Goal: Use online tool/utility: Utilize a website feature to perform a specific function

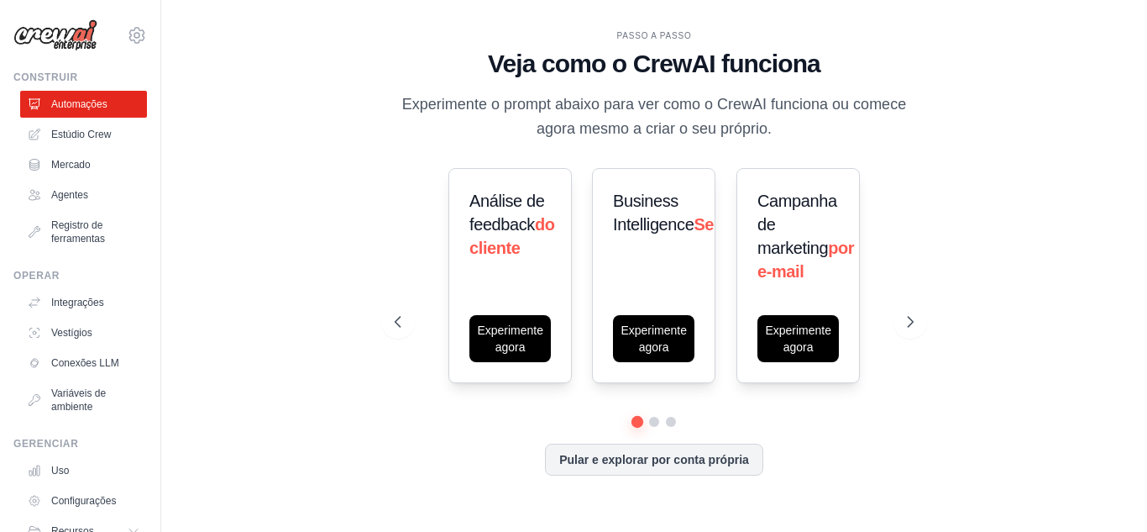
click at [947, 147] on div "PASSO A PASSO Veja como o CrewAI funciona Experimente o prompt abaixo para ver …" at bounding box center [654, 266] width 932 height 498
click at [905, 316] on icon at bounding box center [912, 321] width 17 height 17
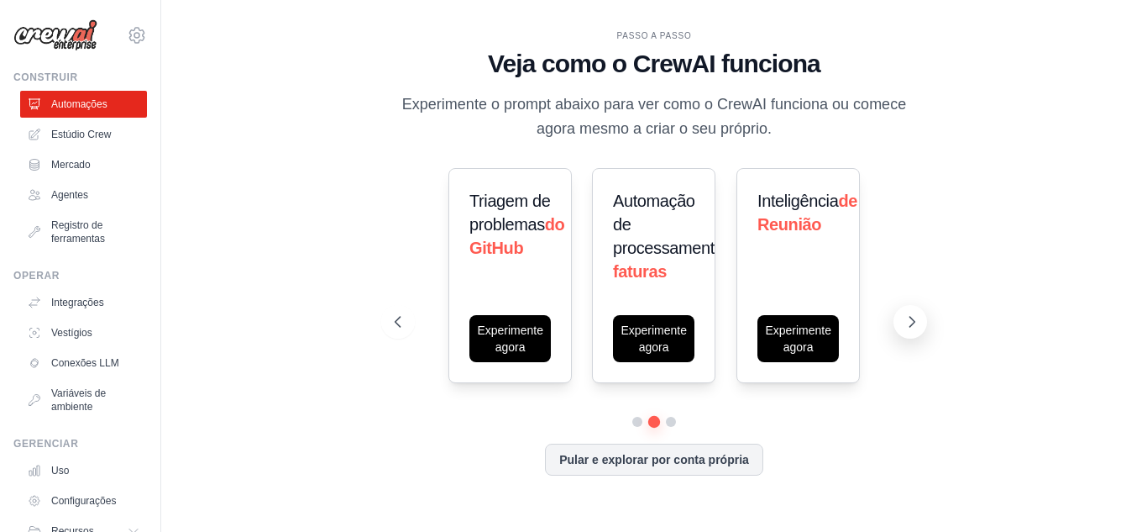
click at [912, 322] on icon at bounding box center [912, 321] width 17 height 17
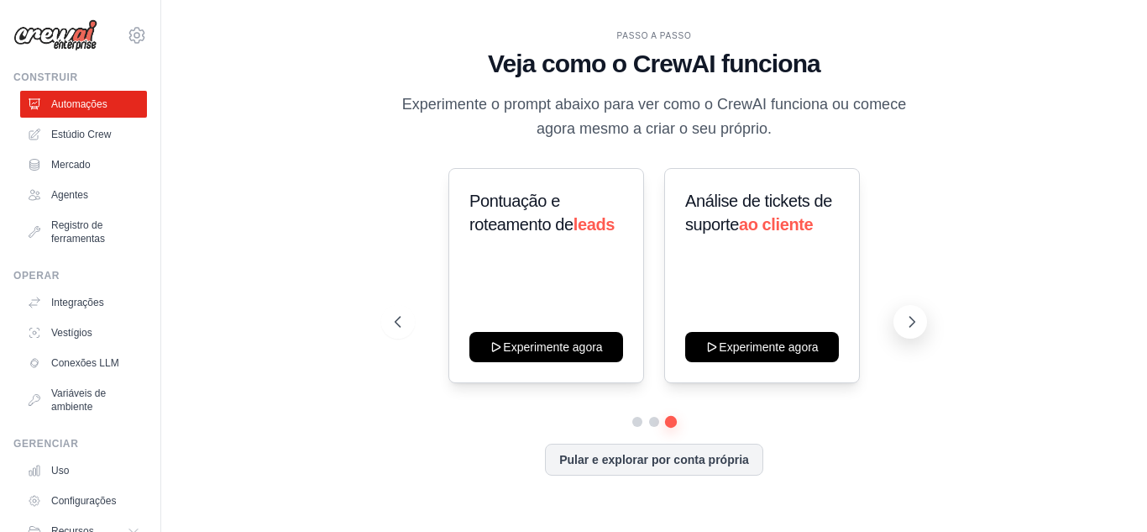
click at [911, 319] on icon at bounding box center [912, 322] width 5 height 10
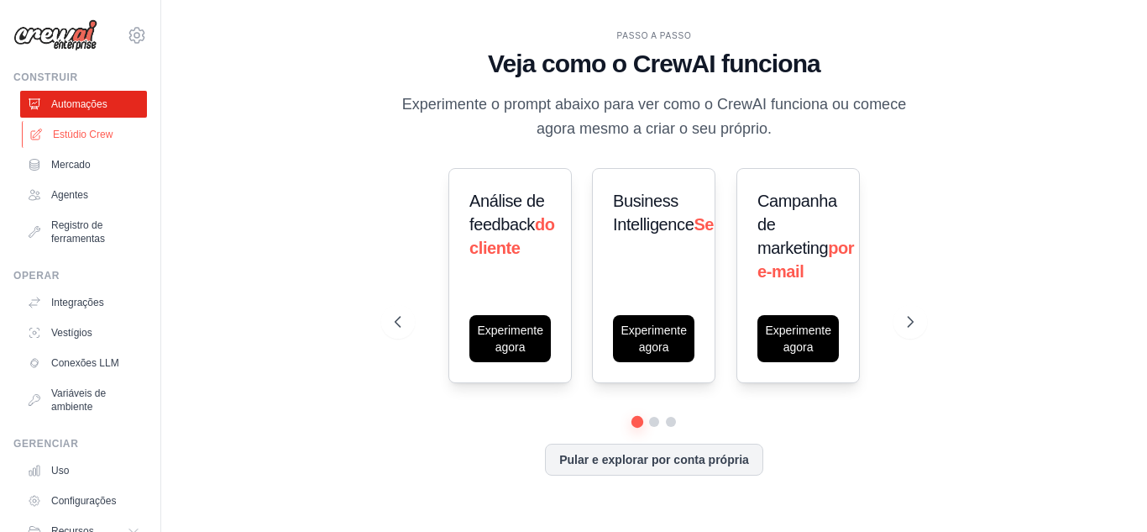
click at [97, 136] on font "Estúdio Crew" at bounding box center [83, 134] width 60 height 12
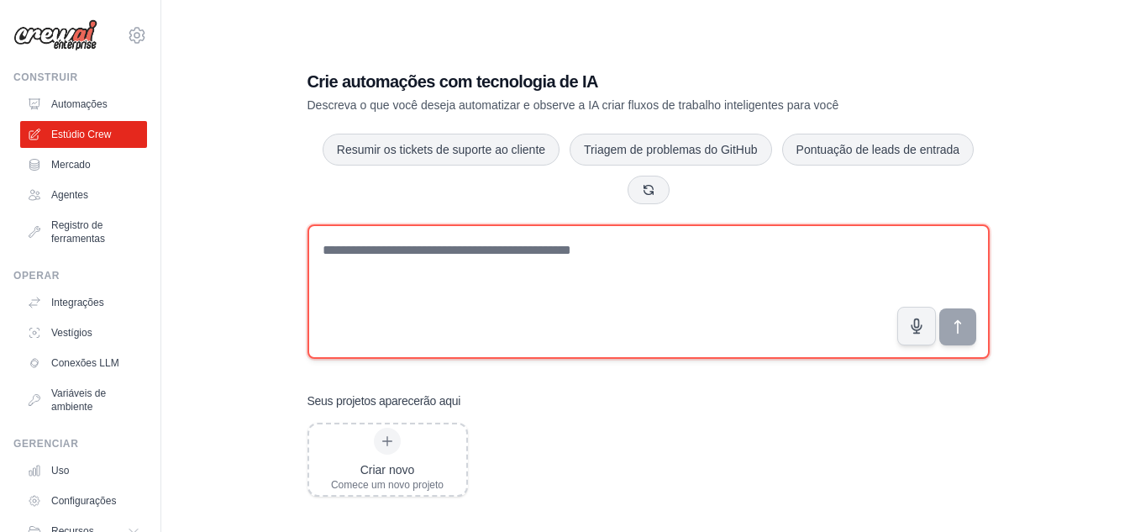
click at [468, 275] on textarea at bounding box center [648, 291] width 682 height 134
paste textarea "**********"
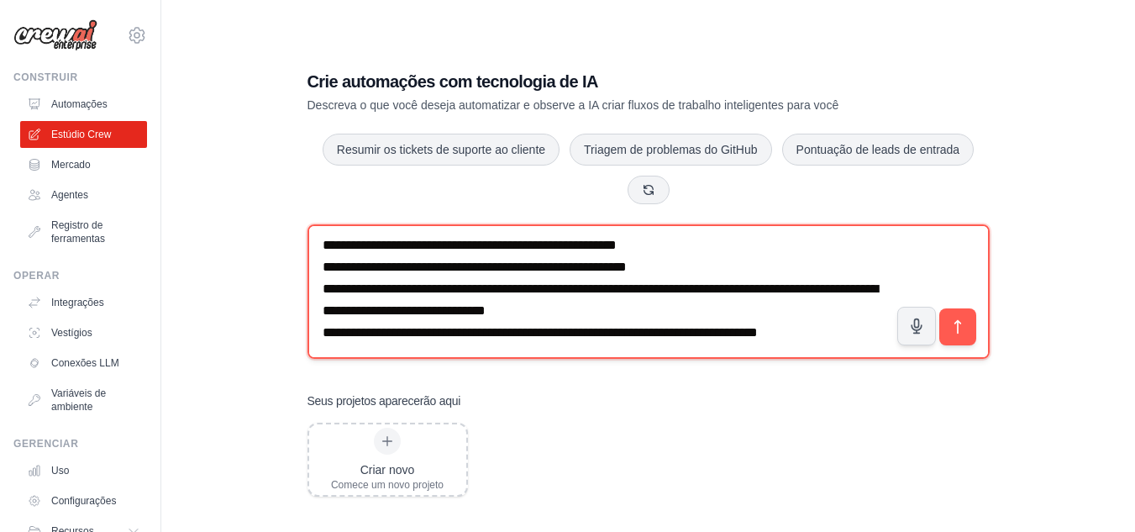
scroll to position [1031, 0]
type textarea "**********"
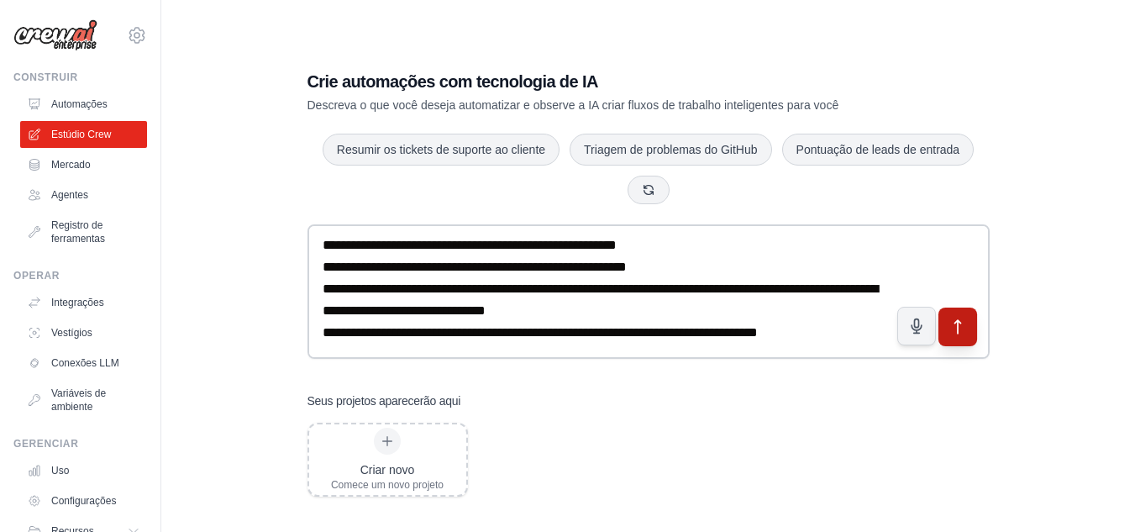
click at [957, 317] on button "submit" at bounding box center [956, 326] width 39 height 39
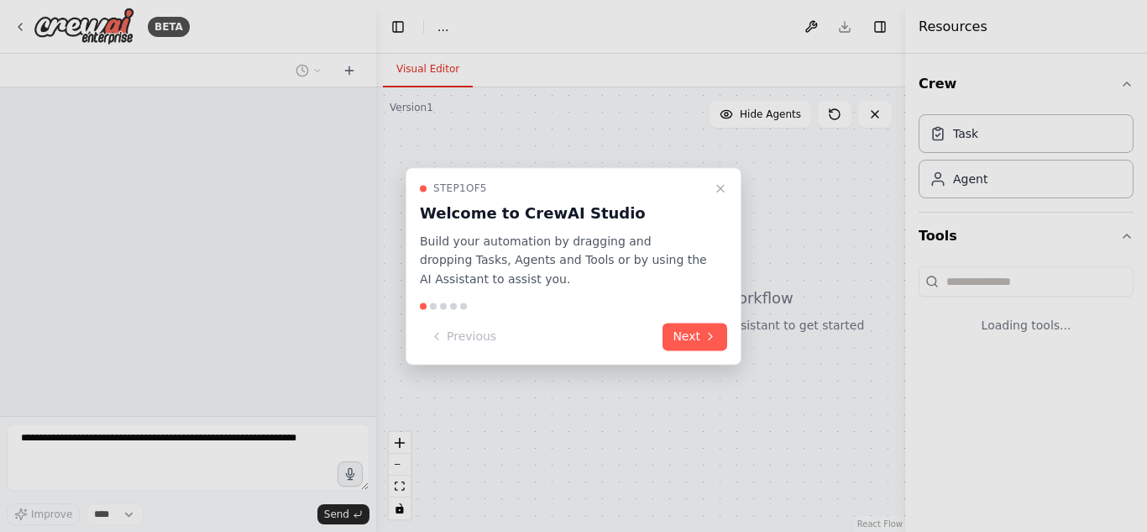
select select "****"
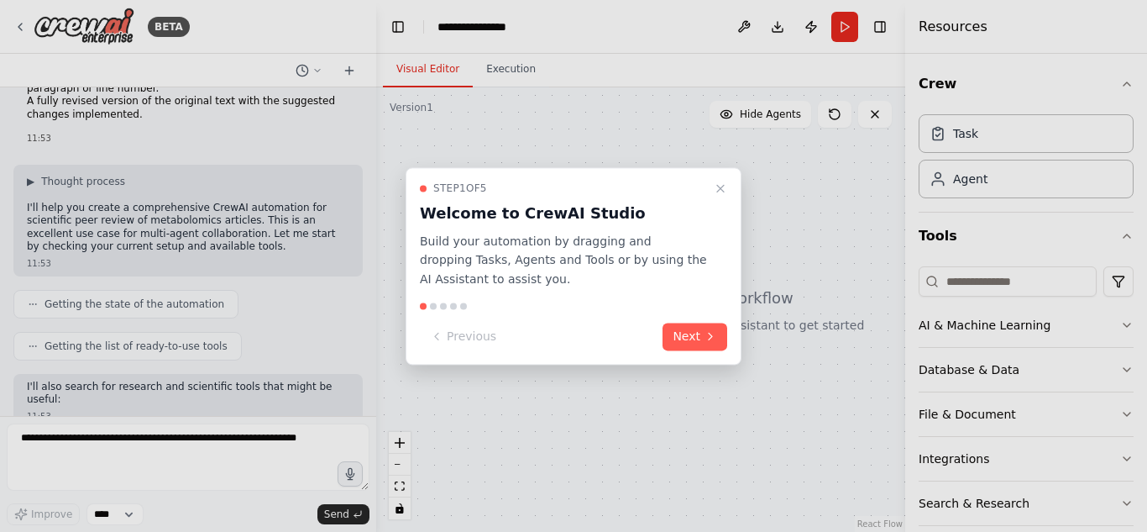
scroll to position [774, 0]
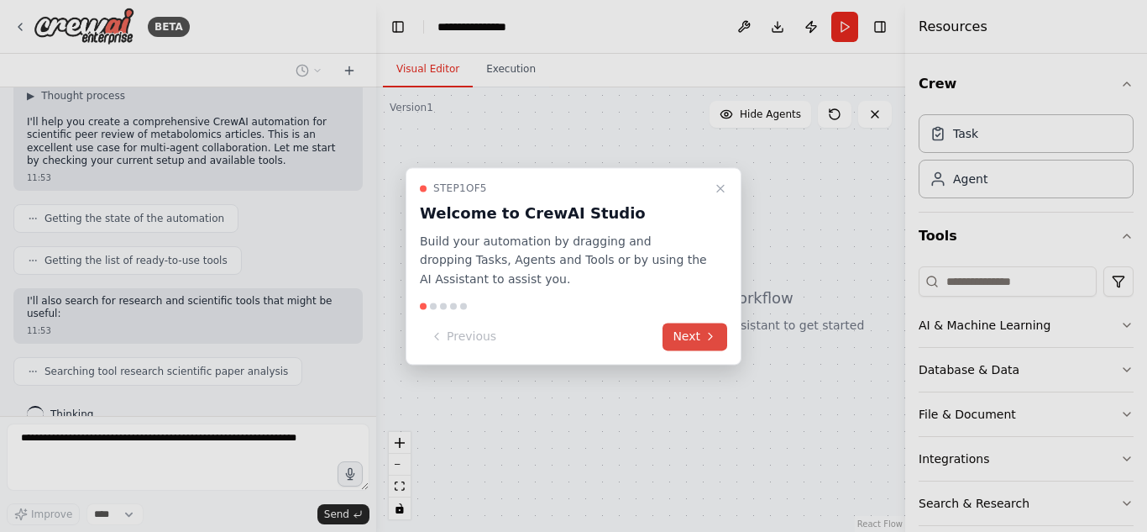
click at [679, 340] on button "Next" at bounding box center [695, 336] width 65 height 28
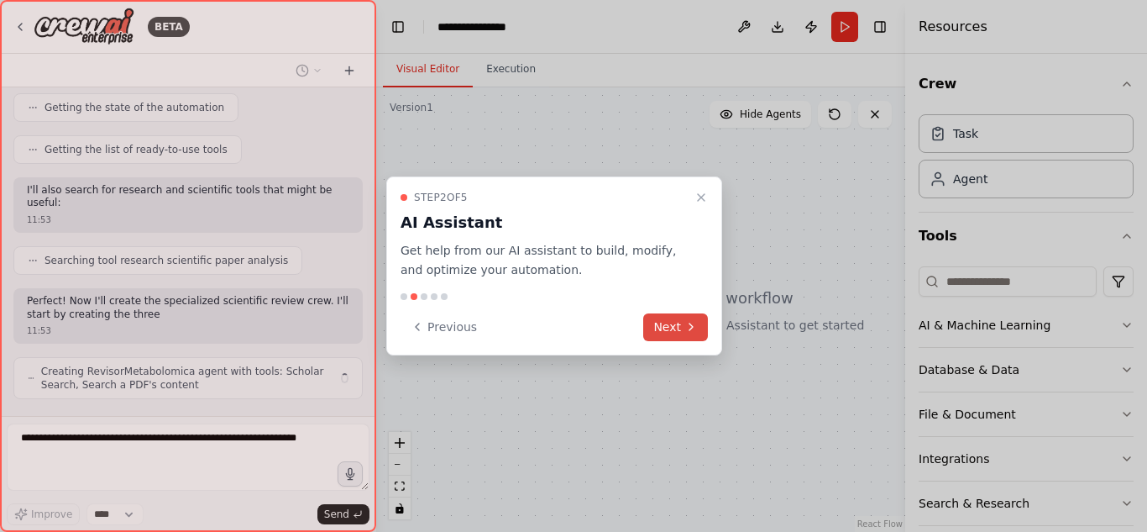
scroll to position [899, 0]
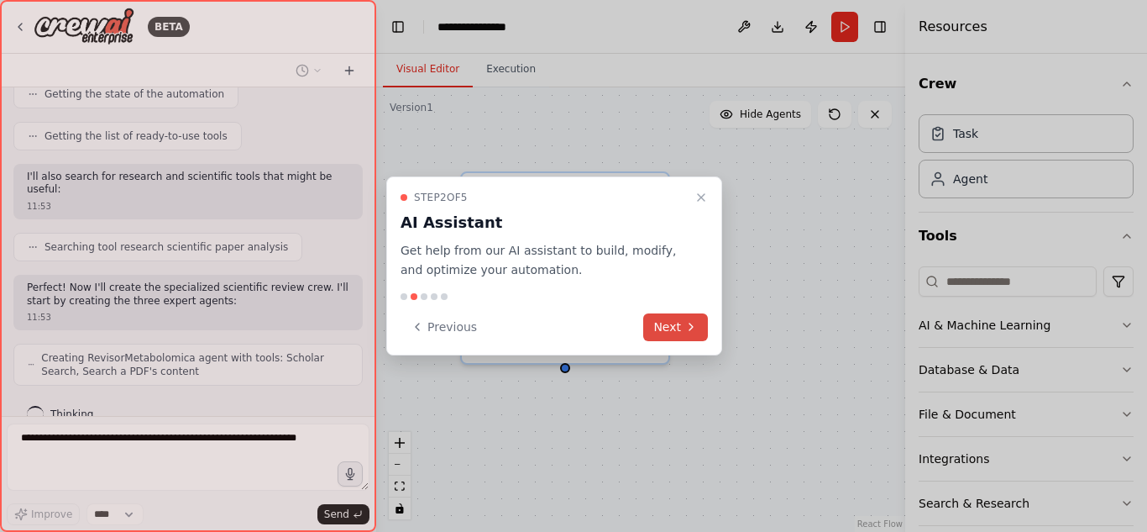
click at [679, 340] on button "Next" at bounding box center [675, 327] width 65 height 28
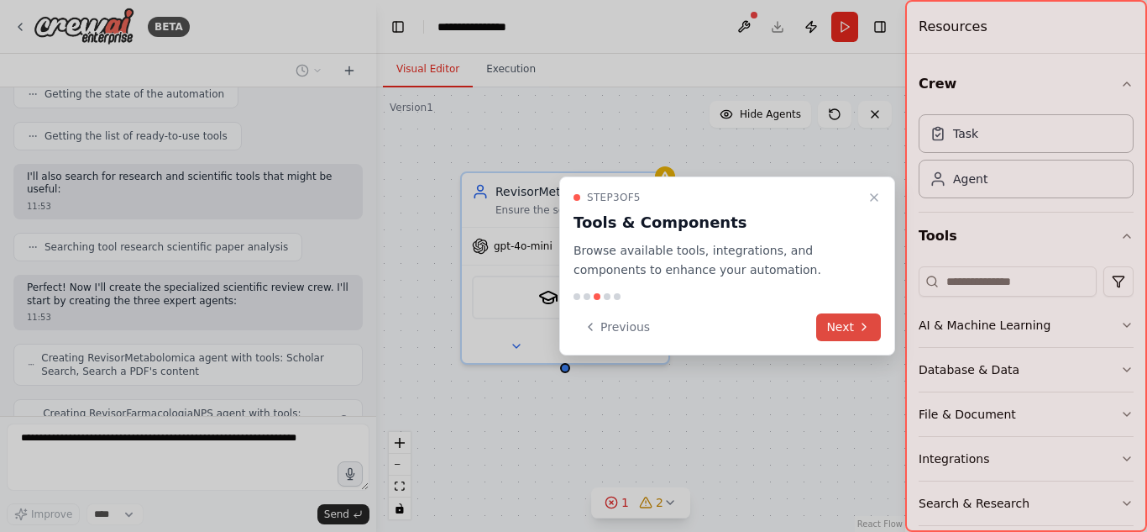
scroll to position [954, 0]
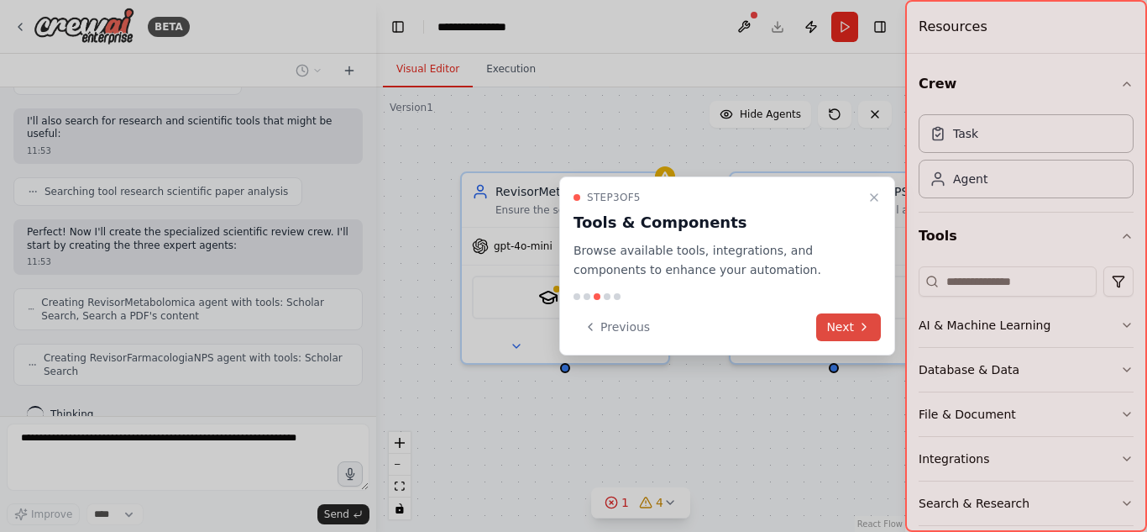
click at [860, 318] on button "Next" at bounding box center [848, 327] width 65 height 28
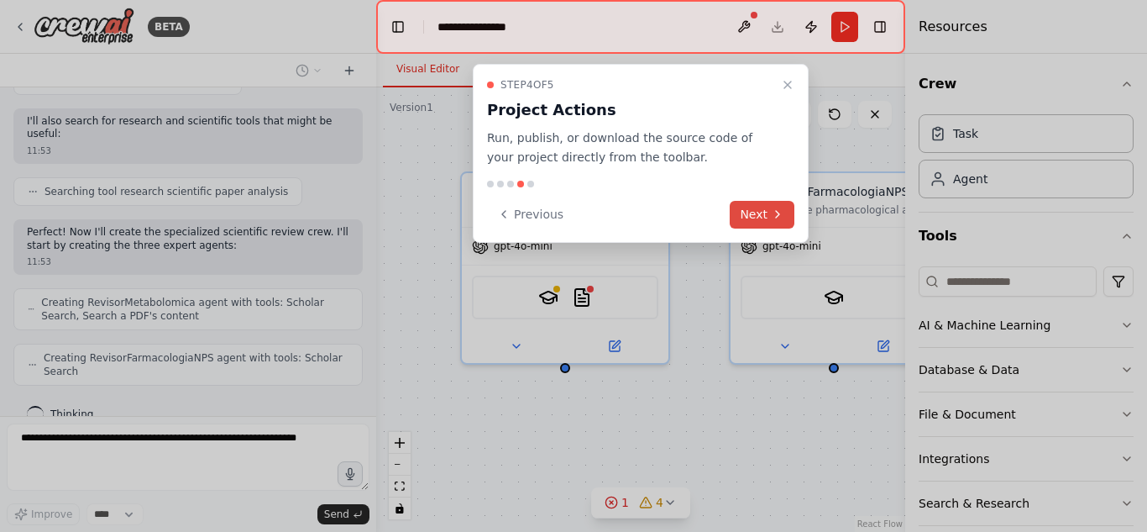
click at [778, 223] on button "Next" at bounding box center [762, 215] width 65 height 28
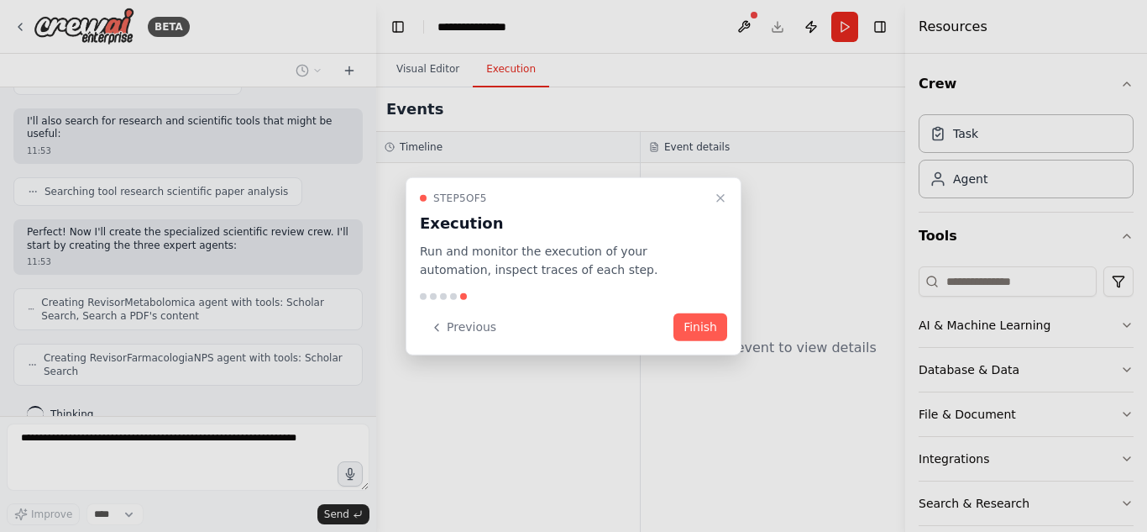
scroll to position [996, 0]
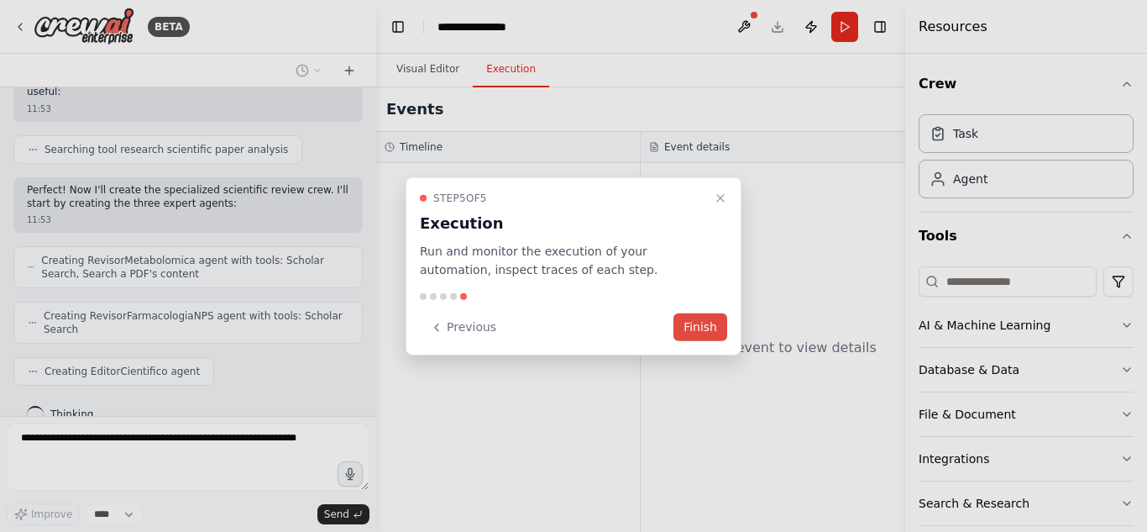
click at [709, 326] on button "Finish" at bounding box center [701, 327] width 54 height 28
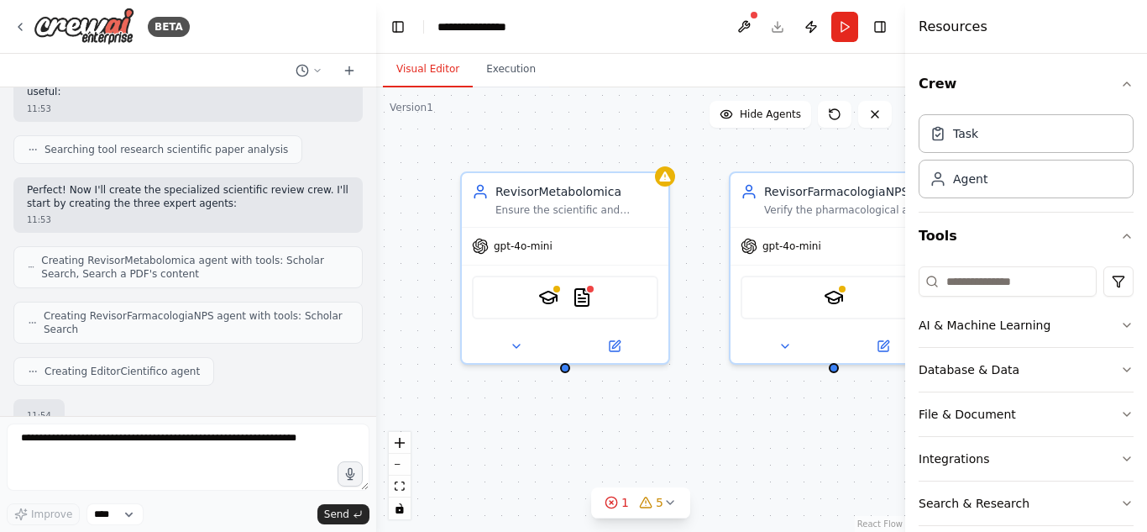
scroll to position [1094, 0]
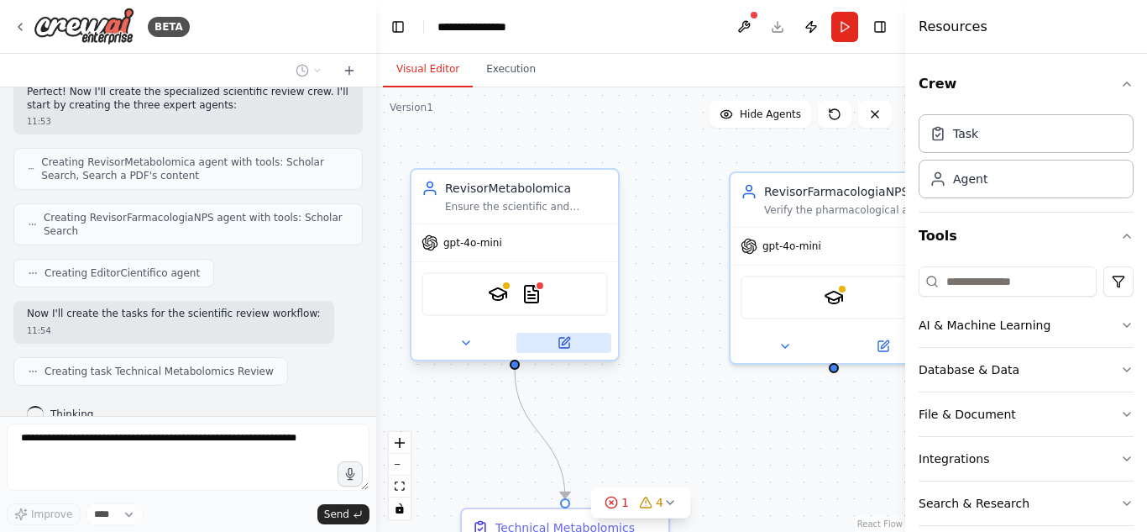
drag, startPoint x: 663, startPoint y: 339, endPoint x: 584, endPoint y: 342, distance: 78.1
click at [584, 342] on div at bounding box center [514, 343] width 207 height 34
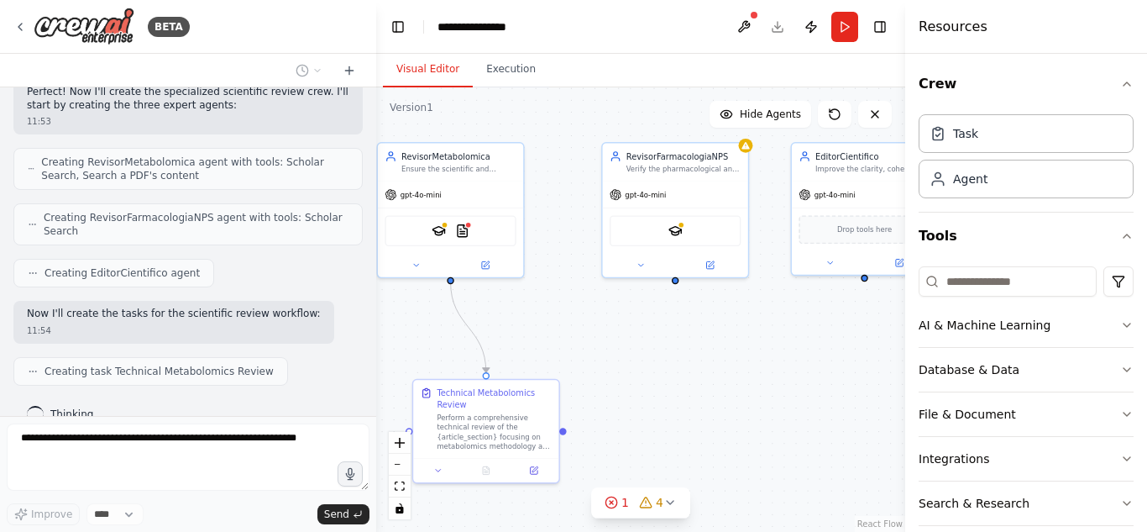
drag, startPoint x: 776, startPoint y: 449, endPoint x: 669, endPoint y: 358, distance: 140.5
click at [669, 358] on div ".deletable-edge-delete-btn { width: 20px; height: 20px; border: 0px solid #ffff…" at bounding box center [640, 309] width 529 height 444
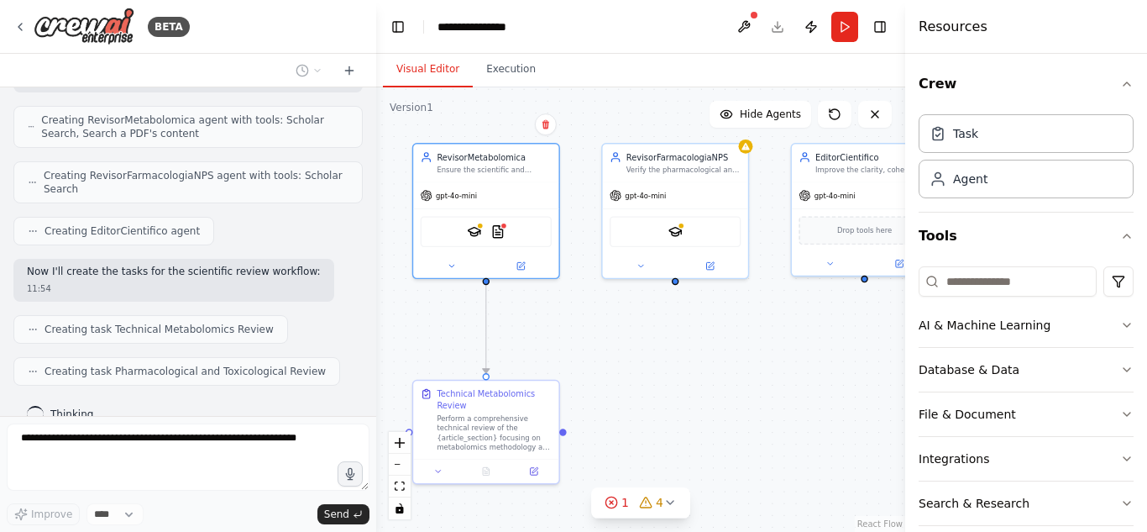
drag, startPoint x: 521, startPoint y: 215, endPoint x: 551, endPoint y: 221, distance: 30.8
click at [551, 221] on div "SerplyScholarSearchTool PDFSearchTool" at bounding box center [485, 230] width 145 height 45
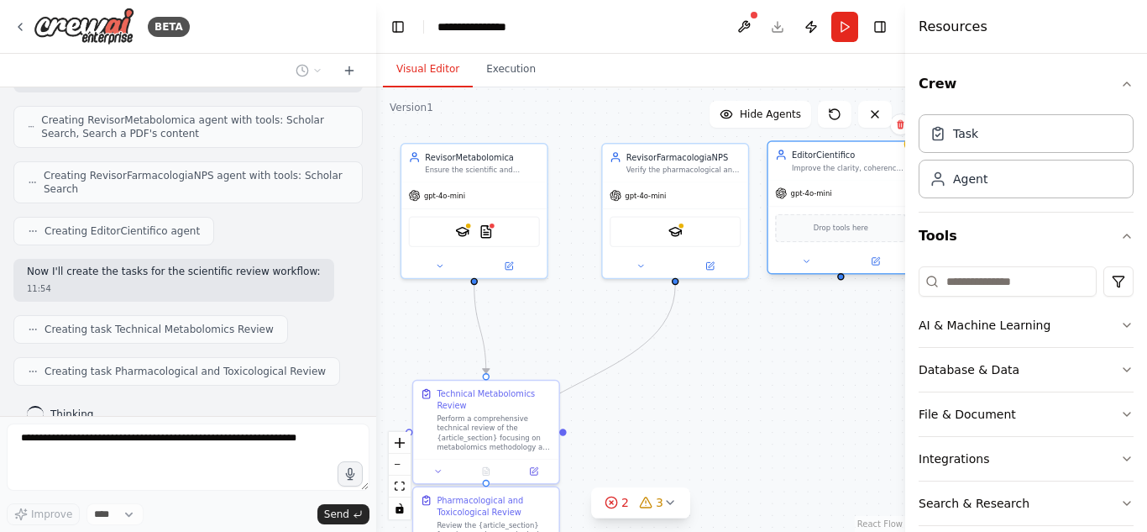
drag, startPoint x: 810, startPoint y: 236, endPoint x: 787, endPoint y: 240, distance: 23.1
click at [787, 240] on div "Drop tools here" at bounding box center [840, 228] width 131 height 29
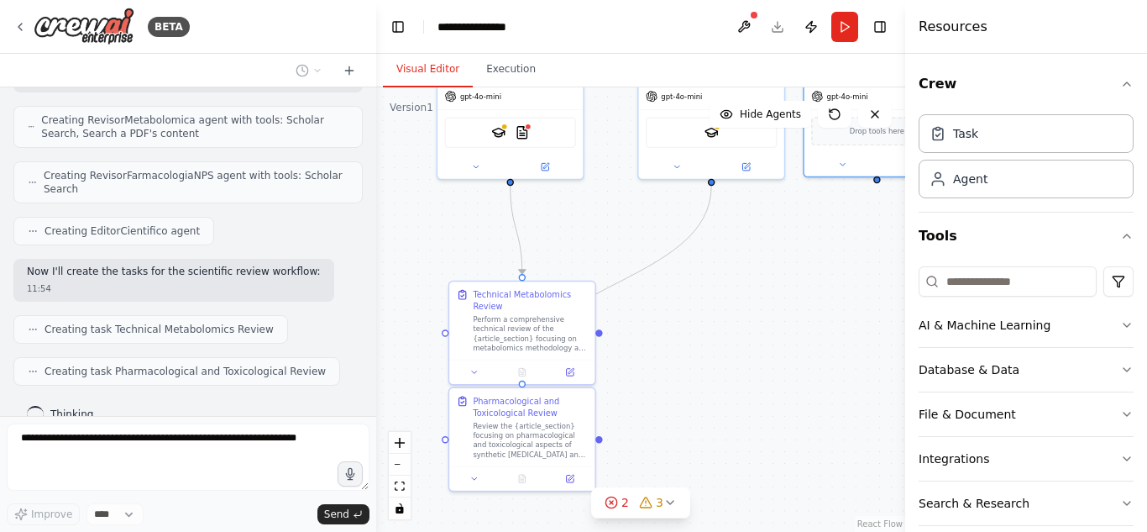
drag, startPoint x: 850, startPoint y: 288, endPoint x: 886, endPoint y: 192, distance: 102.3
click at [886, 192] on div ".deletable-edge-delete-btn { width: 20px; height: 20px; border: 0px solid #ffff…" at bounding box center [640, 309] width 529 height 444
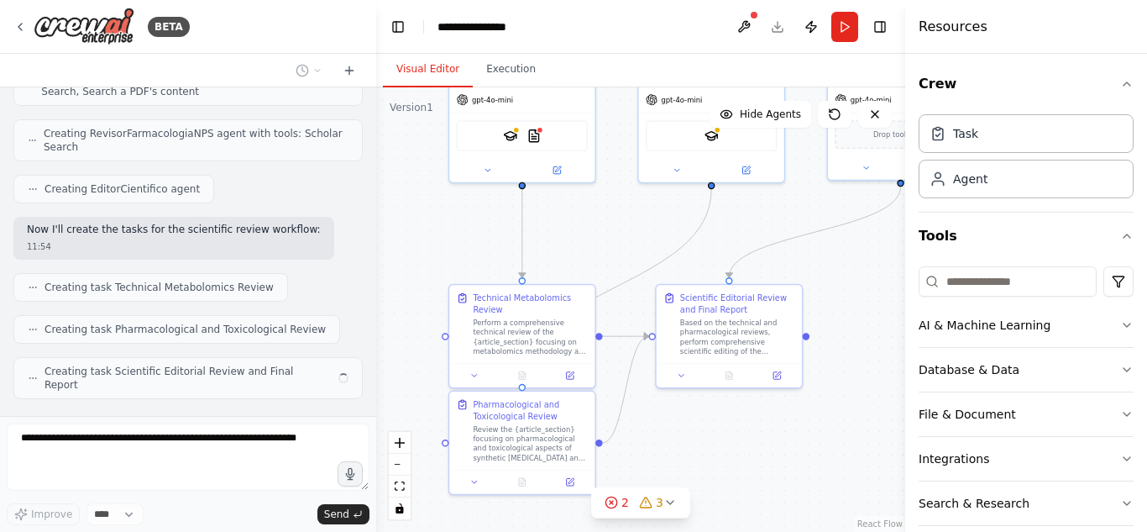
click at [603, 448] on div ".deletable-edge-delete-btn { width: 20px; height: 20px; border: 0px solid #ffff…" at bounding box center [640, 309] width 529 height 444
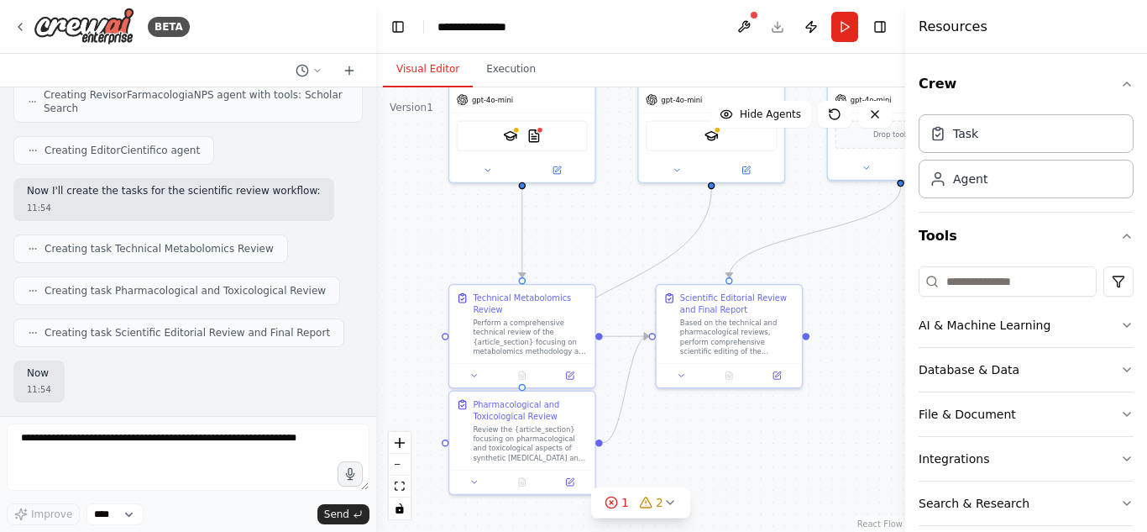
click at [806, 340] on div ".deletable-edge-delete-btn { width: 20px; height: 20px; border: 0px solid #ffff…" at bounding box center [640, 309] width 529 height 444
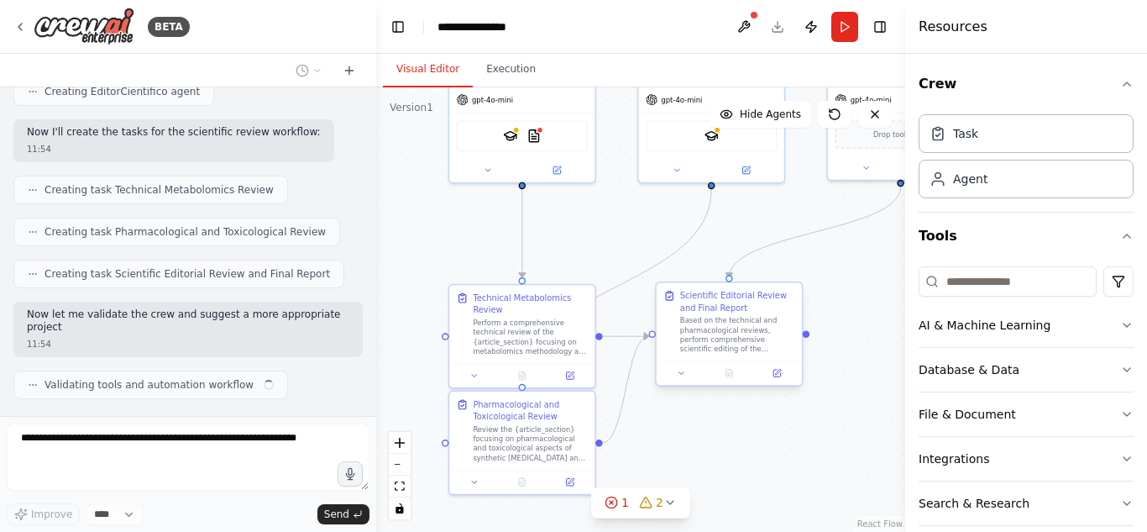
scroll to position [1289, 0]
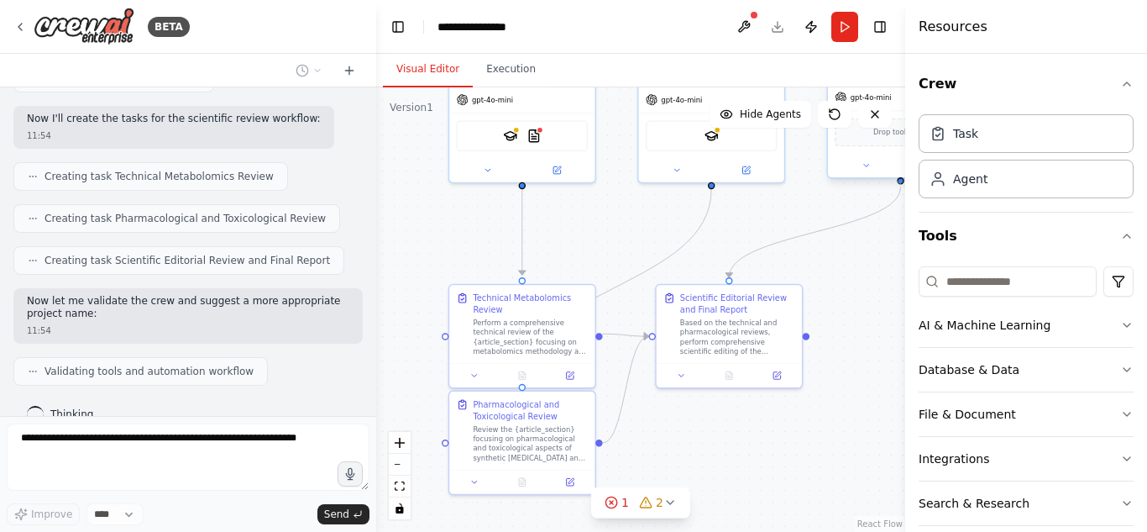
click at [897, 182] on div at bounding box center [900, 180] width 7 height 7
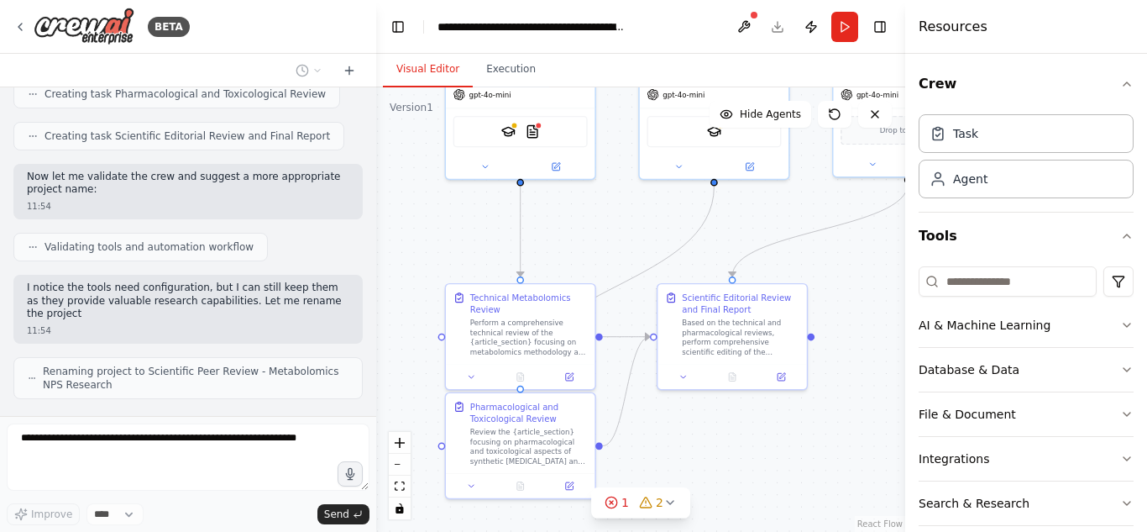
scroll to position [1427, 0]
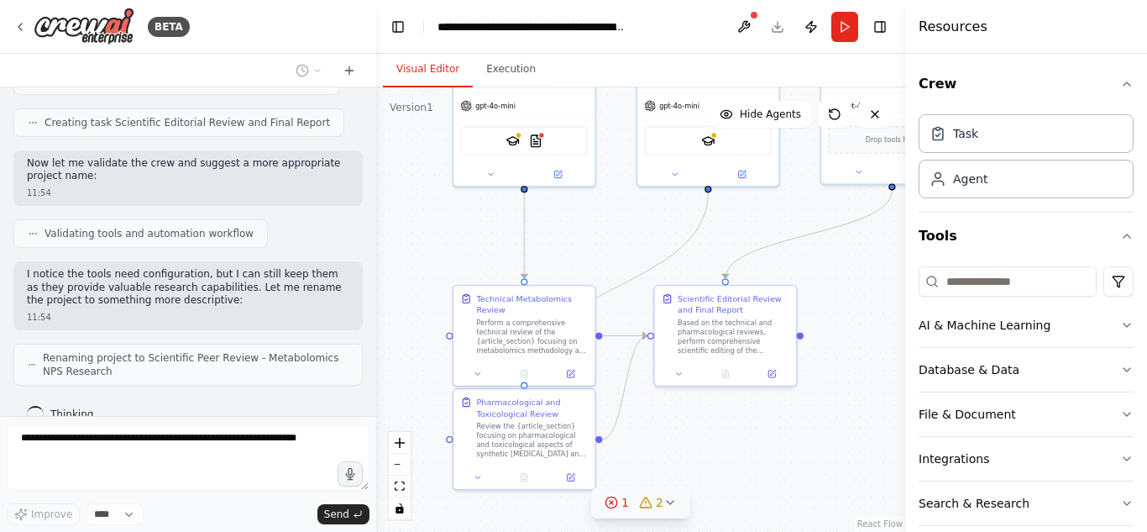
click at [624, 506] on span "1" at bounding box center [625, 502] width 8 height 17
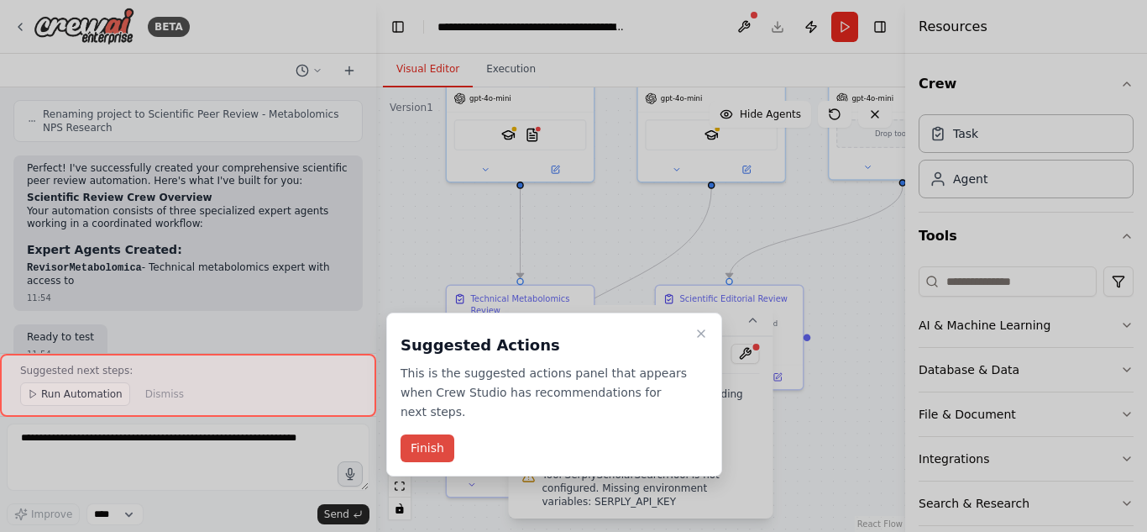
click at [431, 434] on button "Finish" at bounding box center [428, 448] width 54 height 28
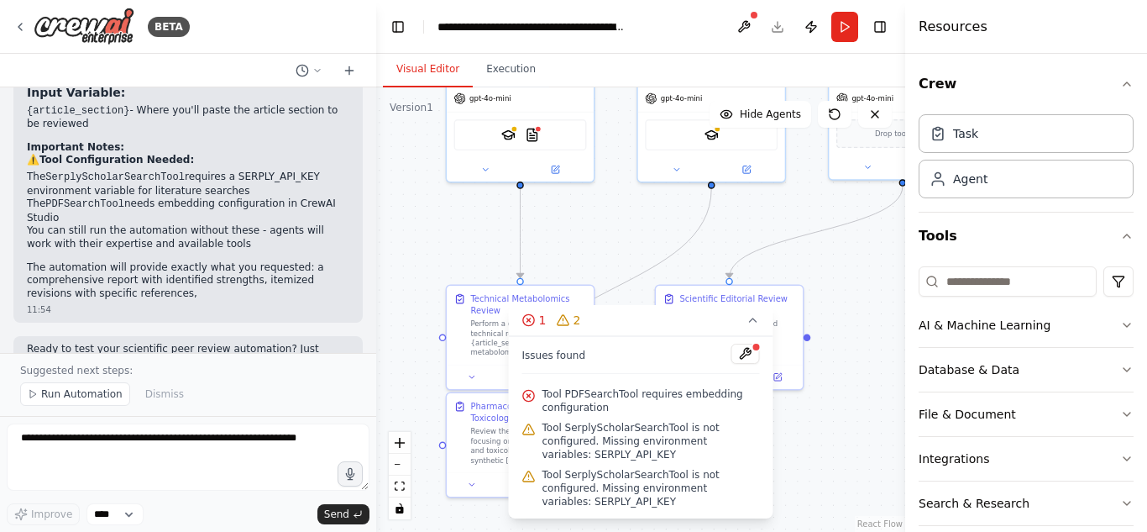
scroll to position [2199, 0]
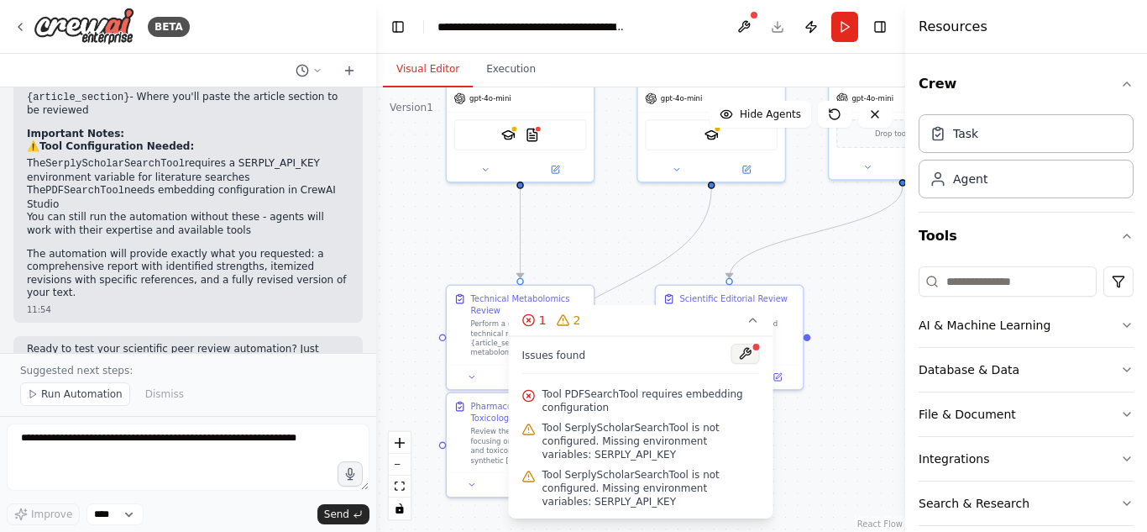
click at [747, 364] on button at bounding box center [745, 353] width 29 height 20
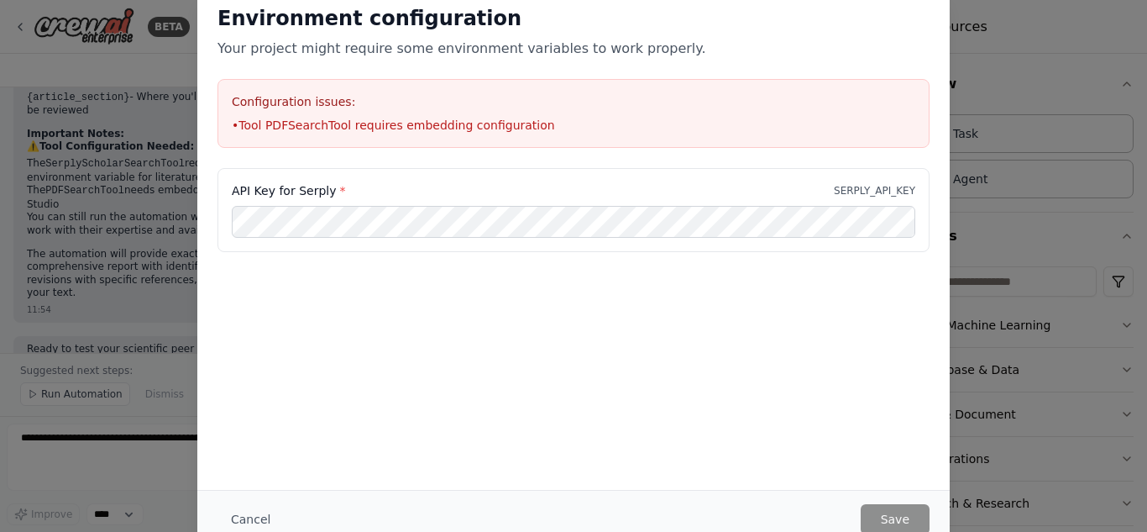
click at [753, 245] on div "API Key for Serply * SERPLY_API_KEY" at bounding box center [574, 210] width 712 height 84
click at [250, 508] on button "Cancel" at bounding box center [251, 519] width 66 height 30
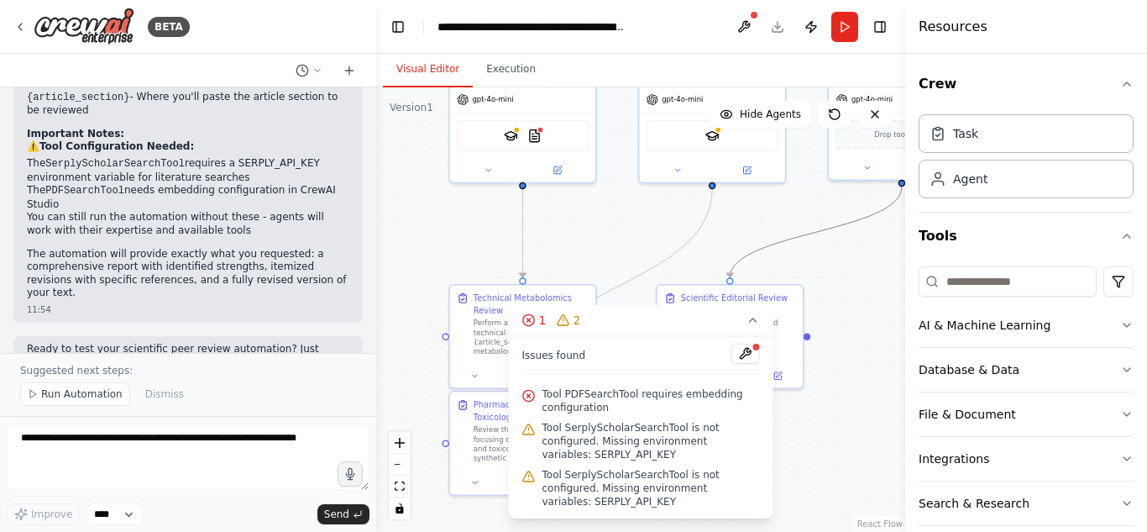
drag, startPoint x: 805, startPoint y: 237, endPoint x: 836, endPoint y: 312, distance: 82.0
click at [836, 312] on div ".deletable-edge-delete-btn { width: 20px; height: 20px; border: 0px solid #ffff…" at bounding box center [640, 309] width 529 height 444
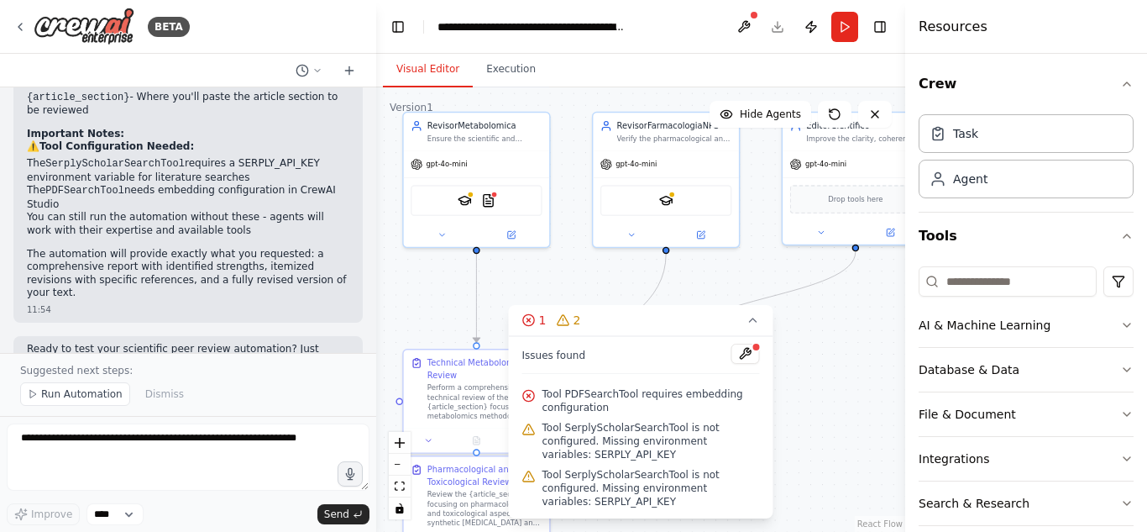
drag, startPoint x: 853, startPoint y: 287, endPoint x: 807, endPoint y: 352, distance: 79.5
click at [807, 352] on div ".deletable-edge-delete-btn { width: 20px; height: 20px; border: 0px solid #ffff…" at bounding box center [640, 309] width 529 height 444
click at [516, 86] on button "Execution" at bounding box center [511, 69] width 76 height 35
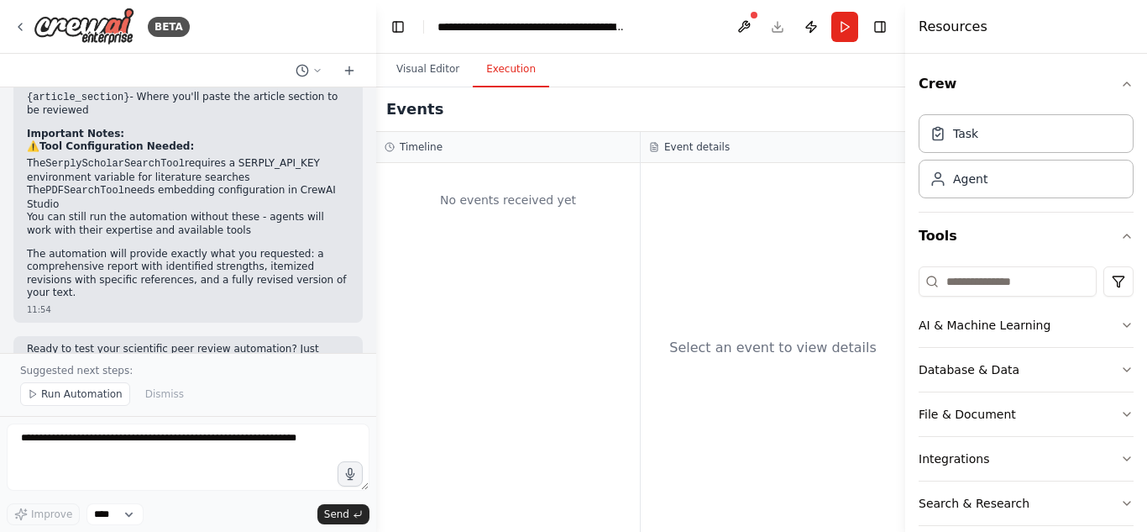
click at [534, 204] on div "No events received yet" at bounding box center [508, 199] width 247 height 57
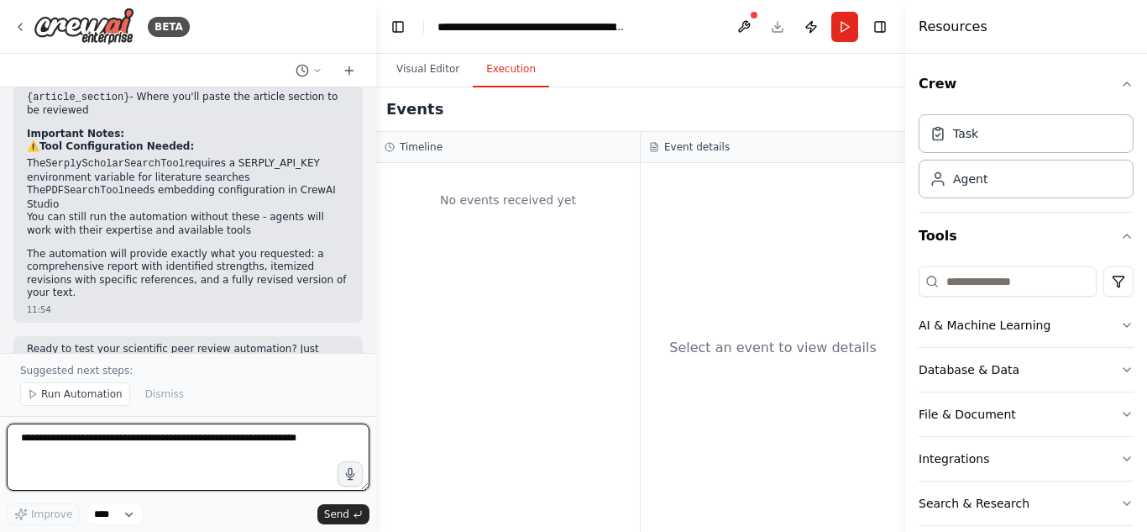
click at [157, 432] on textarea at bounding box center [188, 456] width 363 height 67
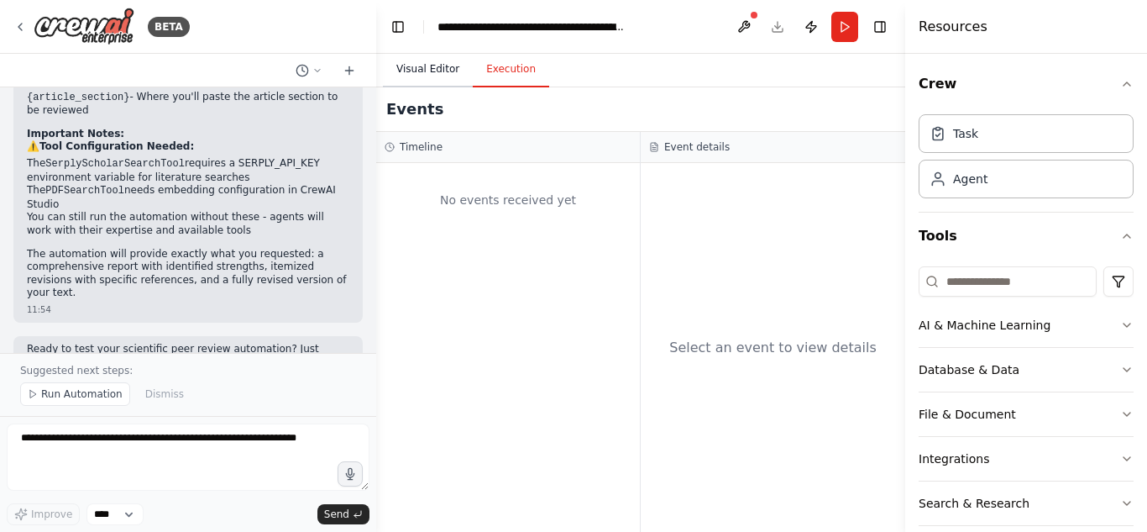
click at [426, 74] on button "Visual Editor" at bounding box center [428, 69] width 90 height 35
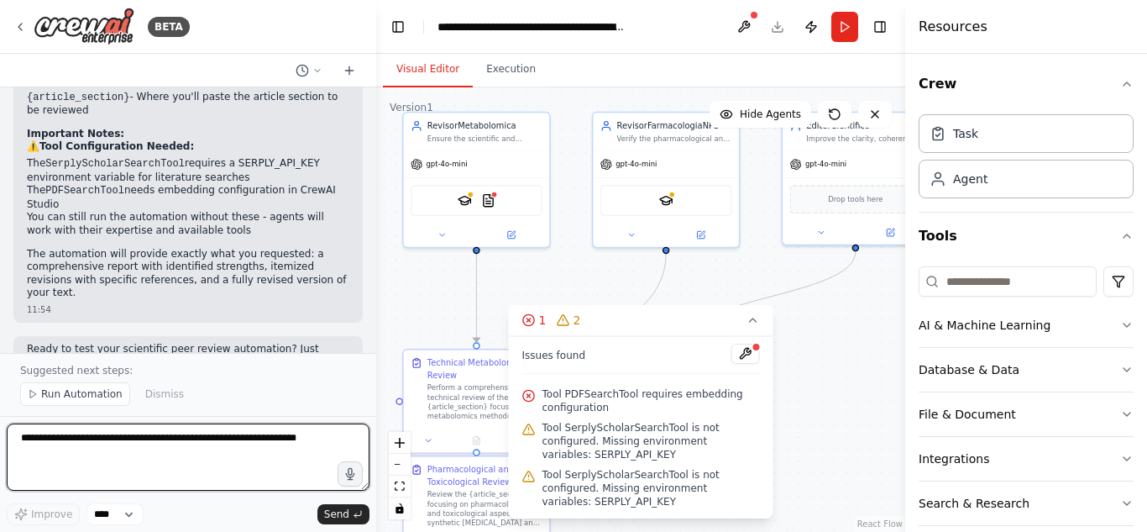
click at [138, 438] on textarea at bounding box center [188, 456] width 363 height 67
paste textarea "**********"
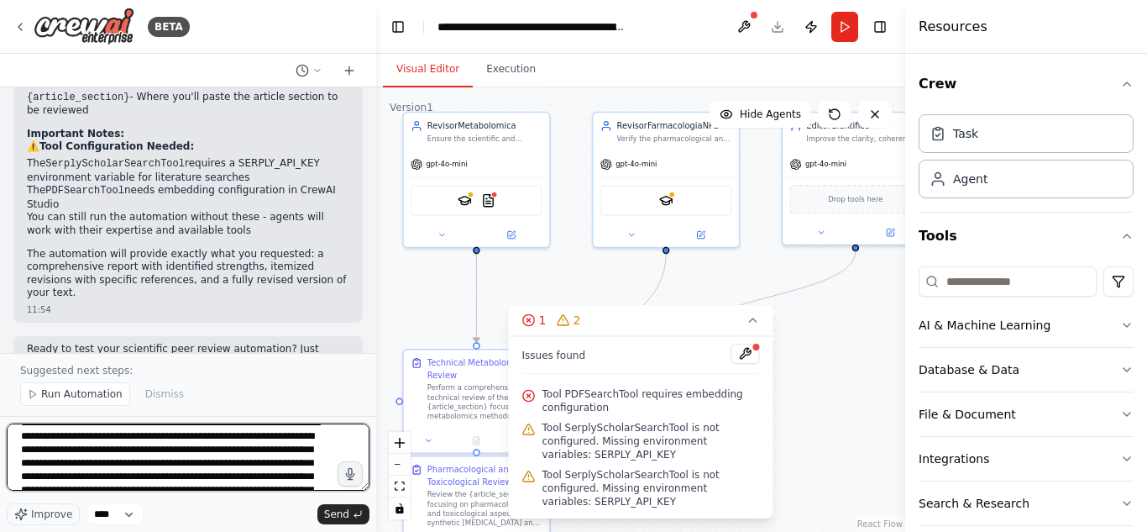
scroll to position [0, 0]
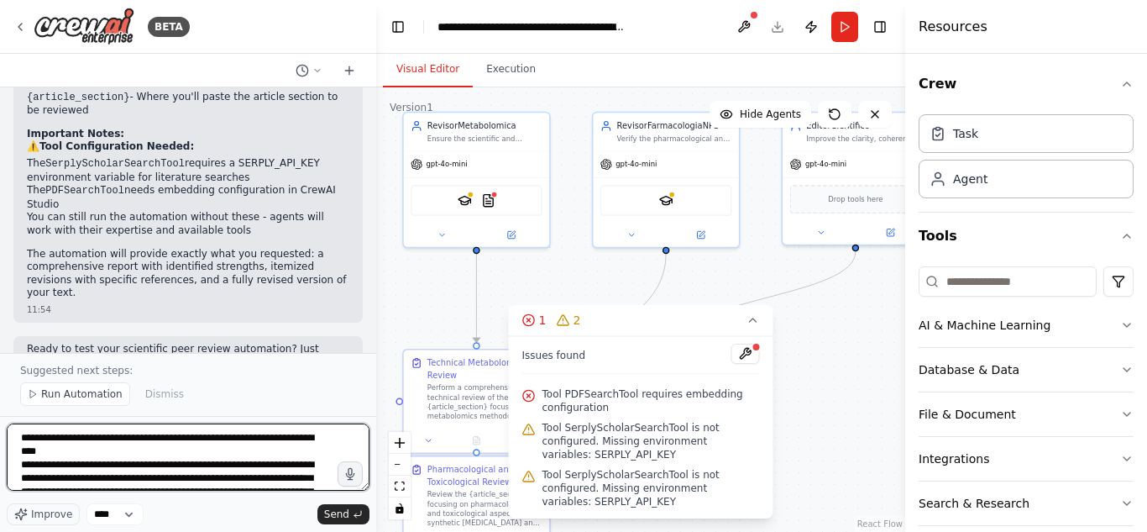
click at [174, 437] on textarea at bounding box center [188, 456] width 363 height 67
paste textarea "**********"
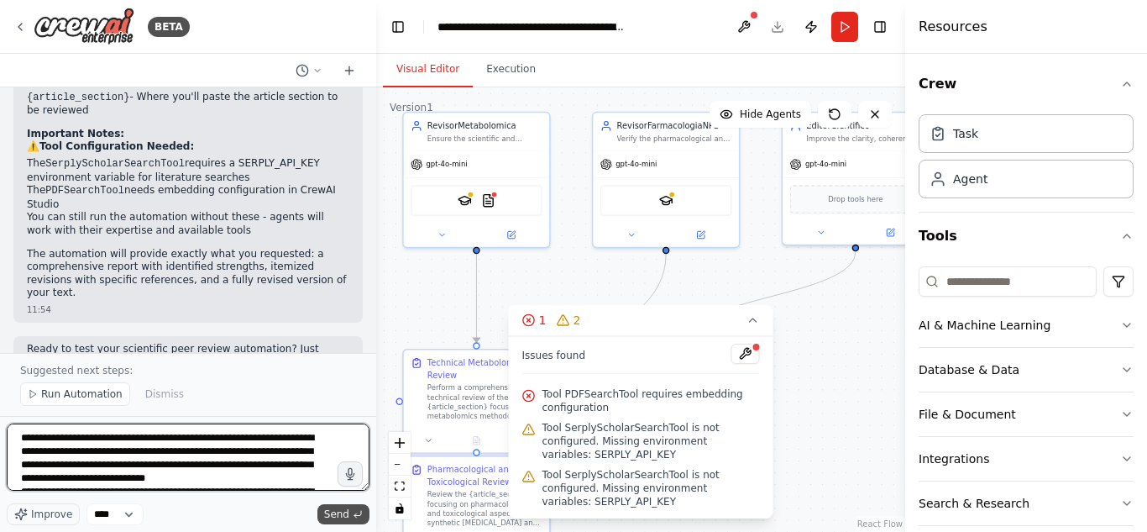
type textarea "**********"
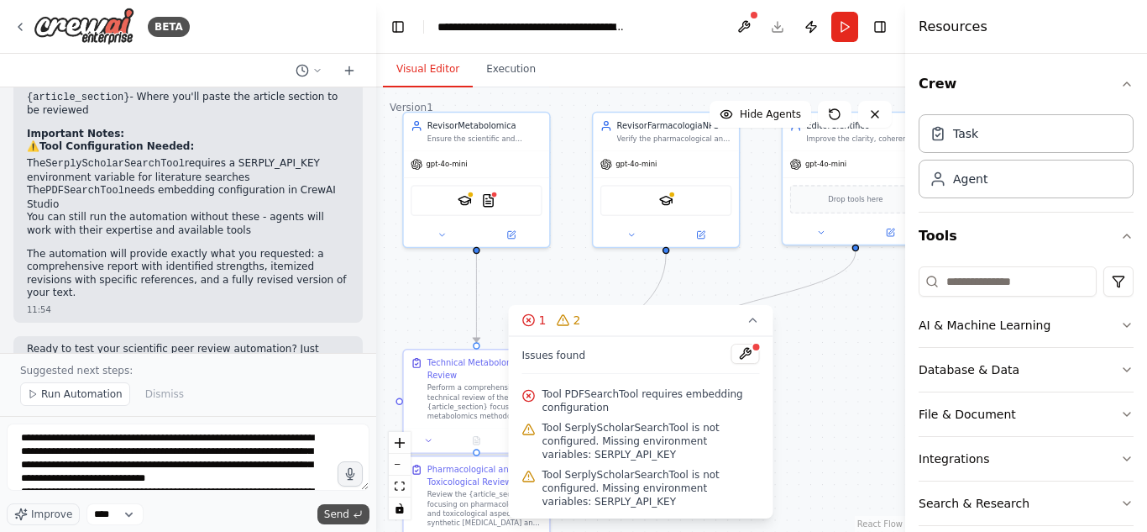
click at [326, 514] on button "Send" at bounding box center [343, 514] width 52 height 20
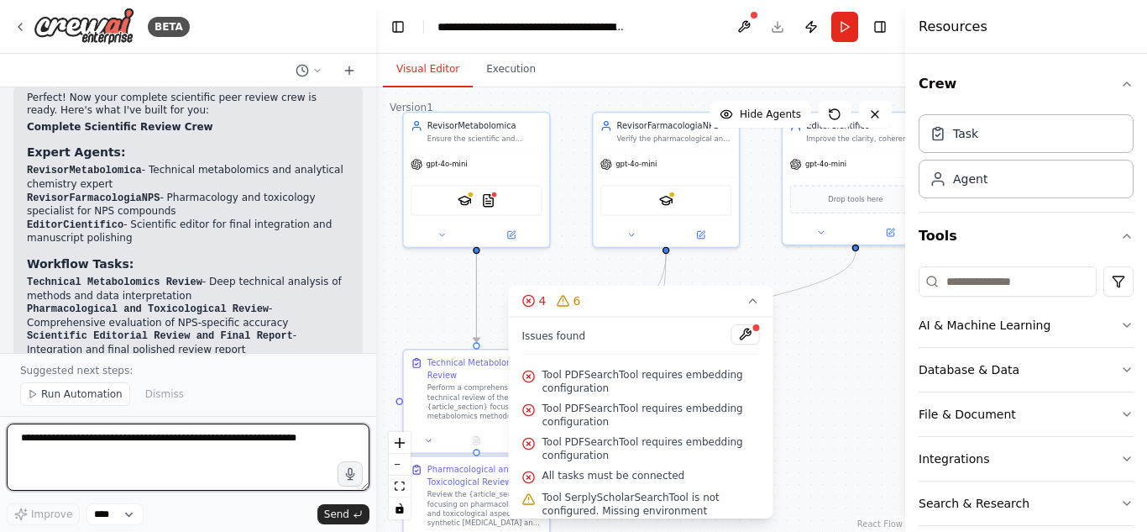
scroll to position [5391, 0]
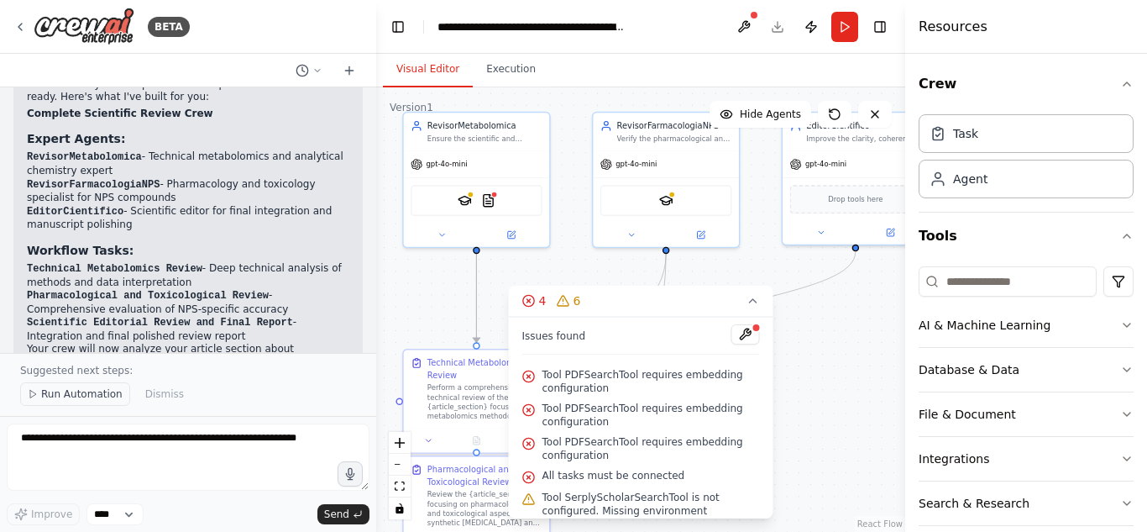
click at [38, 400] on button "Run Automation" at bounding box center [75, 394] width 110 height 24
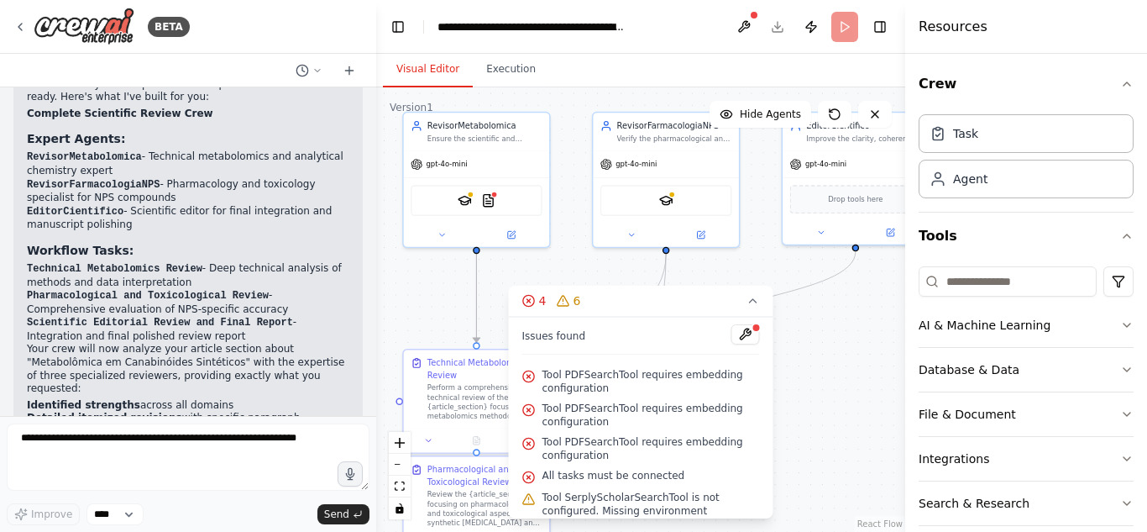
scroll to position [5328, 0]
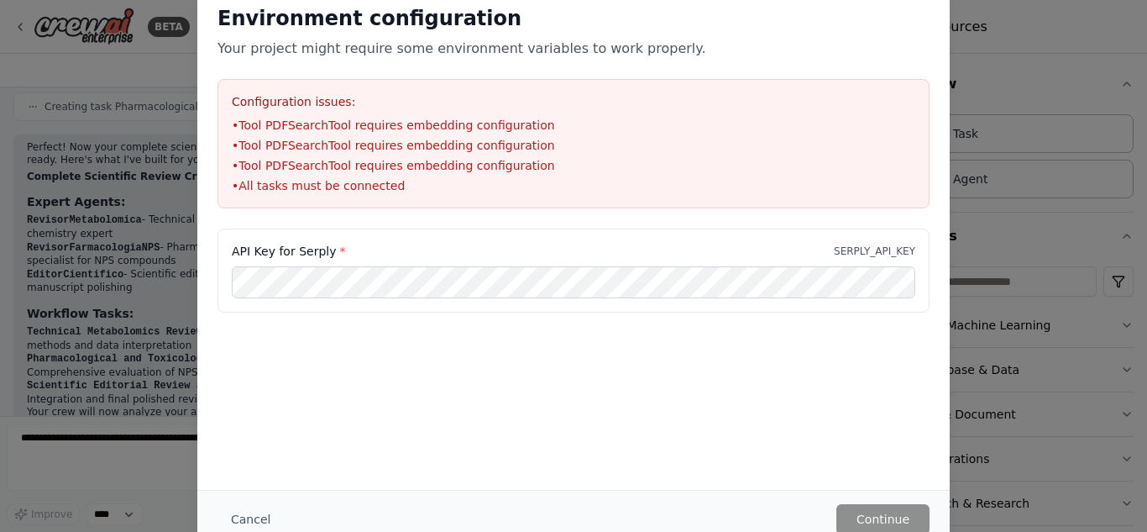
click at [592, 253] on div "API Key for Serply * SERPLY_API_KEY" at bounding box center [574, 251] width 684 height 17
click at [872, 504] on button "Continue" at bounding box center [882, 519] width 93 height 30
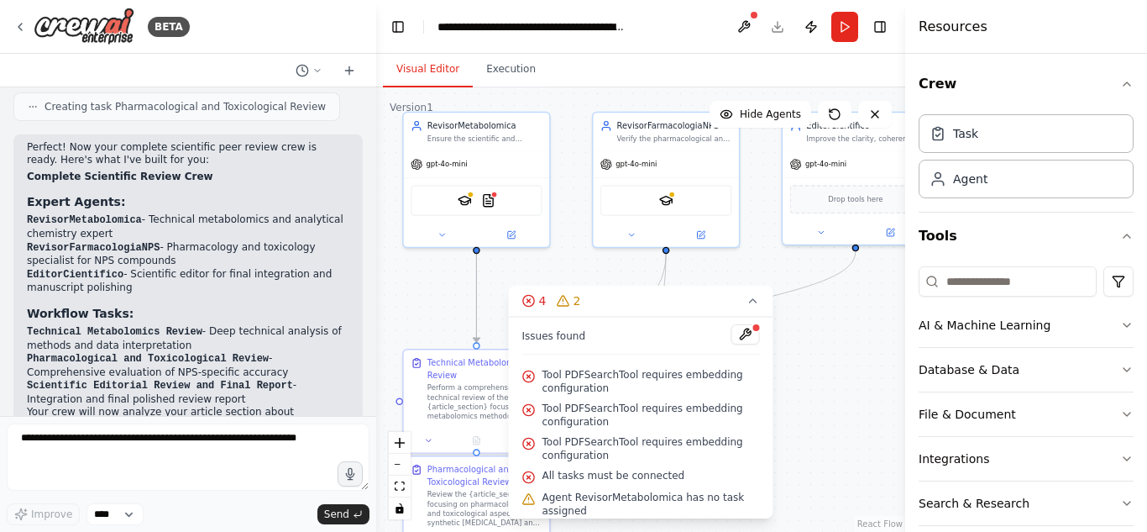
click at [590, 384] on span "Tool PDFSearchTool requires embedding configuration" at bounding box center [652, 381] width 218 height 27
click at [743, 339] on button at bounding box center [745, 334] width 29 height 20
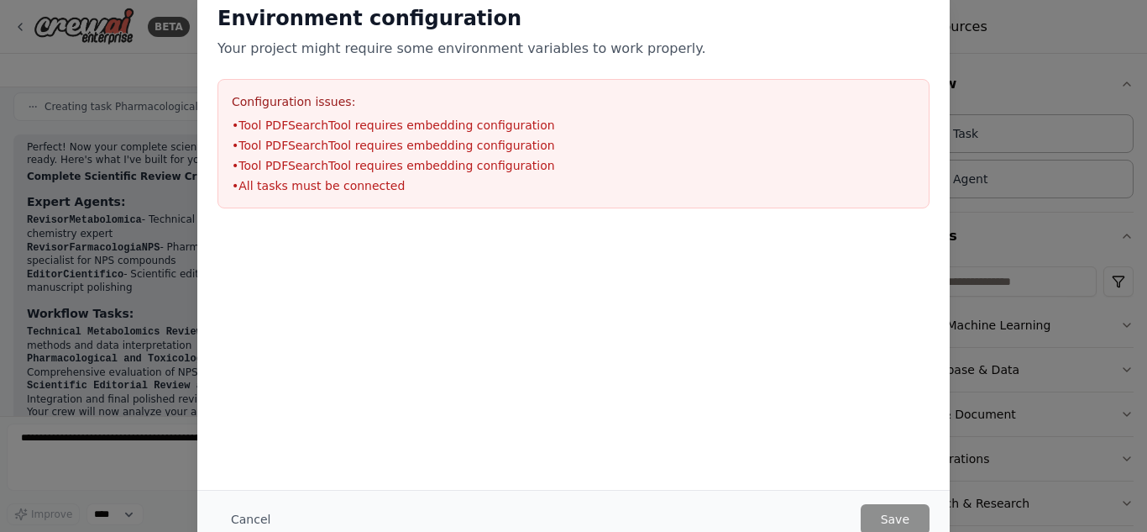
click at [460, 134] on ul "• Tool PDFSearchTool requires embedding configuration • Tool PDFSearchTool requ…" at bounding box center [574, 155] width 684 height 77
click at [251, 511] on button "Cancel" at bounding box center [251, 519] width 66 height 30
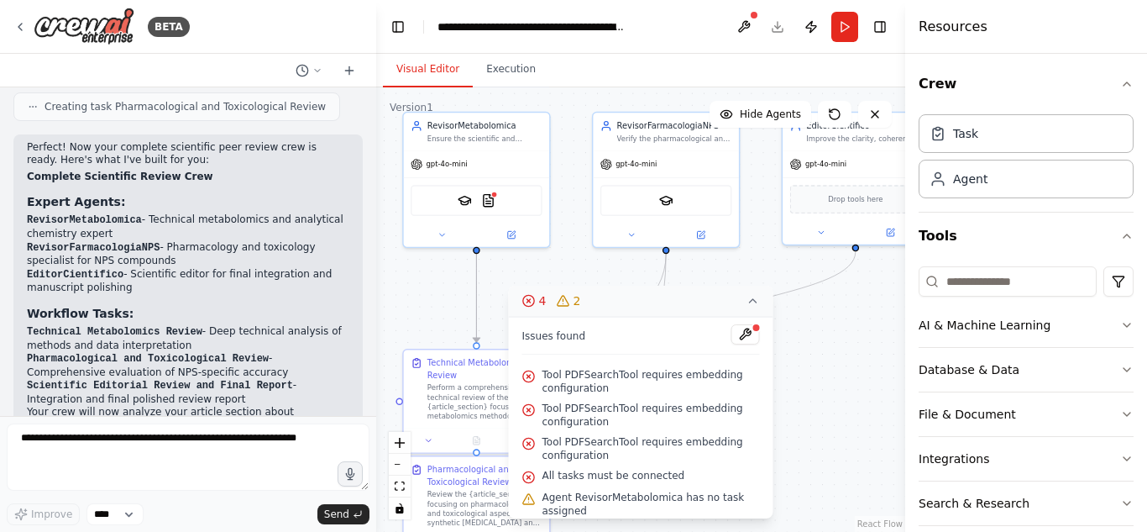
click at [749, 301] on icon at bounding box center [753, 300] width 13 height 13
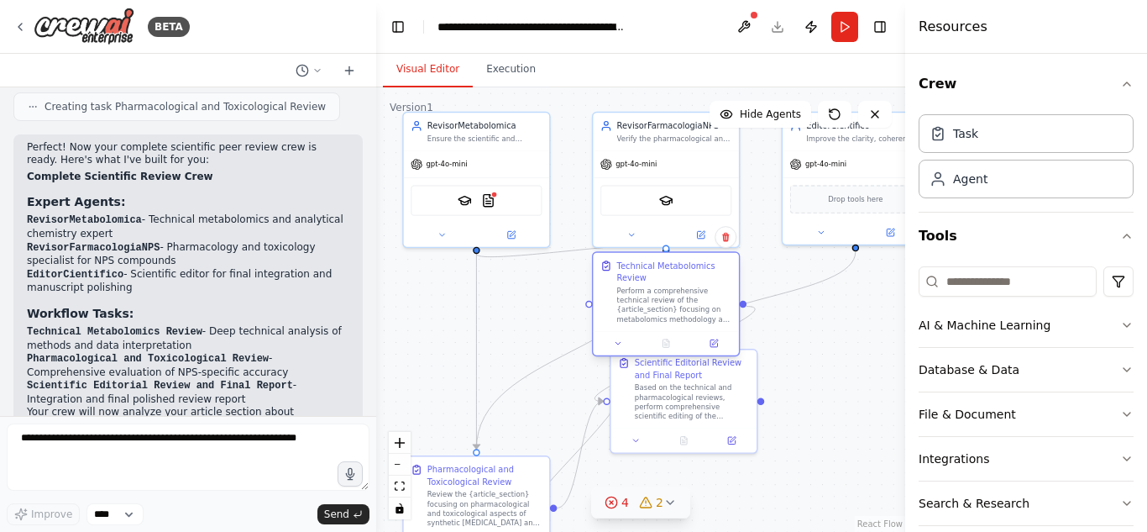
drag, startPoint x: 476, startPoint y: 350, endPoint x: 667, endPoint y: 254, distance: 213.3
click at [667, 254] on div "Technical Metabolomics Review Perform a comprehensive technical review of the {…" at bounding box center [666, 292] width 146 height 78
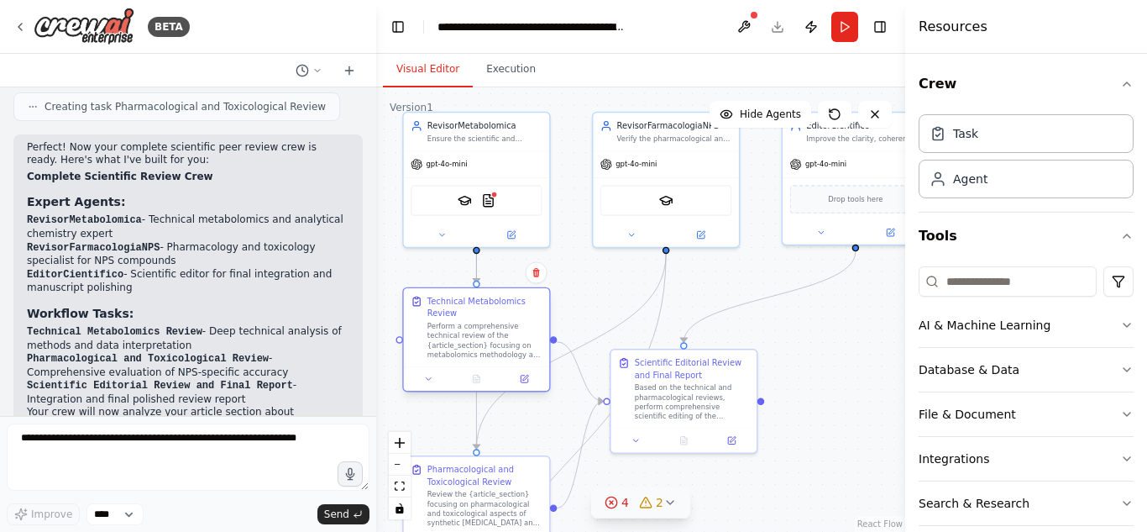
drag, startPoint x: 614, startPoint y: 317, endPoint x: 417, endPoint y: 355, distance: 200.3
click at [417, 355] on div "Technical Metabolomics Review Perform a comprehensive technical review of the {…" at bounding box center [477, 328] width 132 height 64
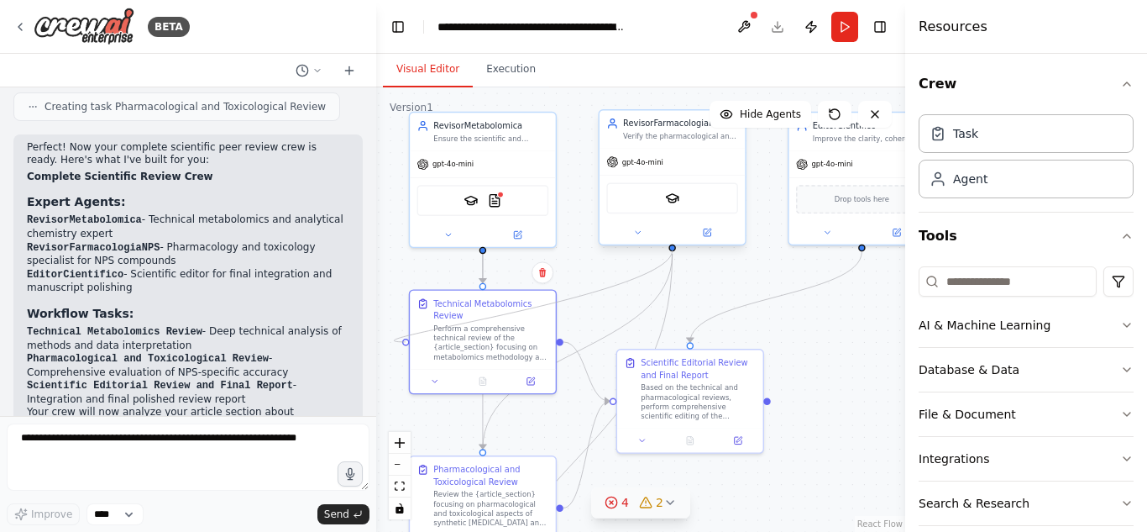
drag, startPoint x: 400, startPoint y: 342, endPoint x: 672, endPoint y: 242, distance: 289.9
click at [672, 242] on div "RevisorMetabolomica Ensure the scientific and technical accuracy of metabolomic…" at bounding box center [535, 208] width 373 height 313
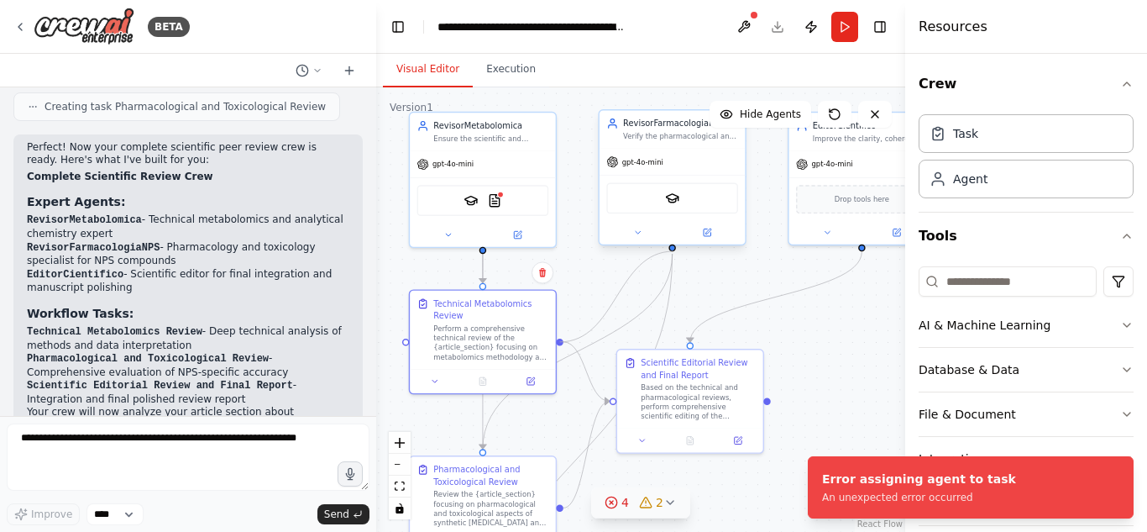
drag, startPoint x: 561, startPoint y: 342, endPoint x: 672, endPoint y: 251, distance: 143.2
click at [672, 251] on div ".deletable-edge-delete-btn { width: 20px; height: 20px; border: 0px solid #ffff…" at bounding box center [640, 309] width 529 height 444
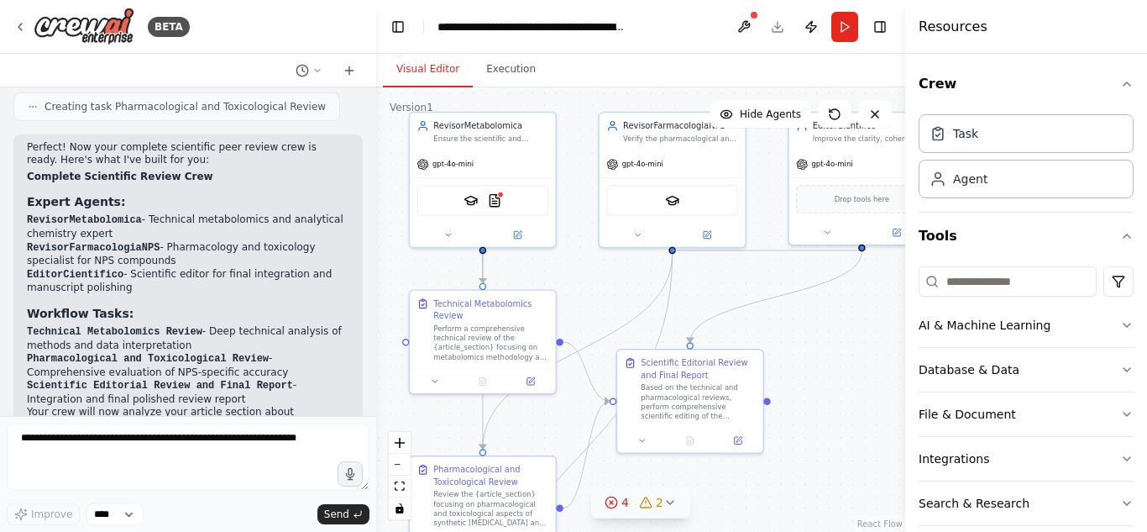
drag, startPoint x: 672, startPoint y: 251, endPoint x: 861, endPoint y: 251, distance: 189.0
click at [861, 251] on div ".deletable-edge-delete-btn { width: 20px; height: 20px; border: 0px solid #ffff…" at bounding box center [640, 309] width 529 height 444
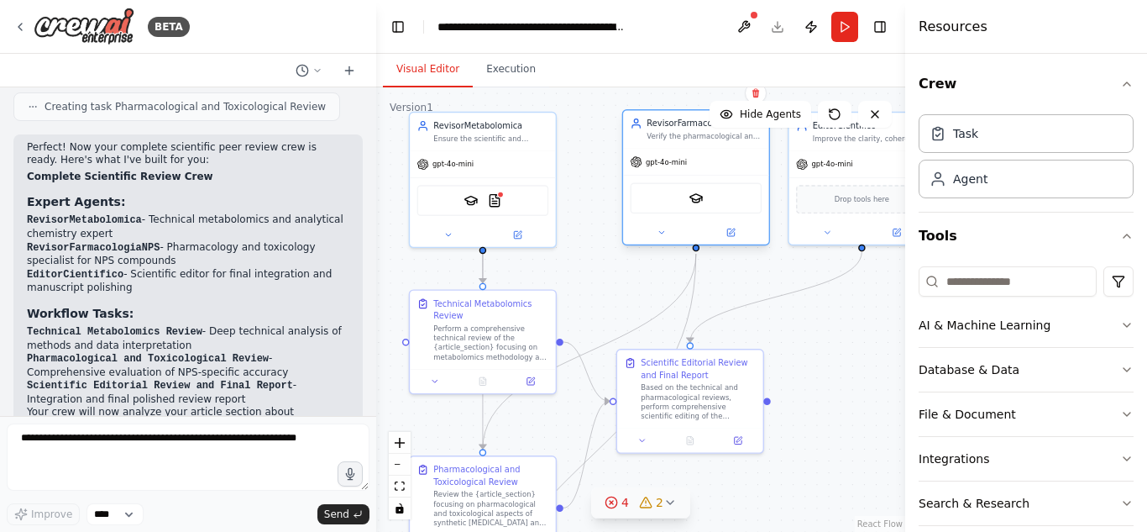
click at [730, 199] on div "SerplyScholarSearchTool" at bounding box center [697, 197] width 132 height 31
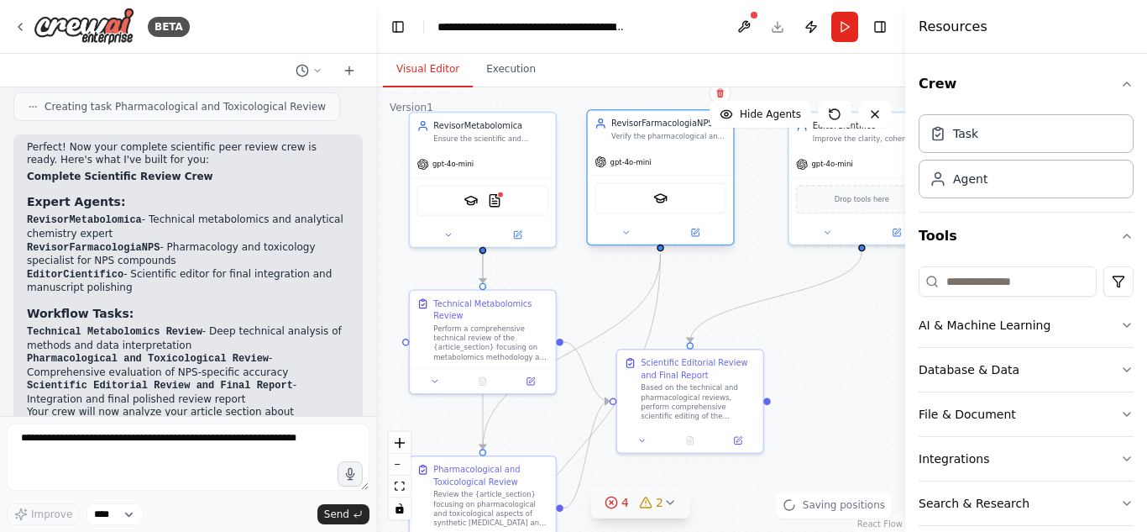
click at [737, 173] on div ".deletable-edge-delete-btn { width: 20px; height: 20px; border: 0px solid #ffff…" at bounding box center [640, 309] width 529 height 444
click at [710, 213] on div "SerplyScholarSearchTool" at bounding box center [662, 198] width 130 height 30
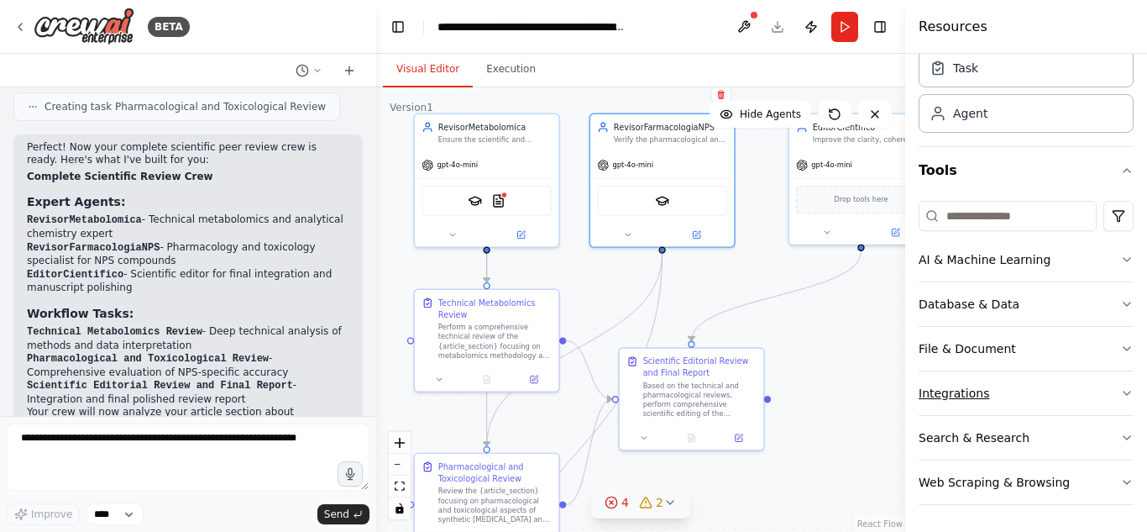
click at [1007, 439] on button "Search & Research" at bounding box center [1026, 438] width 215 height 44
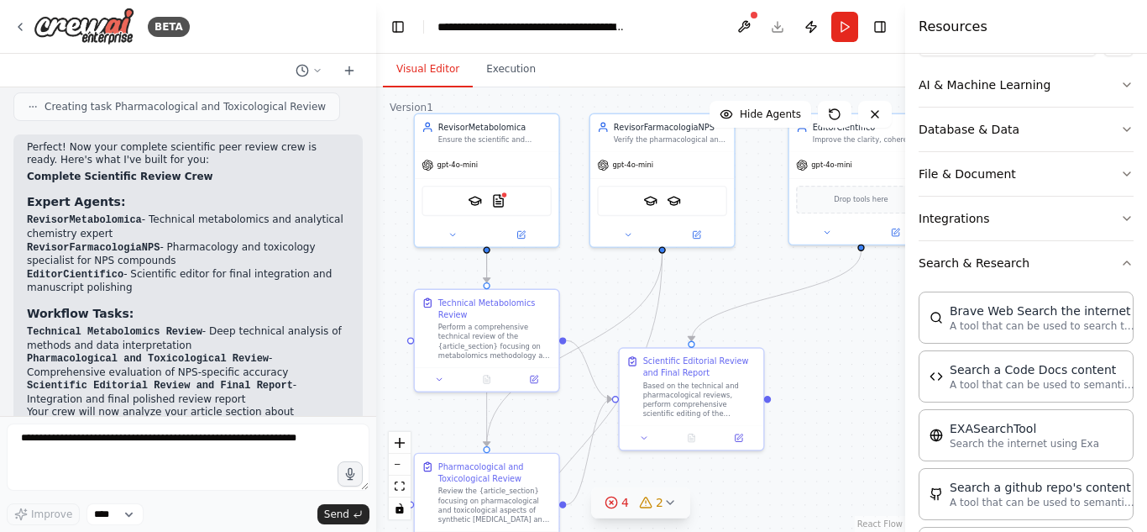
scroll to position [239, 0]
click at [501, 200] on img at bounding box center [498, 198] width 14 height 14
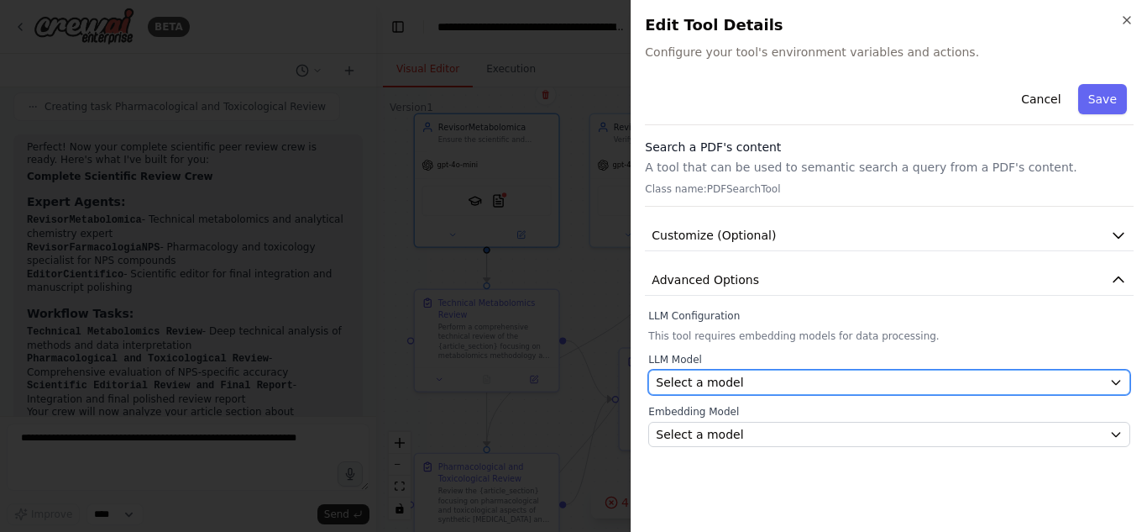
click at [805, 375] on div "Select a model" at bounding box center [879, 382] width 447 height 17
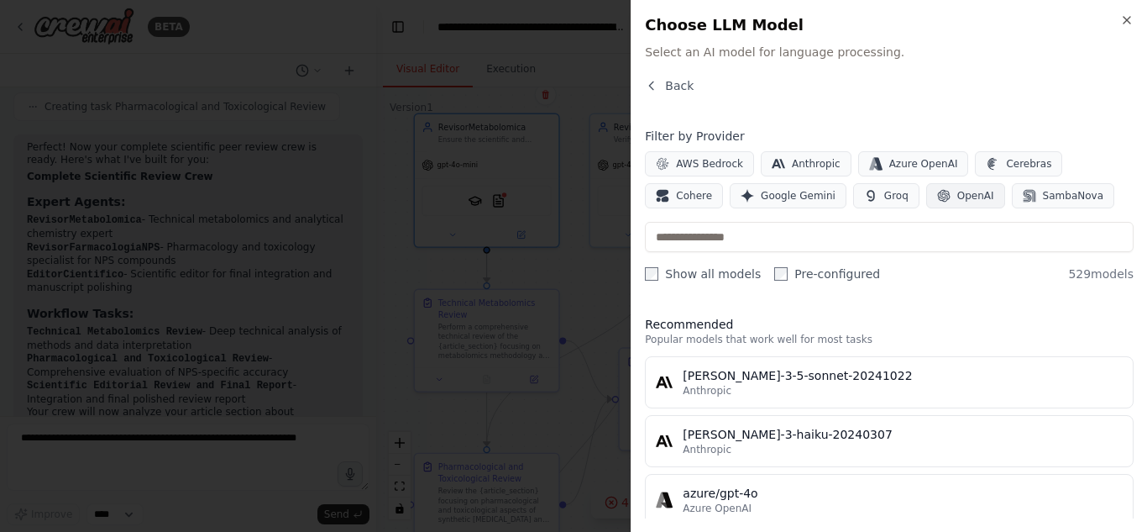
click at [957, 191] on span "OpenAI" at bounding box center [975, 195] width 37 height 13
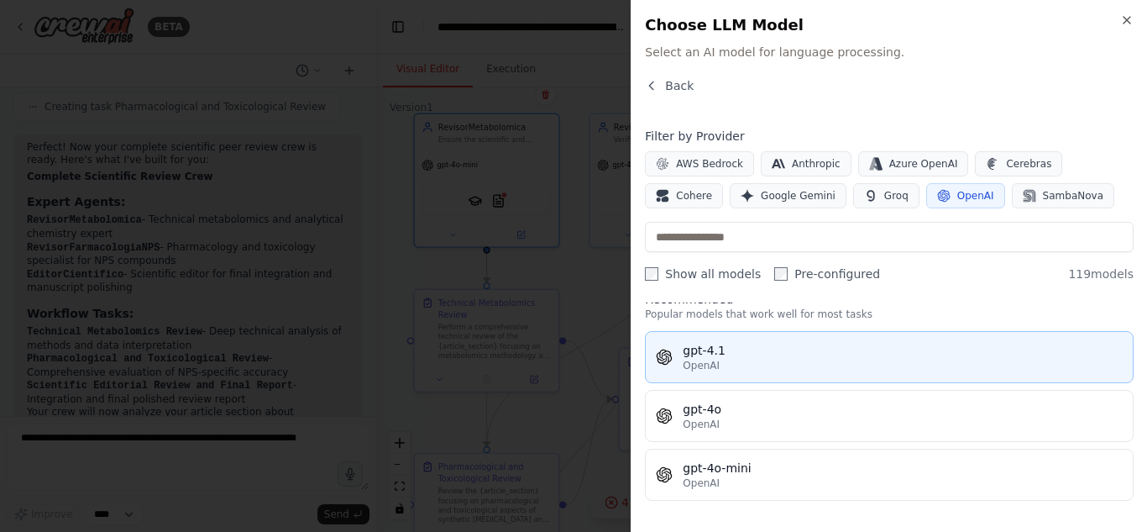
scroll to position [24, 0]
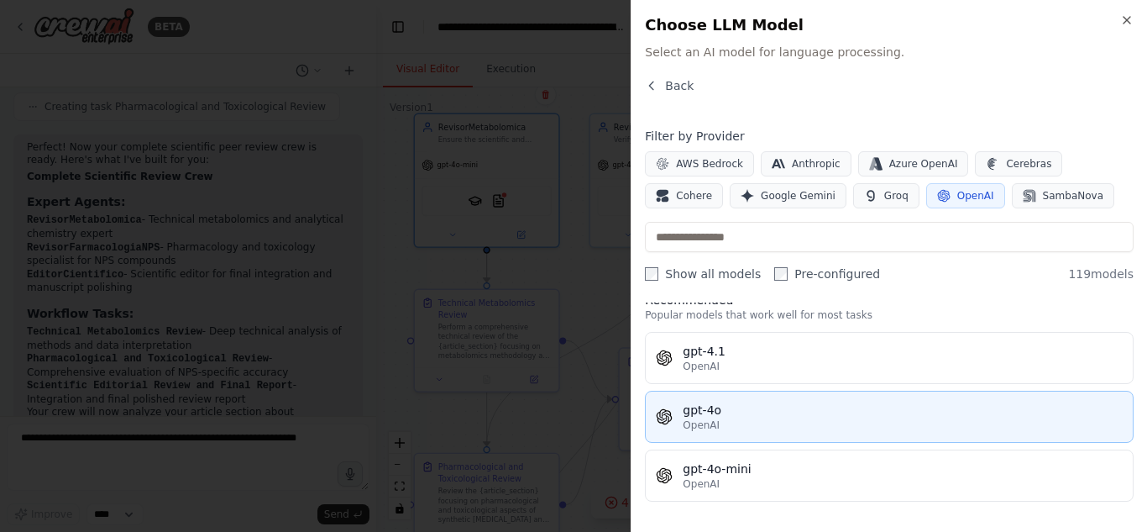
click at [729, 408] on div "gpt-4o" at bounding box center [903, 409] width 440 height 17
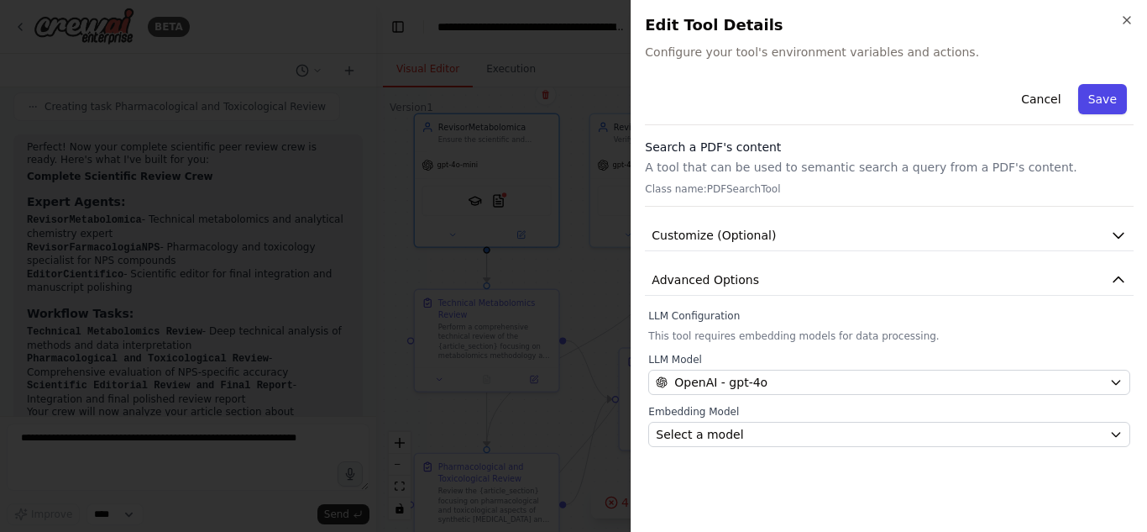
click at [1094, 98] on button "Save" at bounding box center [1102, 99] width 49 height 30
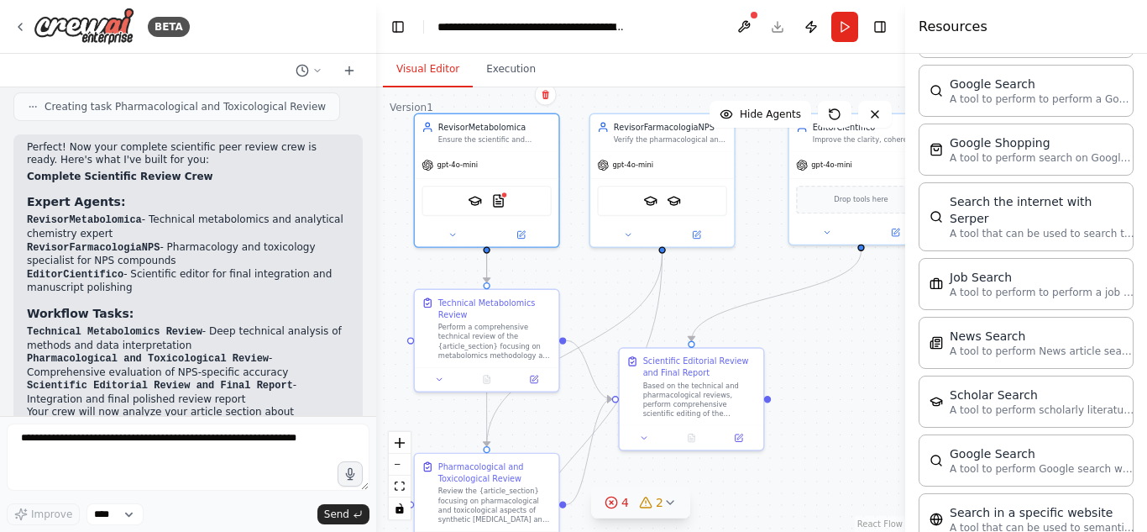
scroll to position [705, 0]
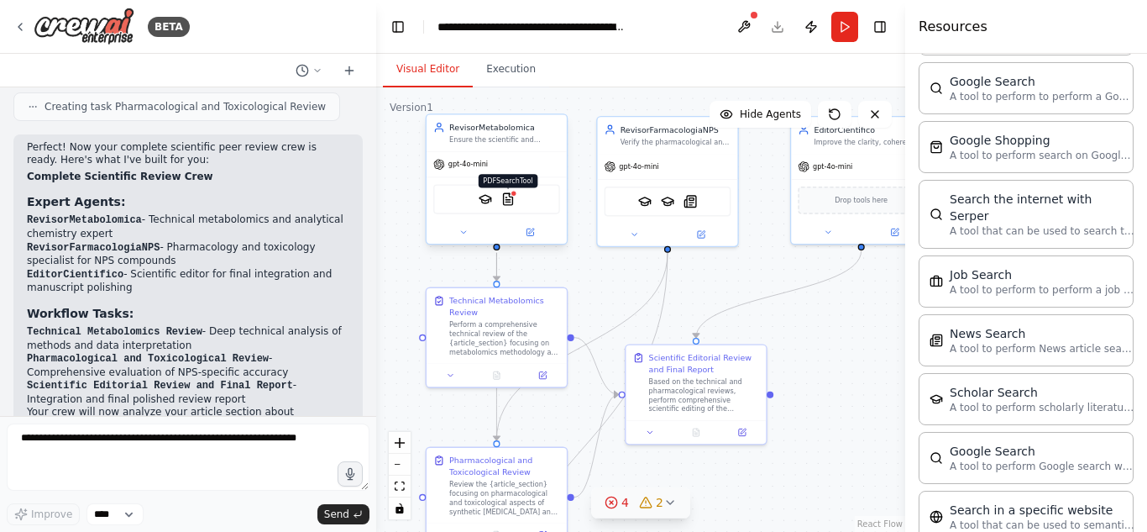
click at [506, 197] on img at bounding box center [507, 198] width 13 height 13
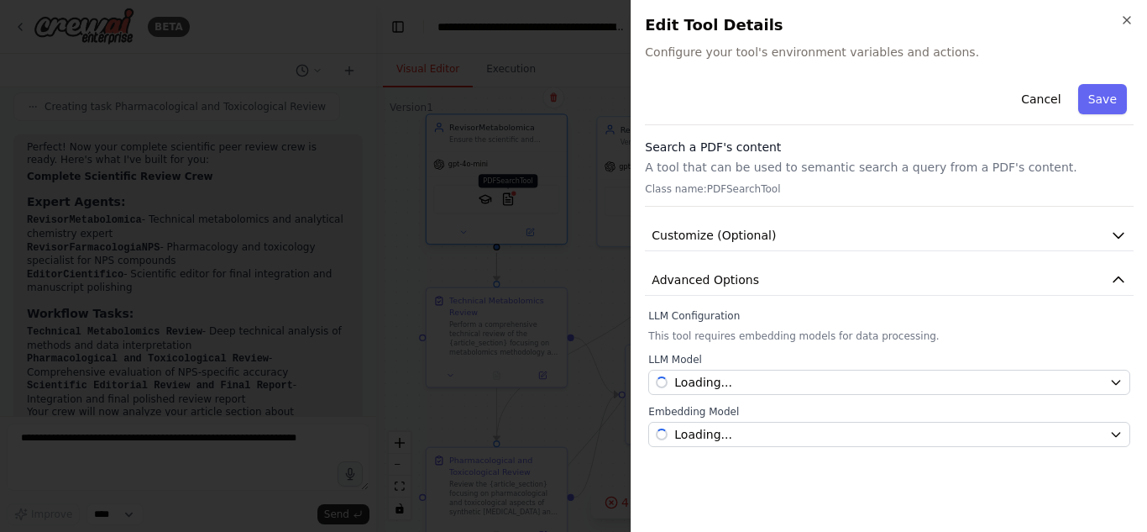
click at [506, 197] on div at bounding box center [573, 266] width 1147 height 532
click at [1101, 92] on button "Save" at bounding box center [1102, 99] width 49 height 30
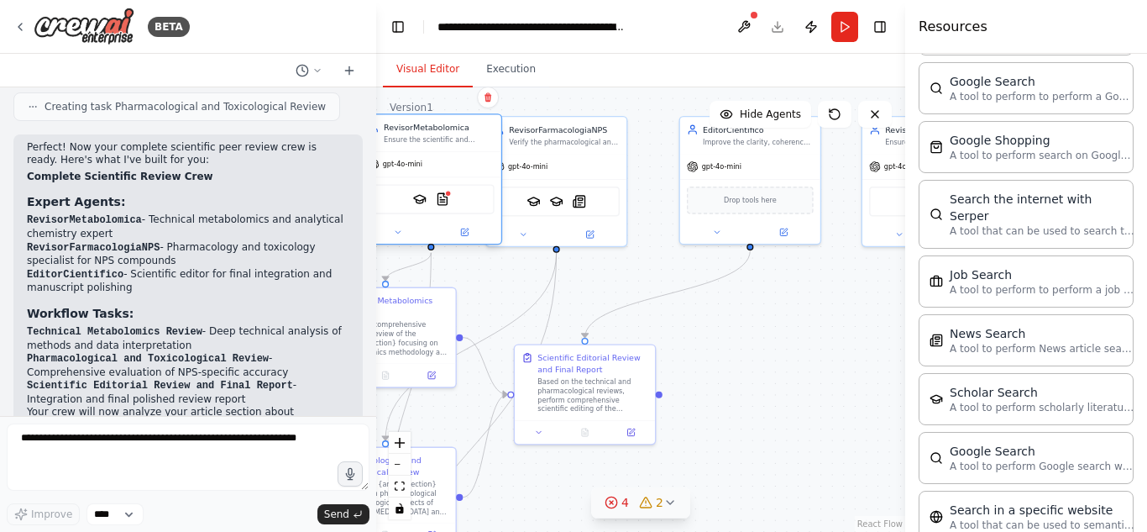
drag, startPoint x: 509, startPoint y: 201, endPoint x: 454, endPoint y: 200, distance: 54.6
click at [454, 200] on div "SerplyScholarSearchTool PDFSearchTool" at bounding box center [431, 198] width 127 height 29
click at [847, 36] on button "Run" at bounding box center [844, 27] width 27 height 30
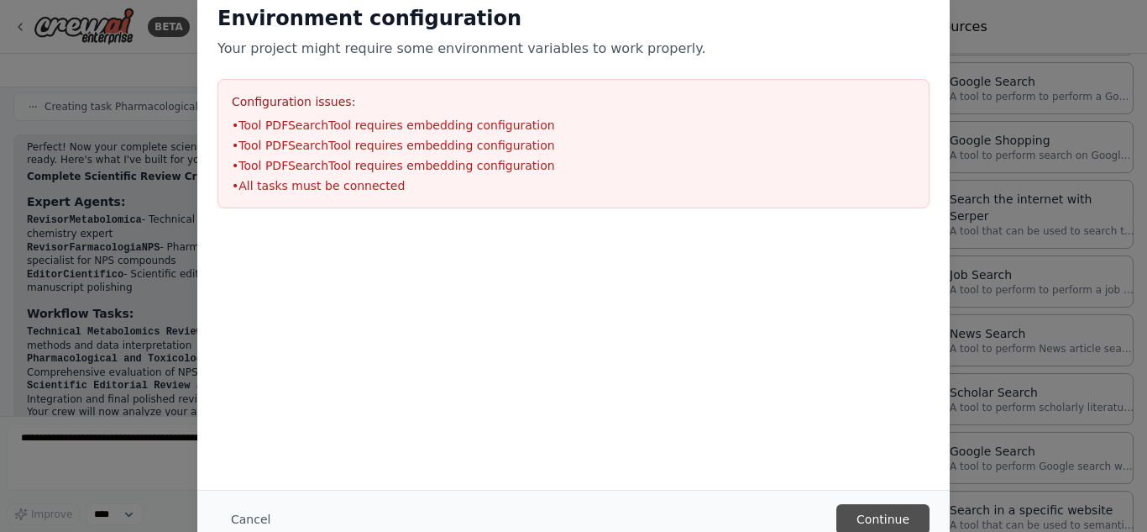
click at [920, 521] on button "Continue" at bounding box center [882, 519] width 93 height 30
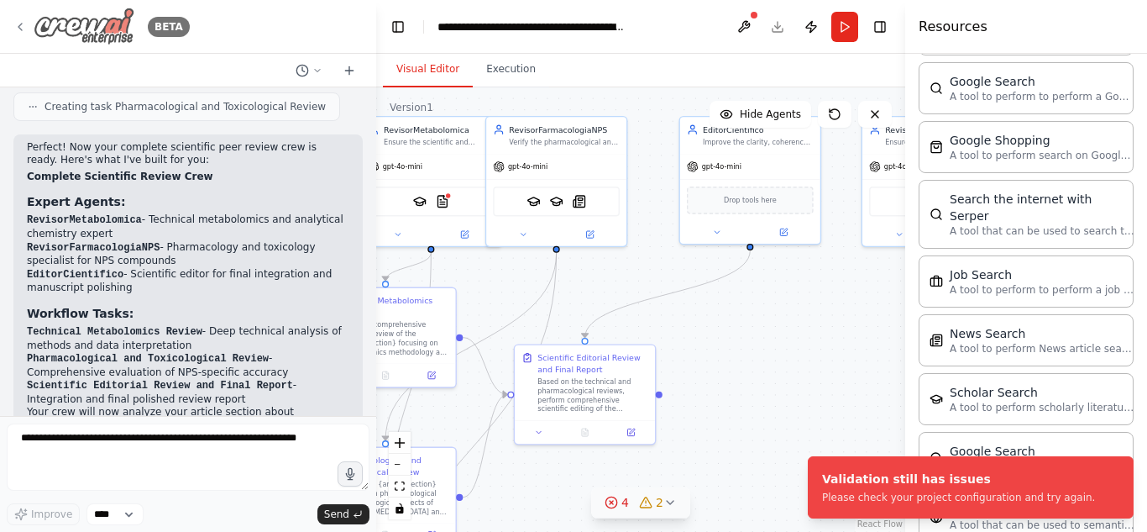
click at [29, 32] on div "BETA" at bounding box center [101, 27] width 176 height 38
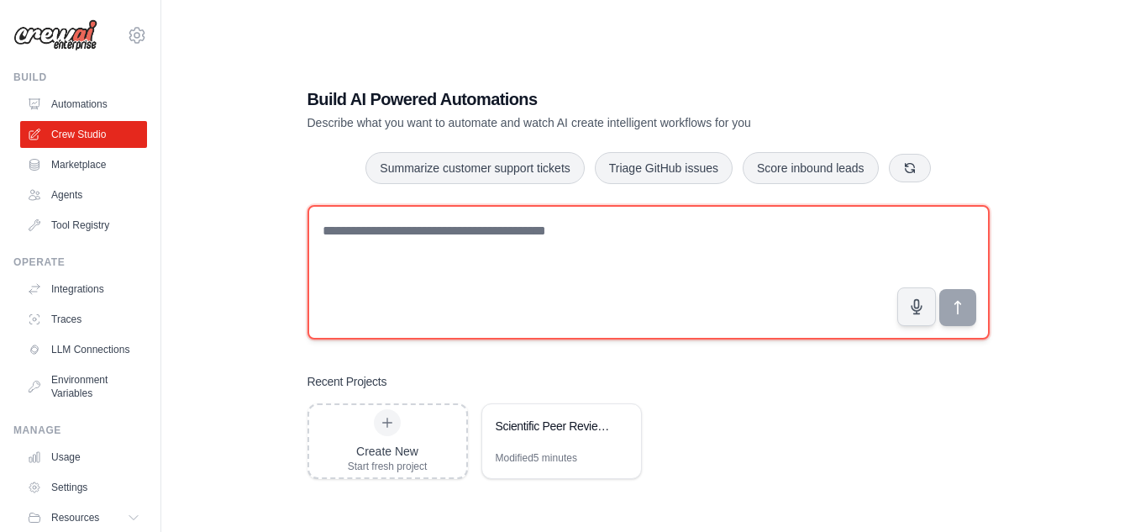
drag, startPoint x: 0, startPoint y: 0, endPoint x: 558, endPoint y: 286, distance: 627.6
click at [558, 286] on textarea at bounding box center [648, 272] width 682 height 134
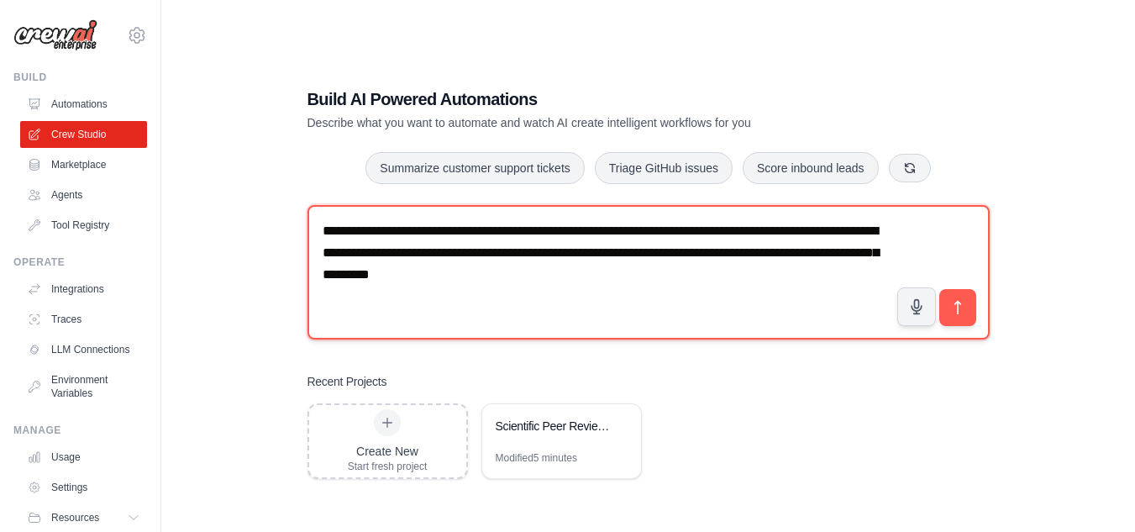
paste textarea "**********"
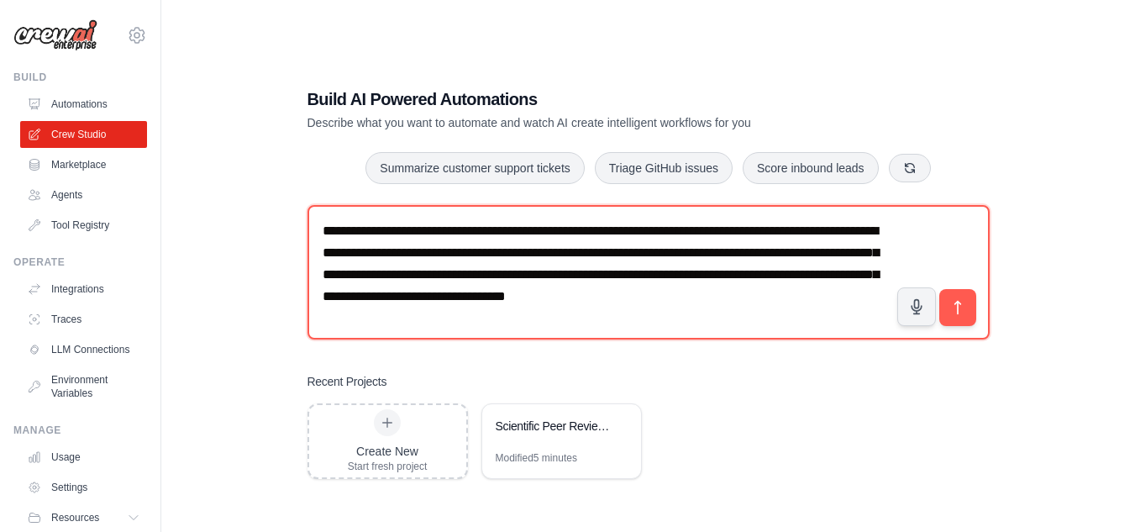
paste textarea "**********"
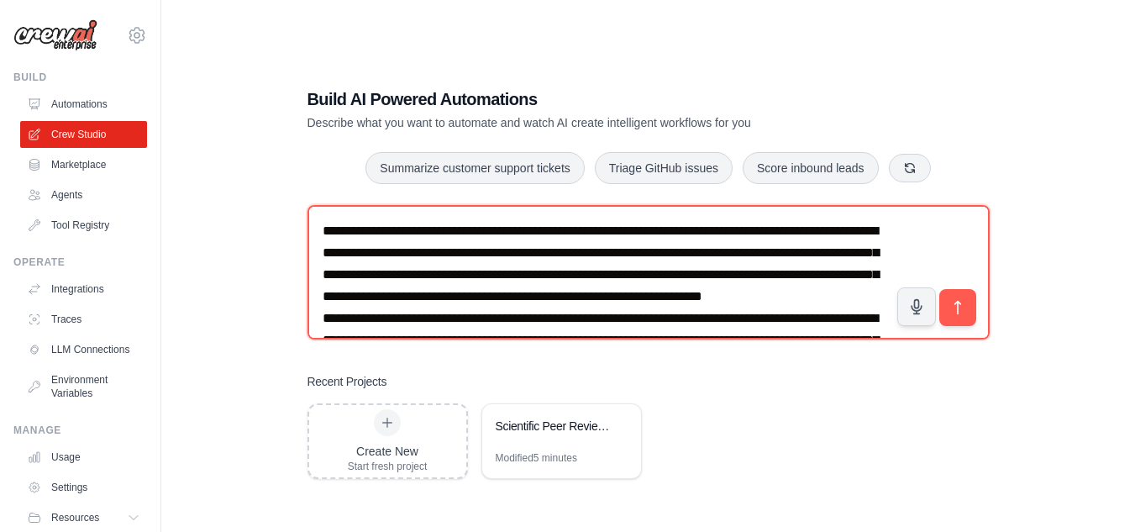
scroll to position [2958, 0]
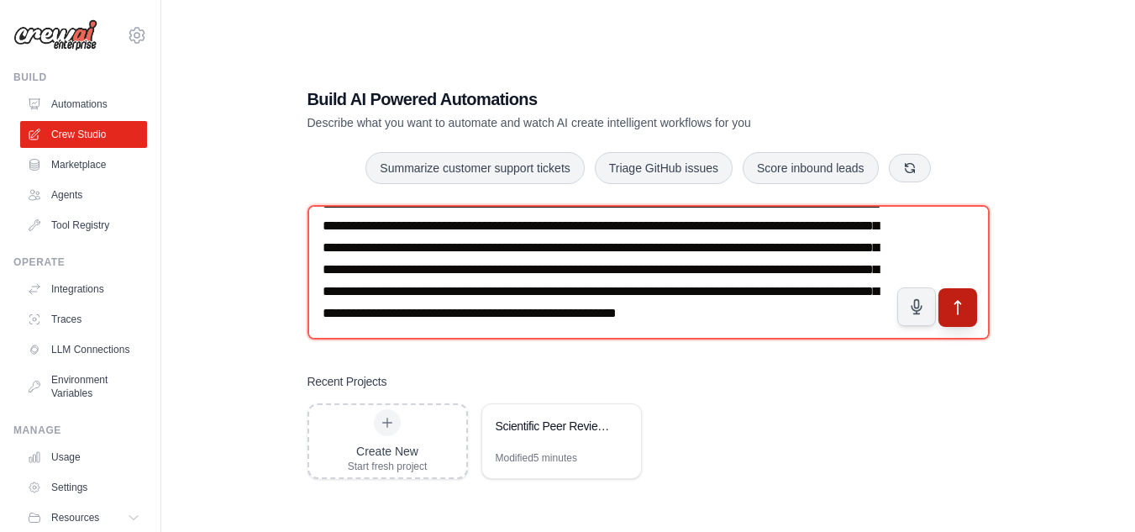
type textarea "**********"
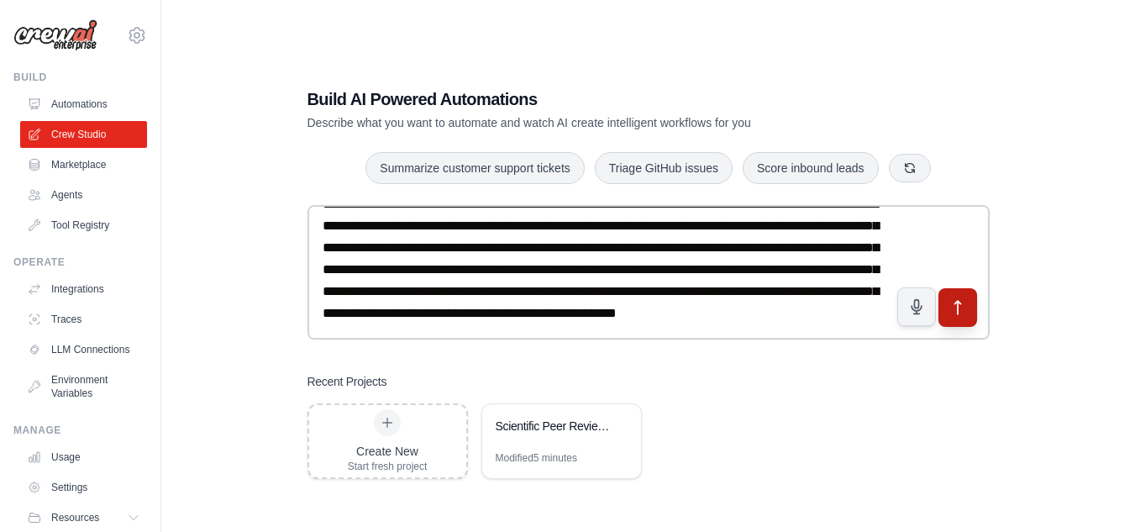
click at [957, 312] on icon "submit" at bounding box center [957, 307] width 18 height 18
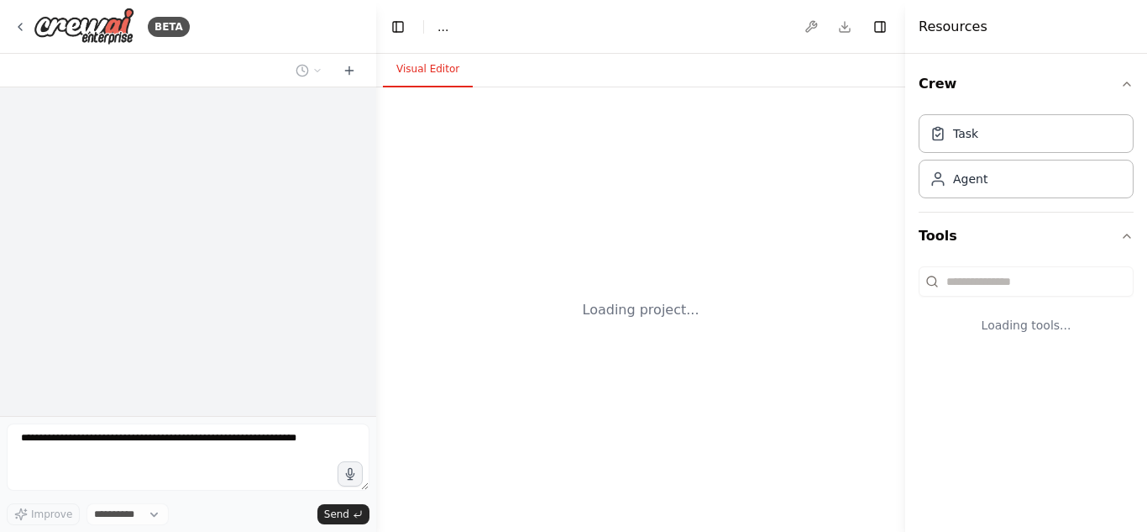
select select "****"
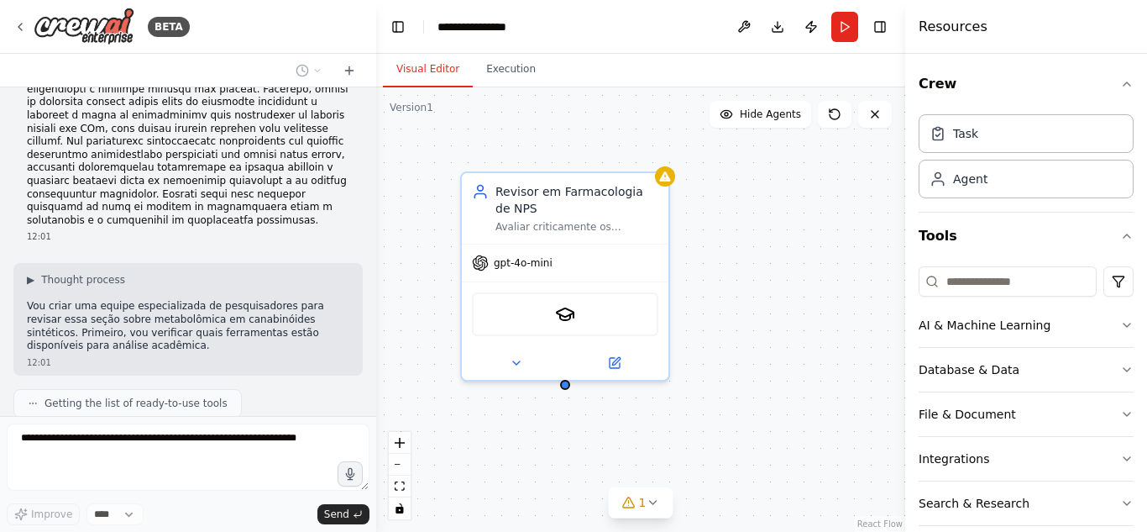
scroll to position [2440, 0]
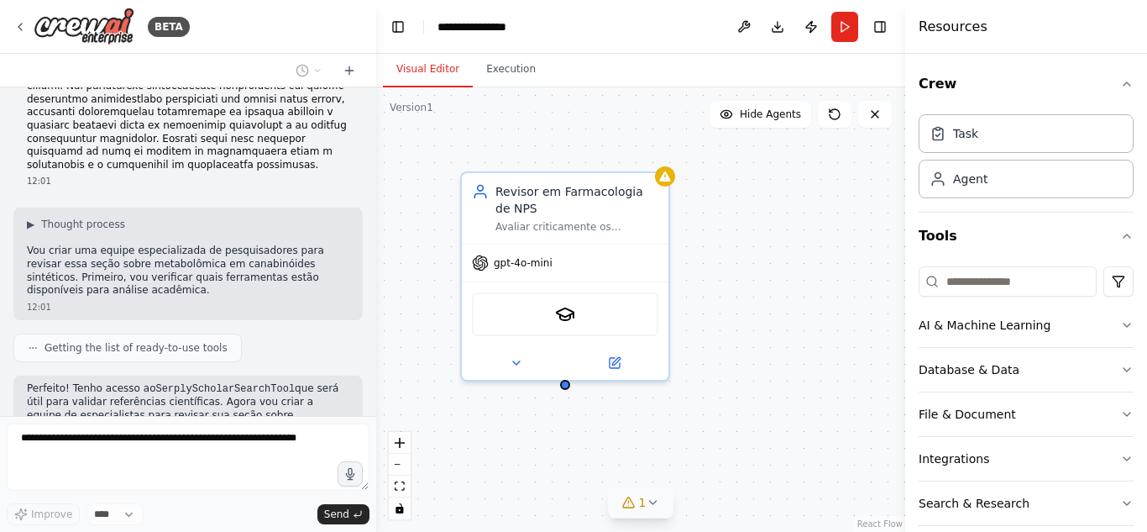
click at [659, 512] on button "1" at bounding box center [641, 502] width 65 height 31
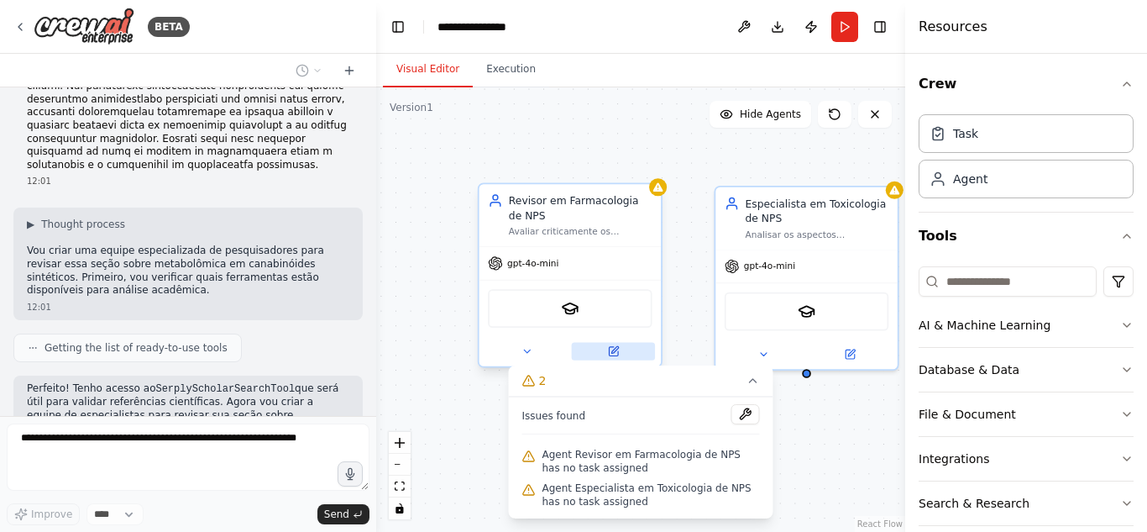
click at [615, 348] on icon at bounding box center [614, 349] width 7 height 7
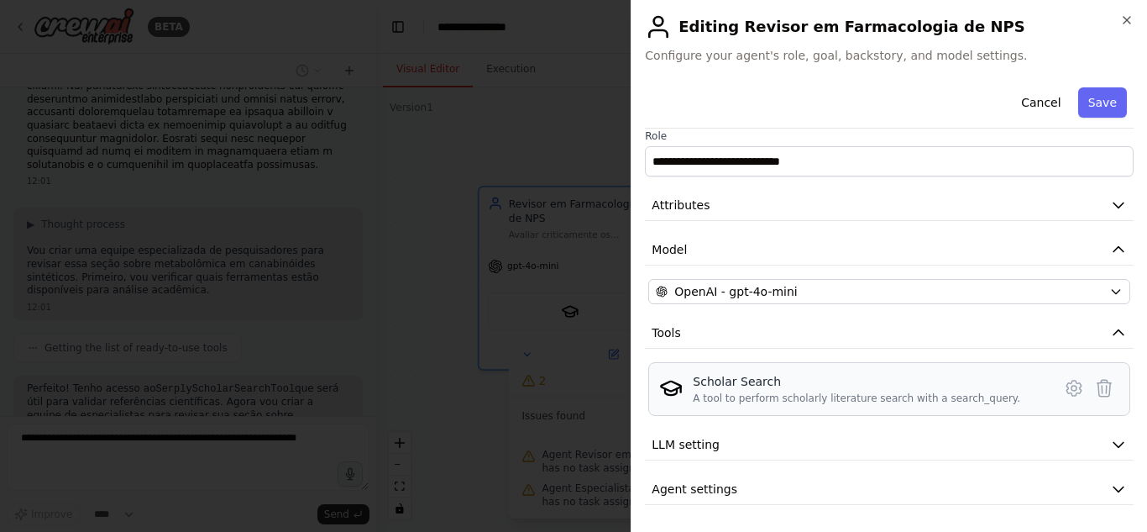
scroll to position [2496, 0]
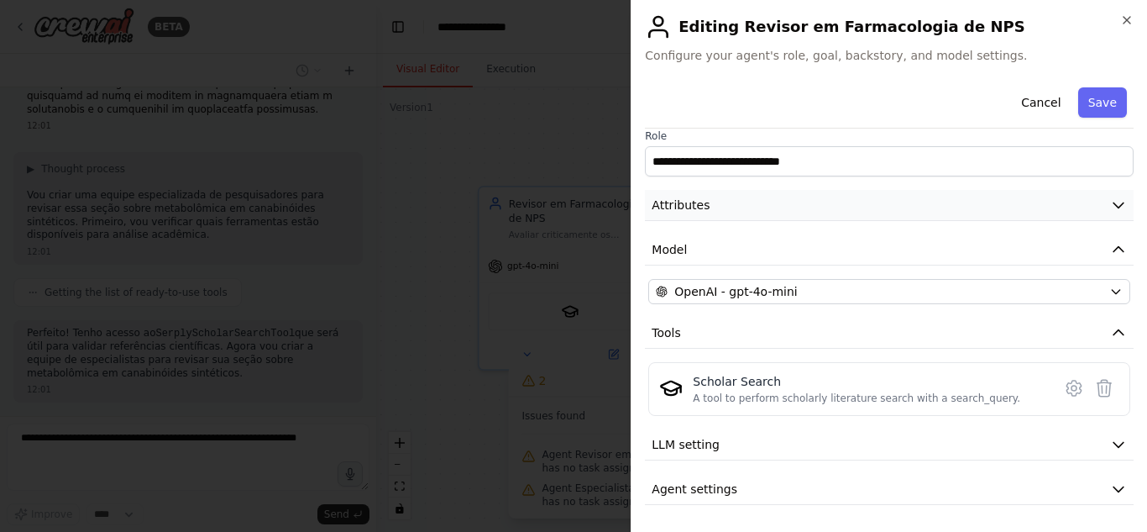
click at [835, 207] on button "Attributes" at bounding box center [889, 205] width 489 height 31
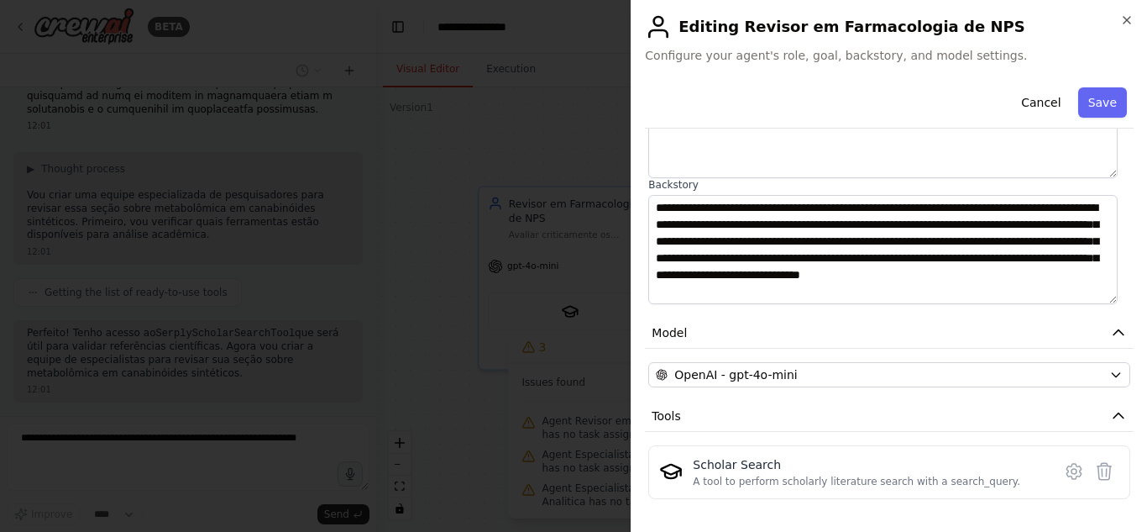
scroll to position [278, 0]
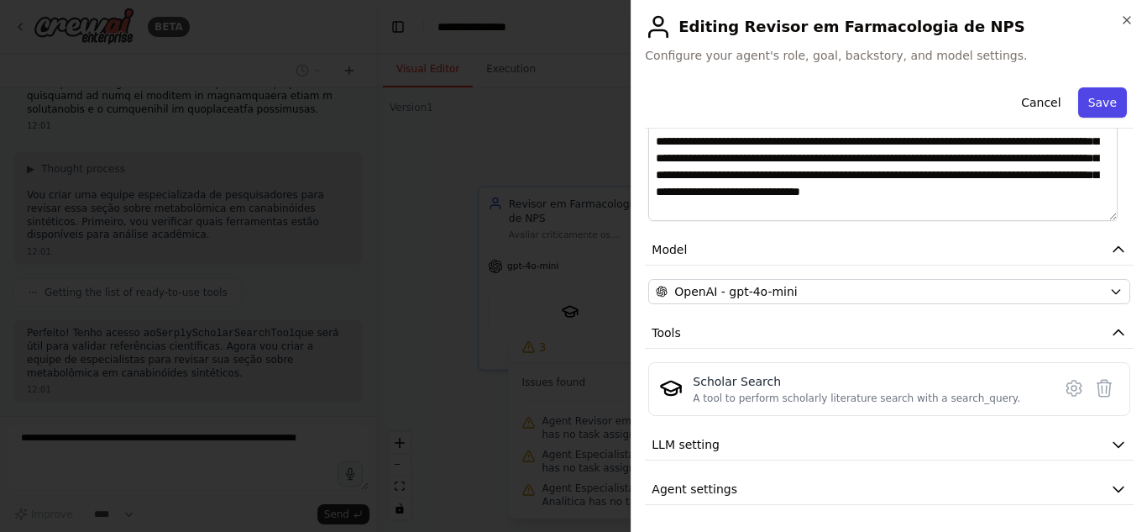
click at [1103, 97] on button "Save" at bounding box center [1102, 102] width 49 height 30
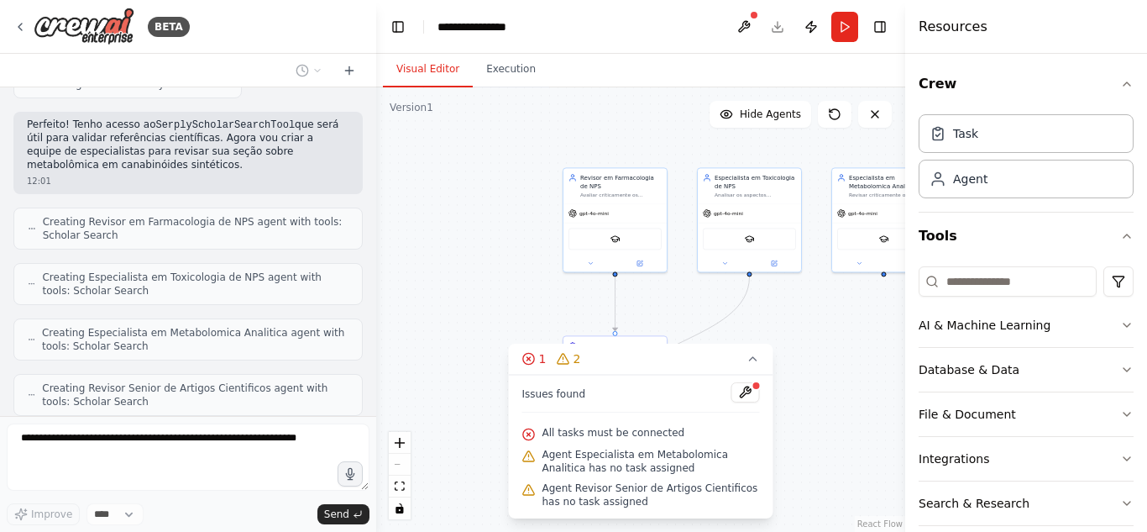
scroll to position [2746, 0]
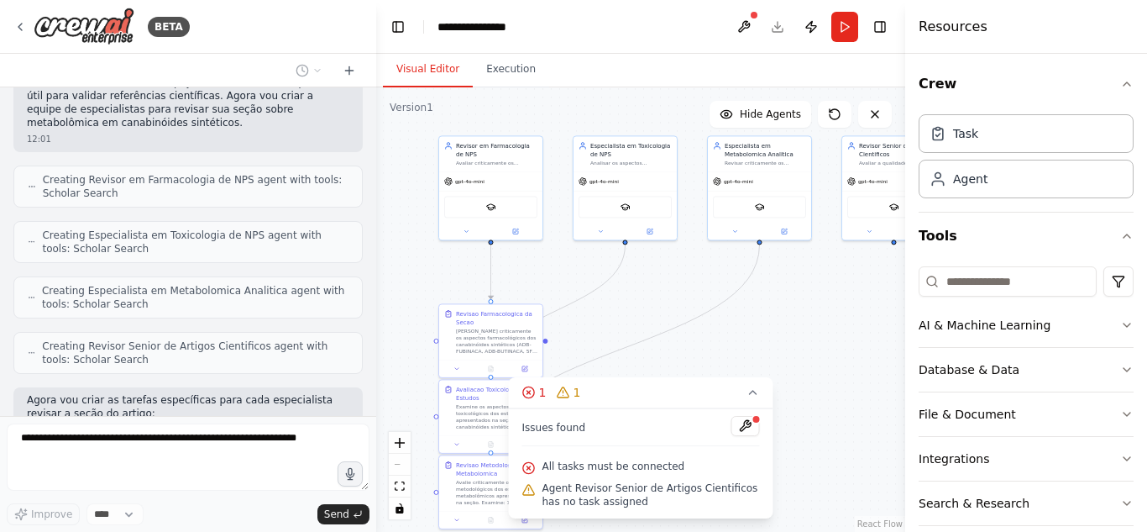
drag, startPoint x: 512, startPoint y: 227, endPoint x: 388, endPoint y: 194, distance: 128.5
click at [388, 194] on div ".deletable-edge-delete-btn { width: 20px; height: 20px; border: 0px solid #ffff…" at bounding box center [640, 309] width 529 height 444
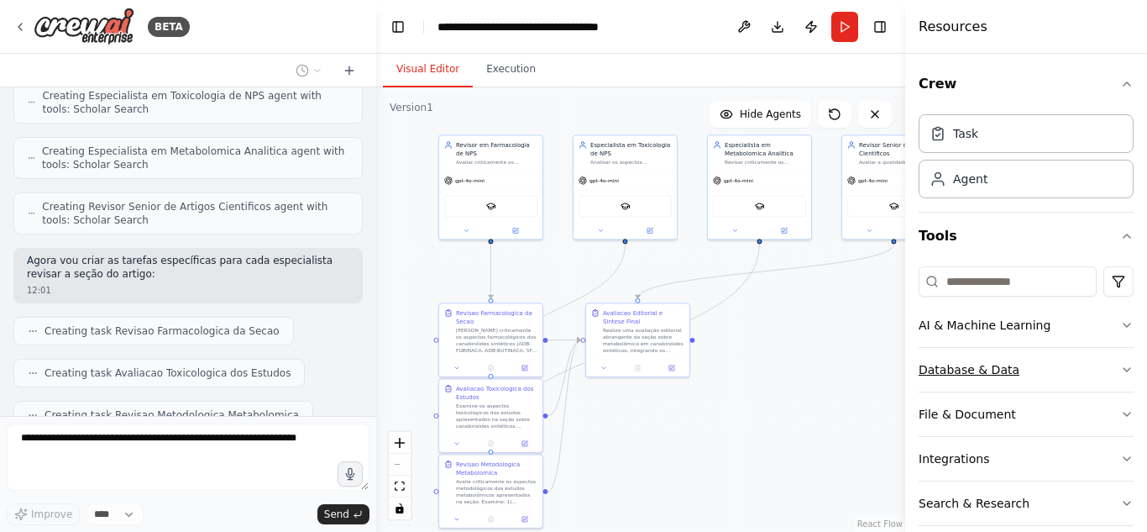
scroll to position [2927, 0]
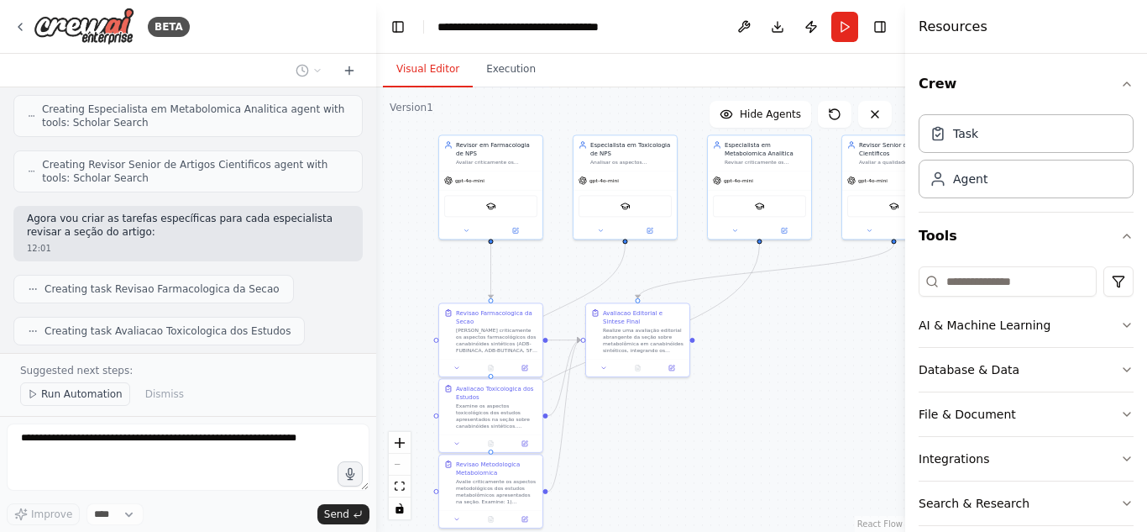
click at [102, 387] on button "Run Automation" at bounding box center [75, 394] width 110 height 24
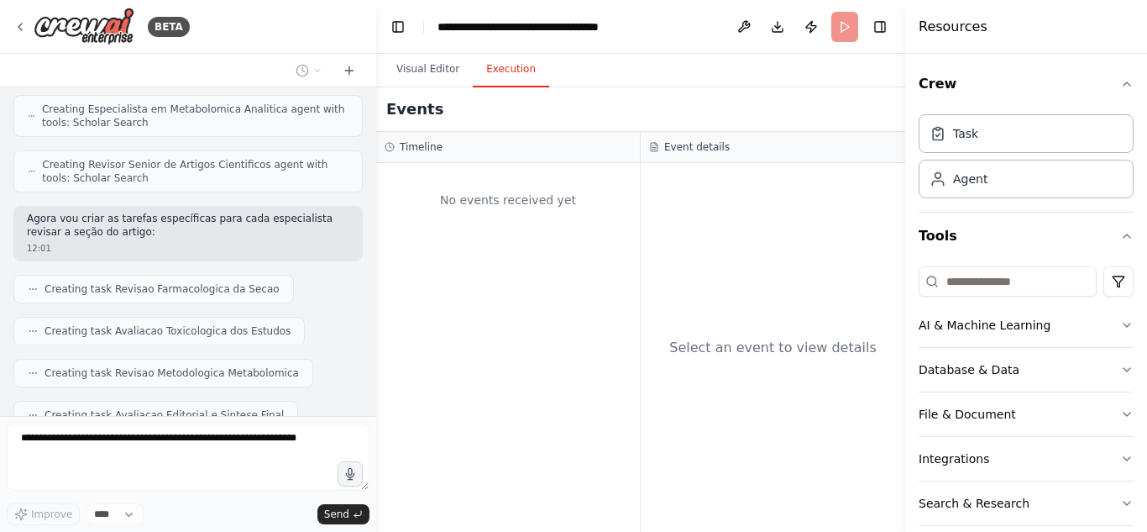
click at [496, 70] on button "Execution" at bounding box center [511, 69] width 76 height 35
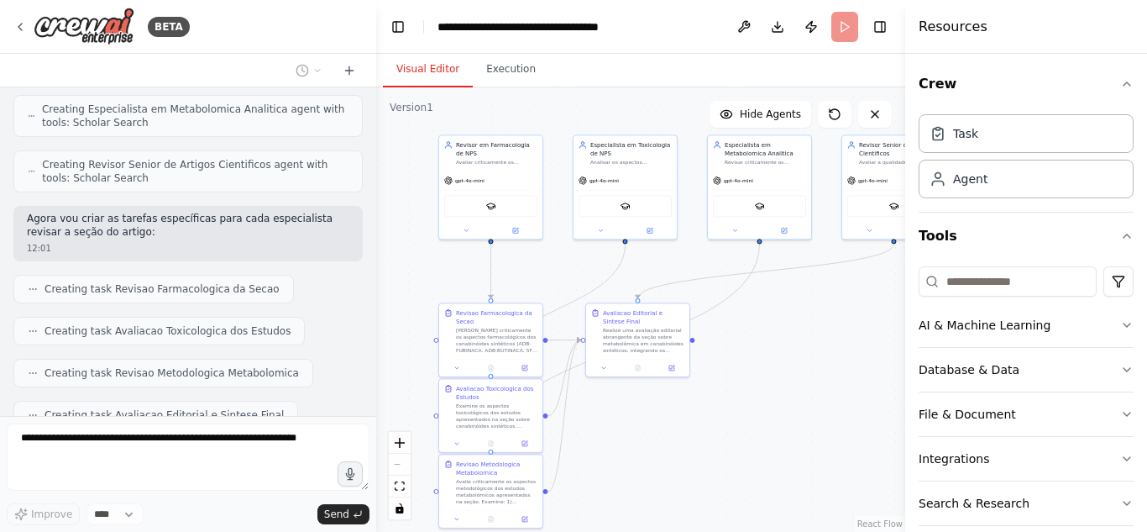
click at [419, 65] on button "Visual Editor" at bounding box center [428, 69] width 90 height 35
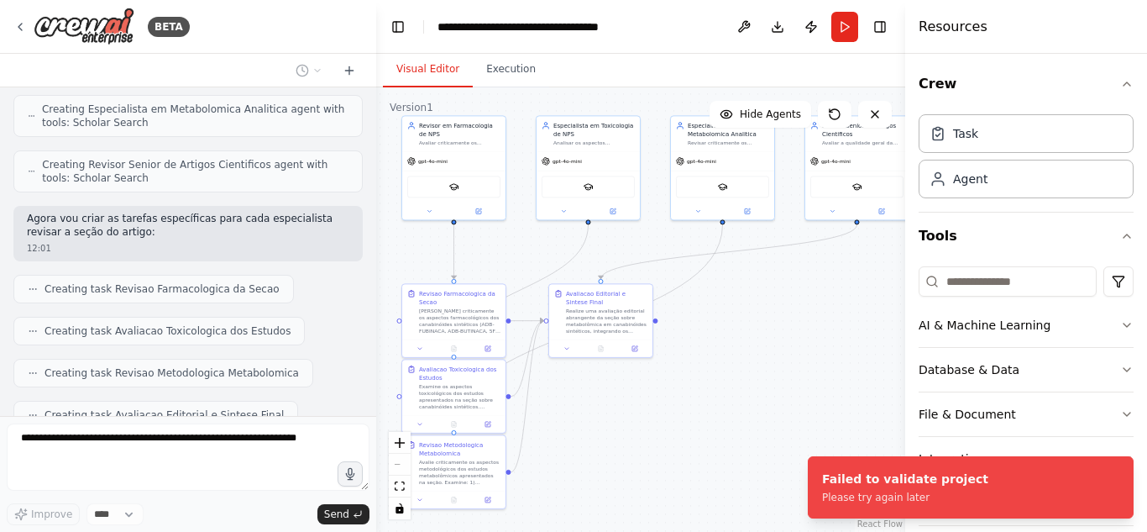
drag, startPoint x: 758, startPoint y: 320, endPoint x: 721, endPoint y: 301, distance: 41.7
click at [721, 301] on div ".deletable-edge-delete-btn { width: 20px; height: 20px; border: 0px solid #ffff…" at bounding box center [640, 309] width 529 height 444
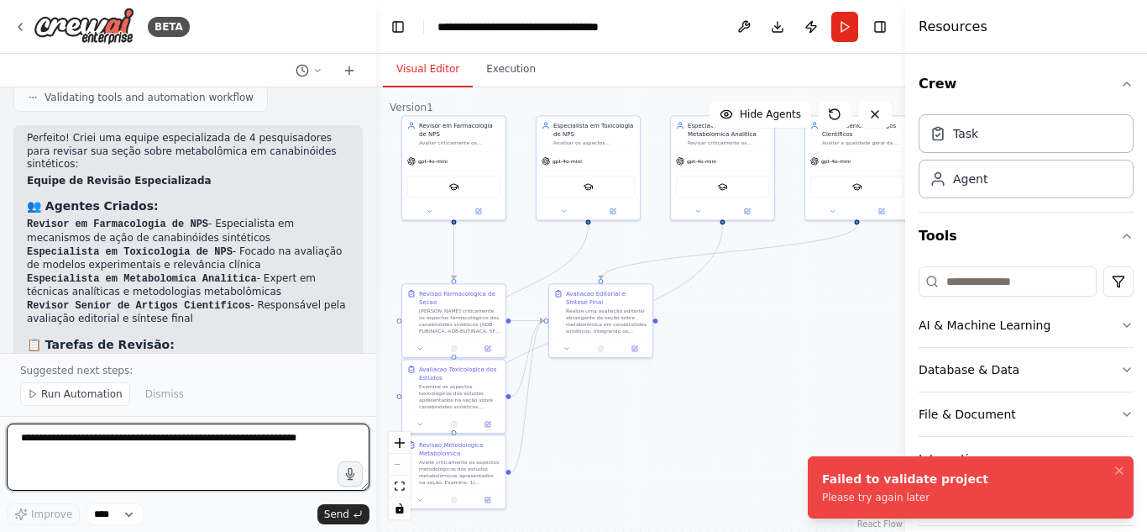
scroll to position [3412, 0]
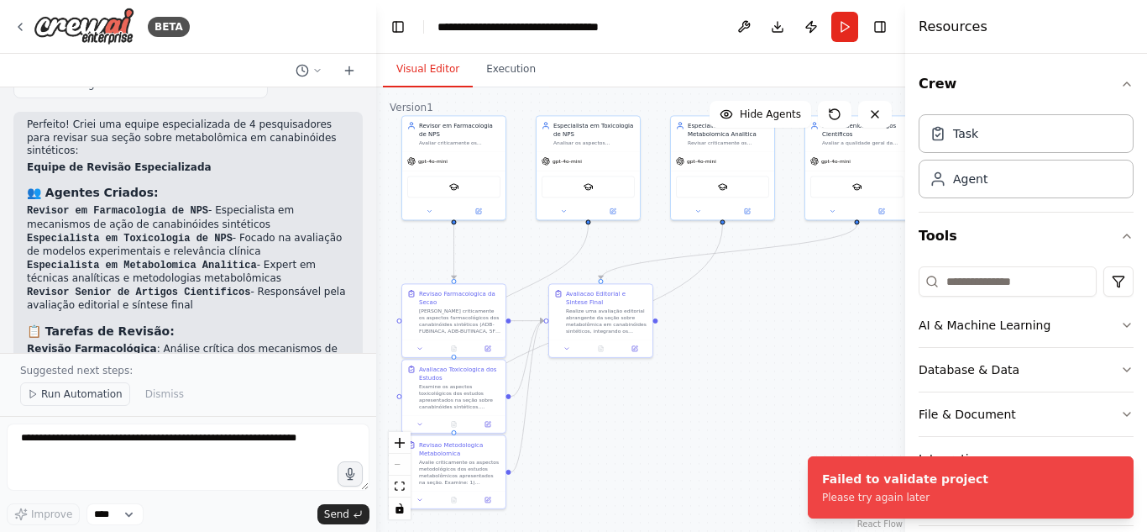
click at [83, 388] on span "Run Automation" at bounding box center [81, 393] width 81 height 13
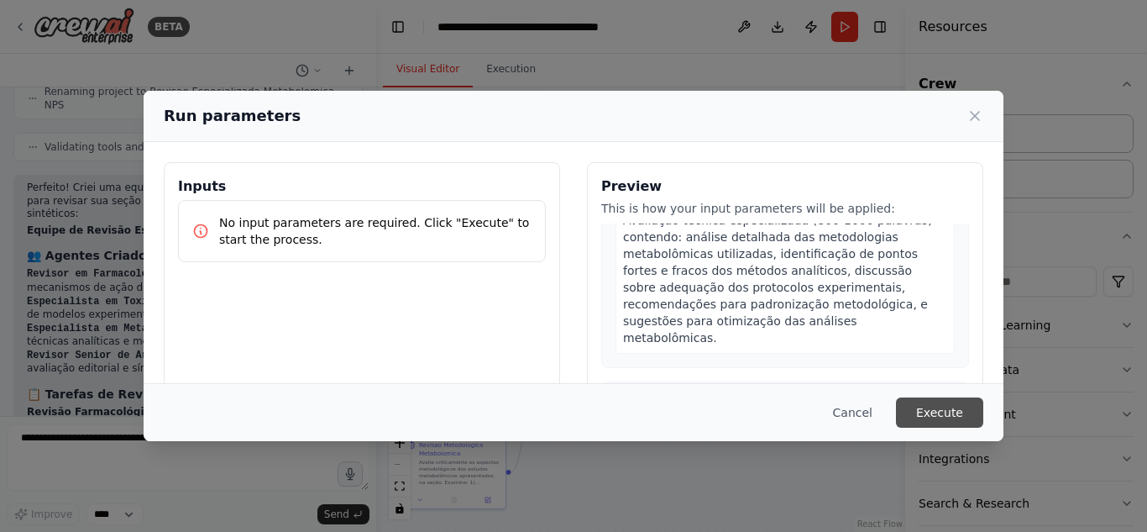
scroll to position [1326, 0]
click at [942, 405] on button "Execute" at bounding box center [939, 412] width 87 height 30
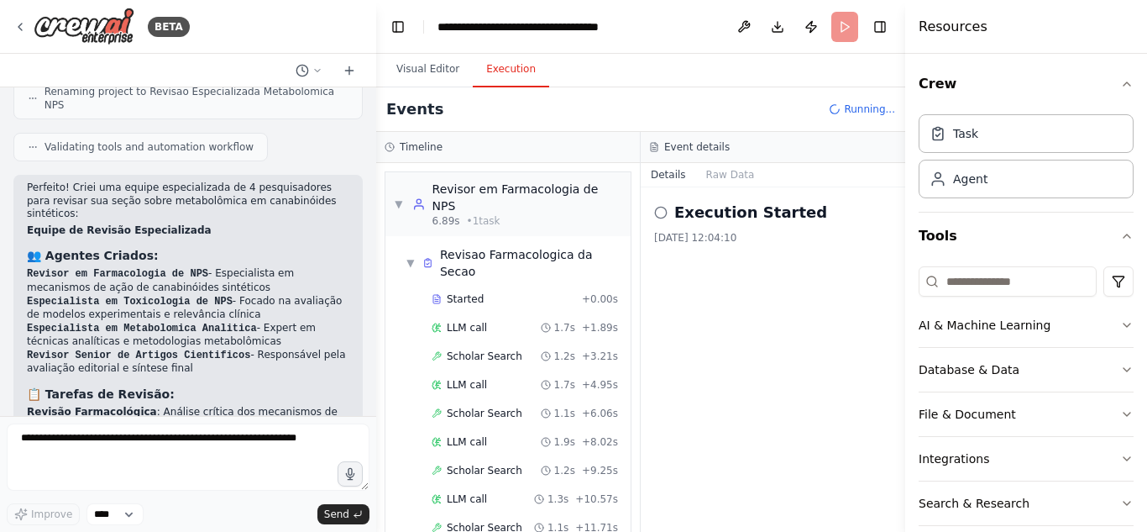
click at [499, 62] on button "Execution" at bounding box center [511, 69] width 76 height 35
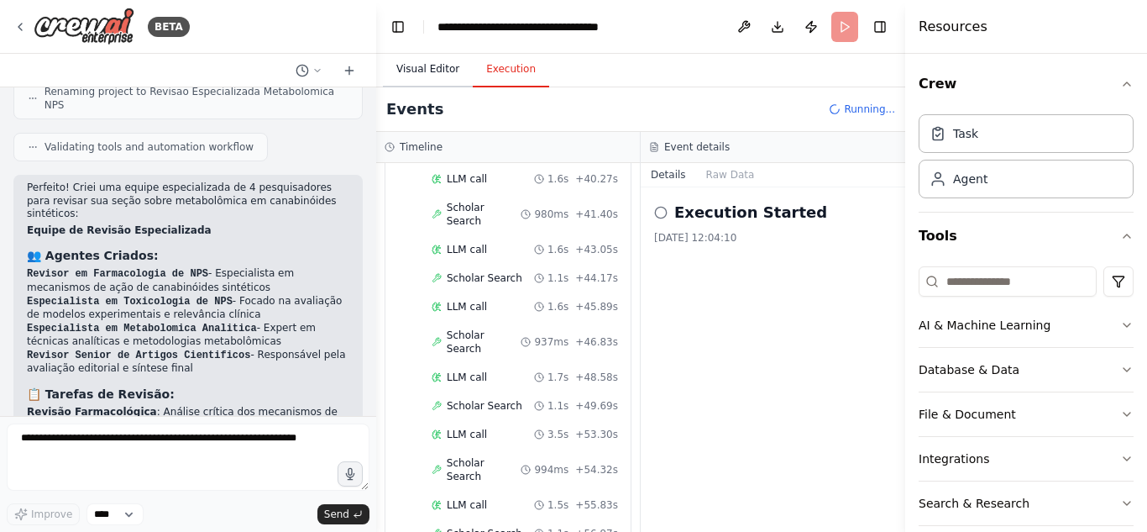
scroll to position [960, 0]
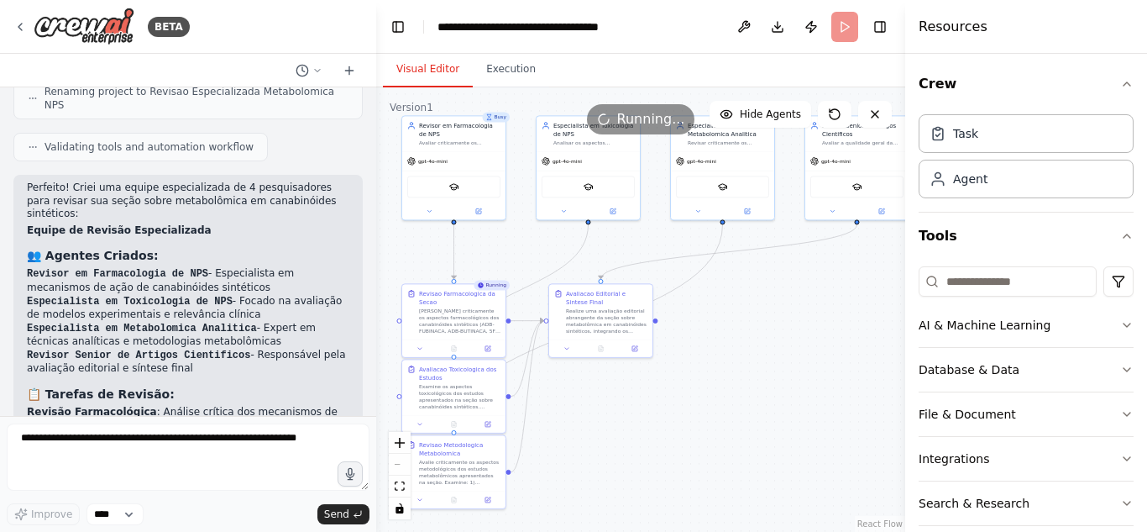
click at [431, 69] on button "Visual Editor" at bounding box center [428, 69] width 90 height 35
click at [372, 212] on div at bounding box center [373, 266] width 7 height 532
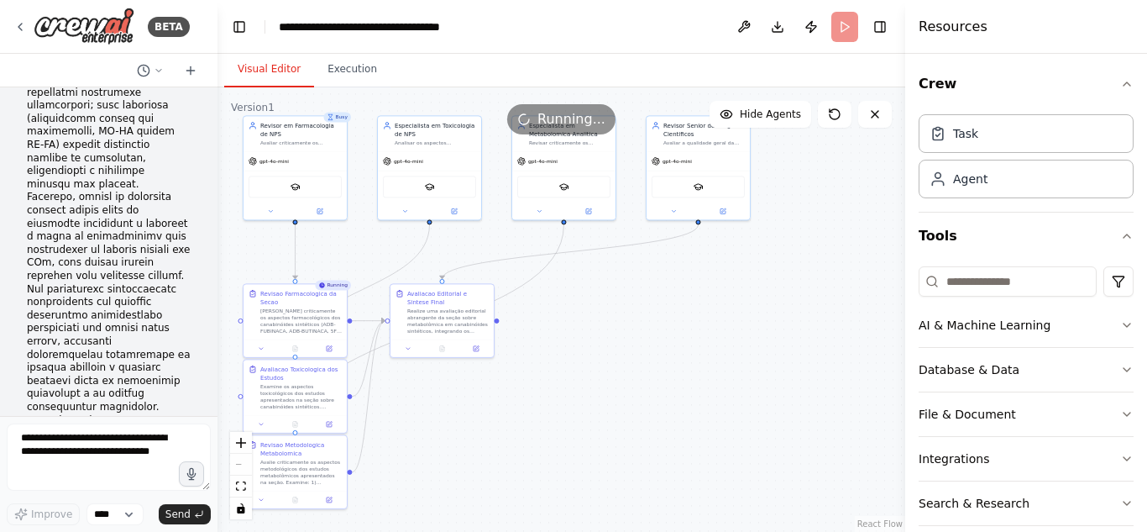
drag, startPoint x: 372, startPoint y: 212, endPoint x: 179, endPoint y: 216, distance: 193.2
click at [179, 216] on div "BETA 12:01 ▶ Thought process Vou criar uma equipe especializada de pesquisadore…" at bounding box center [109, 266] width 218 height 532
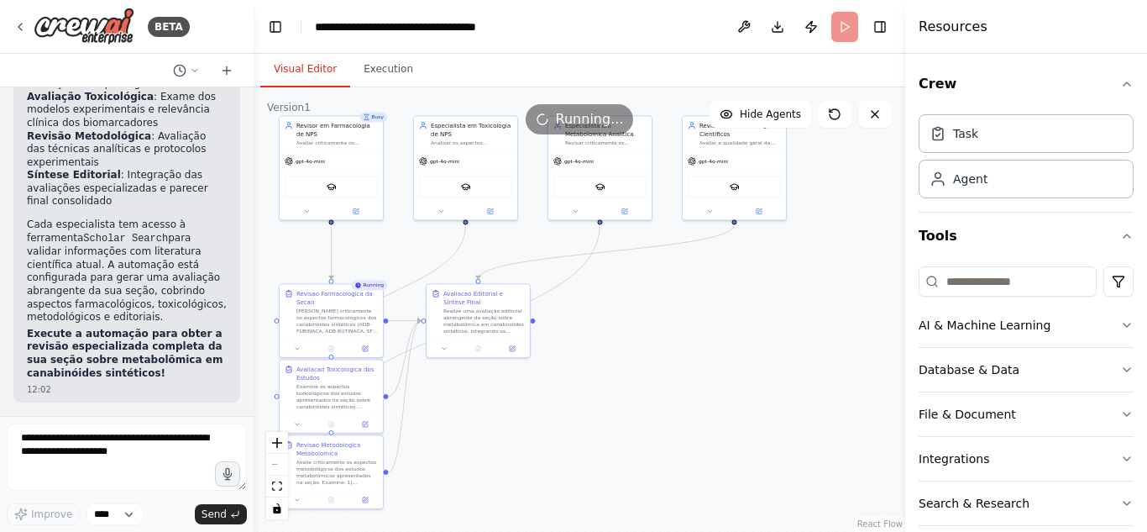
scroll to position [4868, 0]
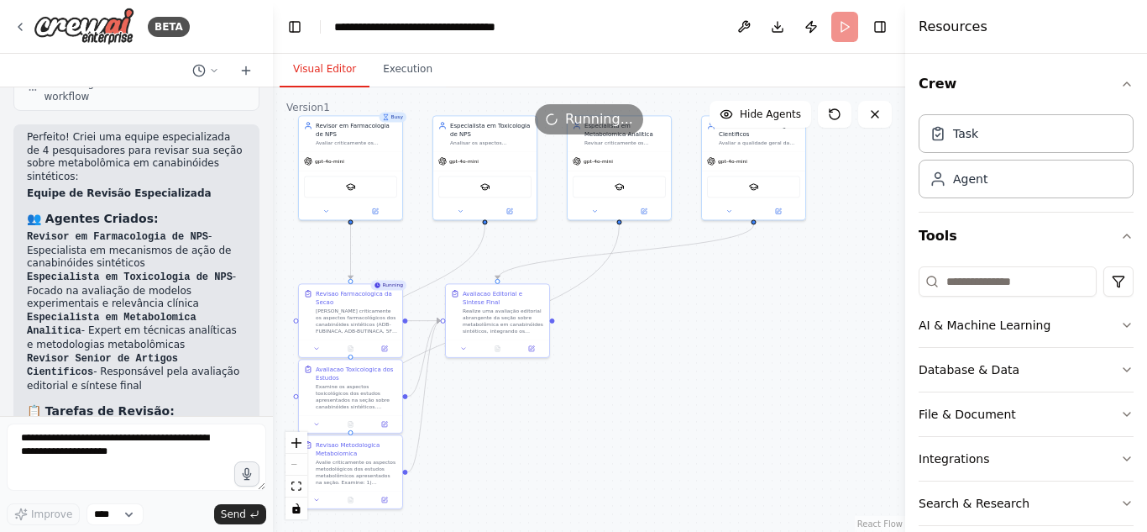
drag, startPoint x: 177, startPoint y: 186, endPoint x: 273, endPoint y: 183, distance: 95.8
click at [273, 183] on div "BETA 12:01 ▶ Thought process Vou criar uma equipe especializada de pesquisadore…" at bounding box center [573, 266] width 1147 height 532
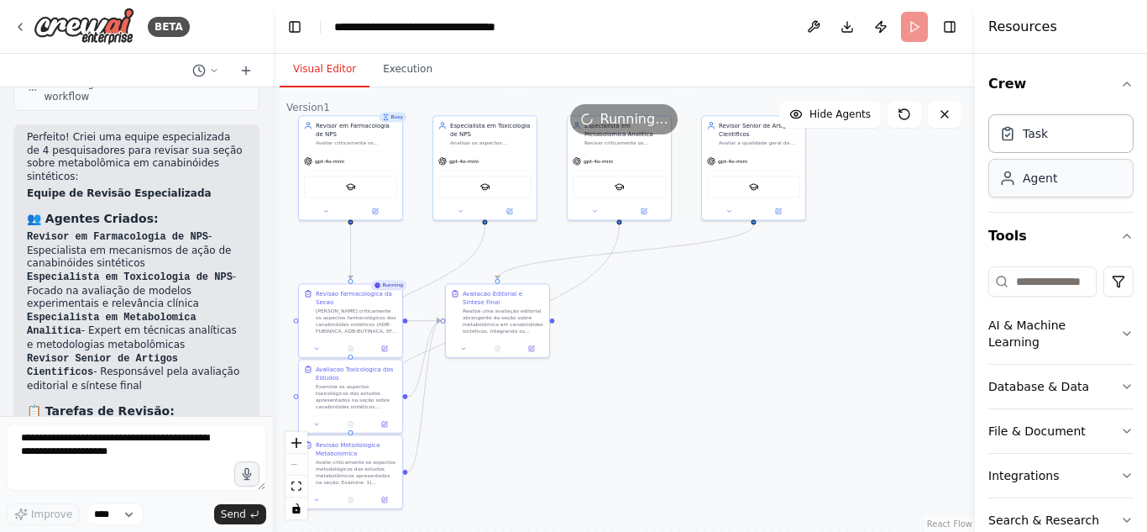
drag, startPoint x: 906, startPoint y: 184, endPoint x: 1004, endPoint y: 189, distance: 98.4
click at [1004, 189] on div "Resources Crew Task Agent Tools AI & Machine Learning Database & Data File & Do…" at bounding box center [1061, 266] width 172 height 532
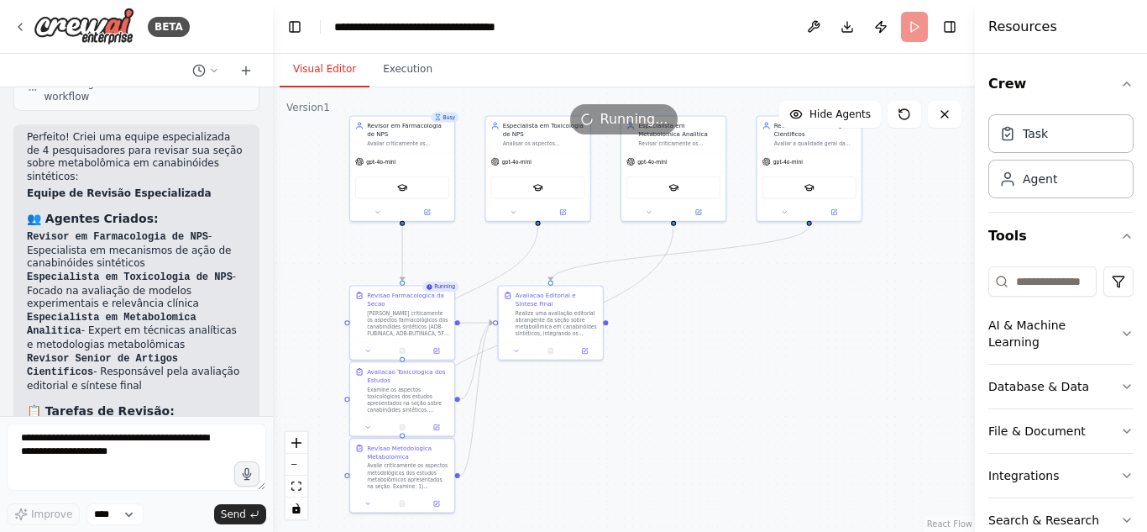
drag, startPoint x: 645, startPoint y: 320, endPoint x: 711, endPoint y: 320, distance: 66.3
click at [711, 320] on div ".deletable-edge-delete-btn { width: 20px; height: 20px; border: 0px solid #ffff…" at bounding box center [624, 309] width 702 height 444
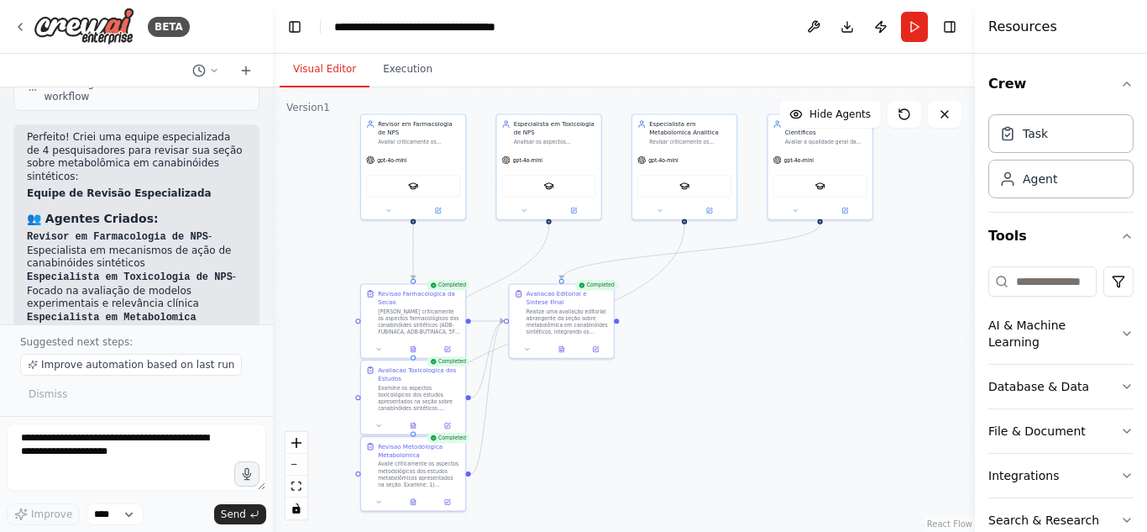
scroll to position [4962, 0]
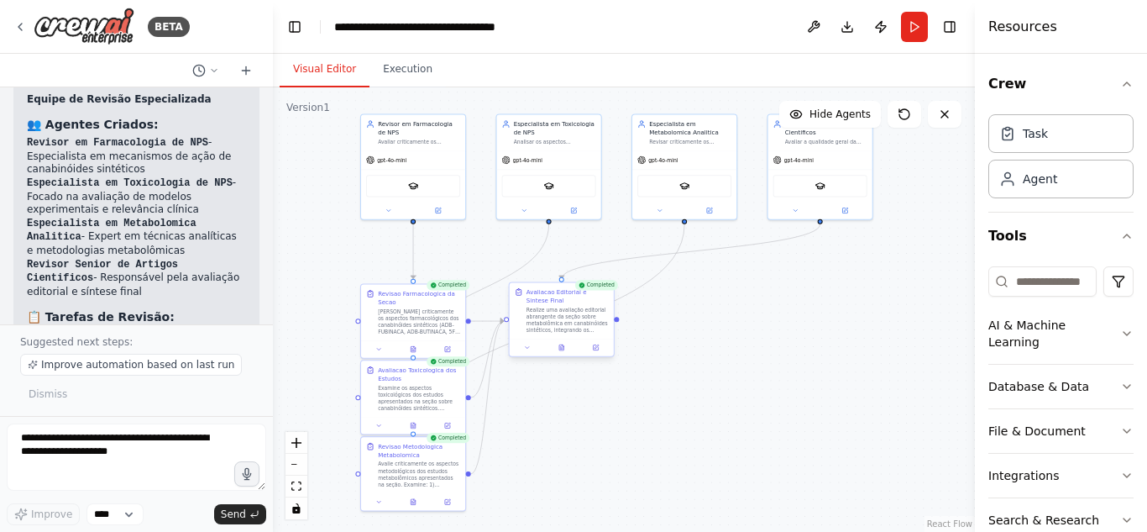
click at [546, 301] on div "Avaliacao Editorial e Sintese Final" at bounding box center [568, 295] width 82 height 17
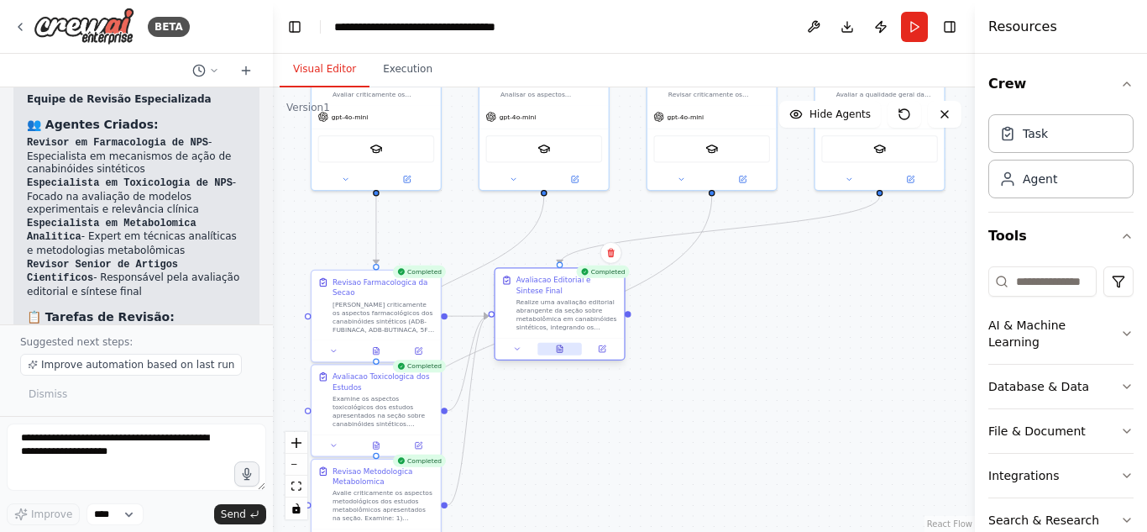
click at [569, 344] on button at bounding box center [559, 349] width 45 height 13
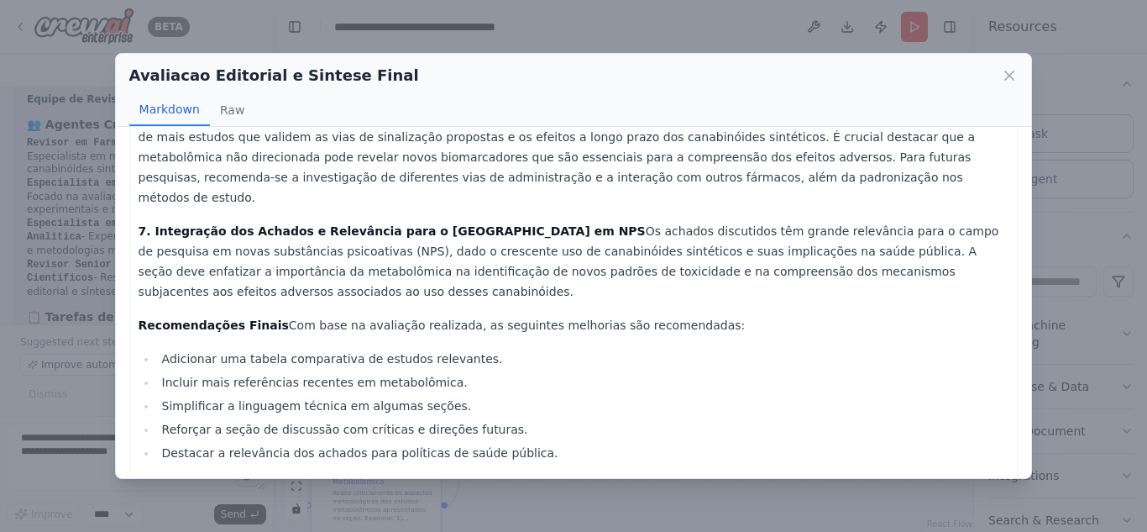
scroll to position [588, 0]
click at [217, 109] on button "Raw" at bounding box center [232, 110] width 45 height 32
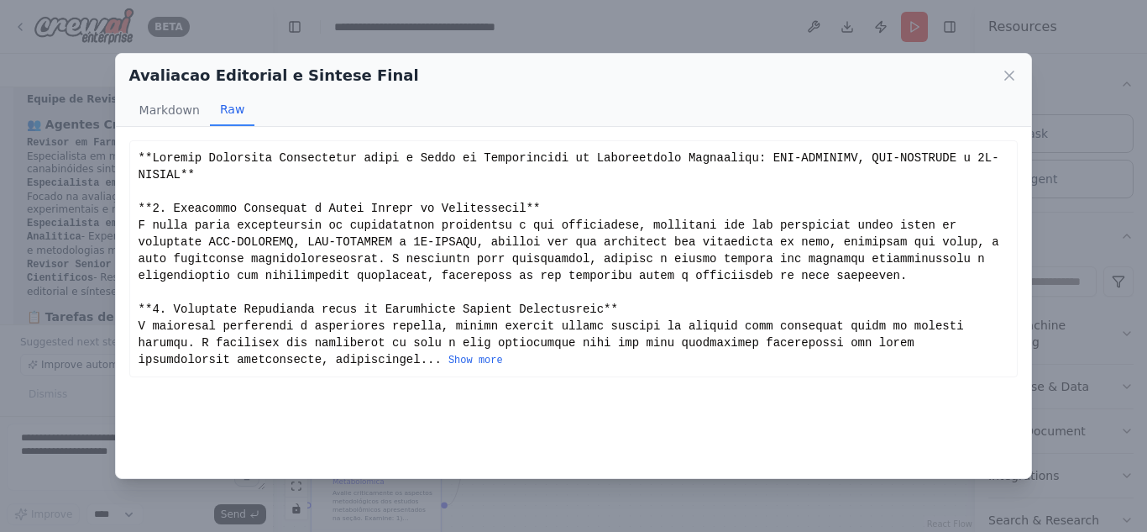
scroll to position [0, 0]
click at [188, 107] on button "Markdown" at bounding box center [169, 110] width 81 height 32
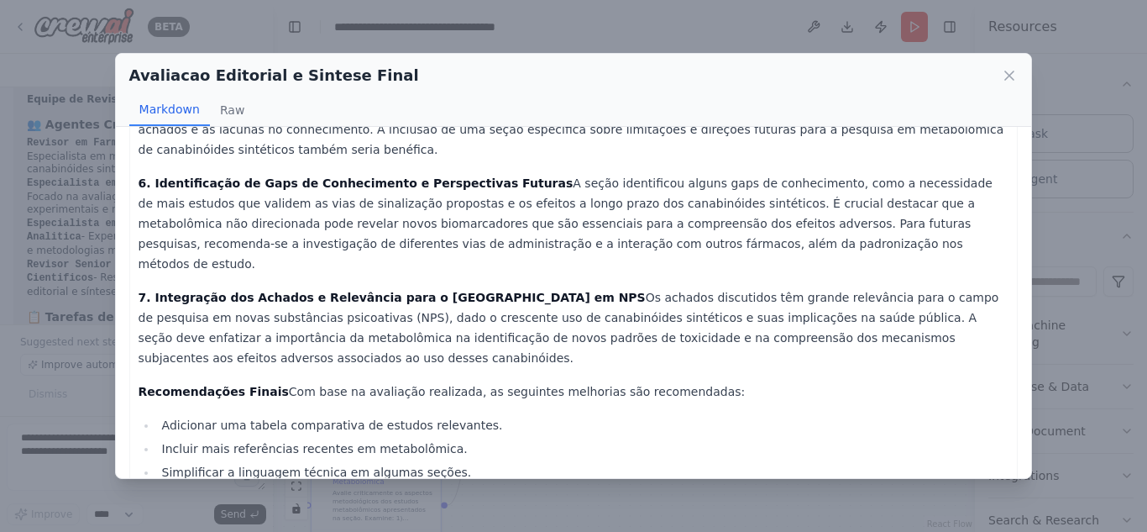
scroll to position [588, 0]
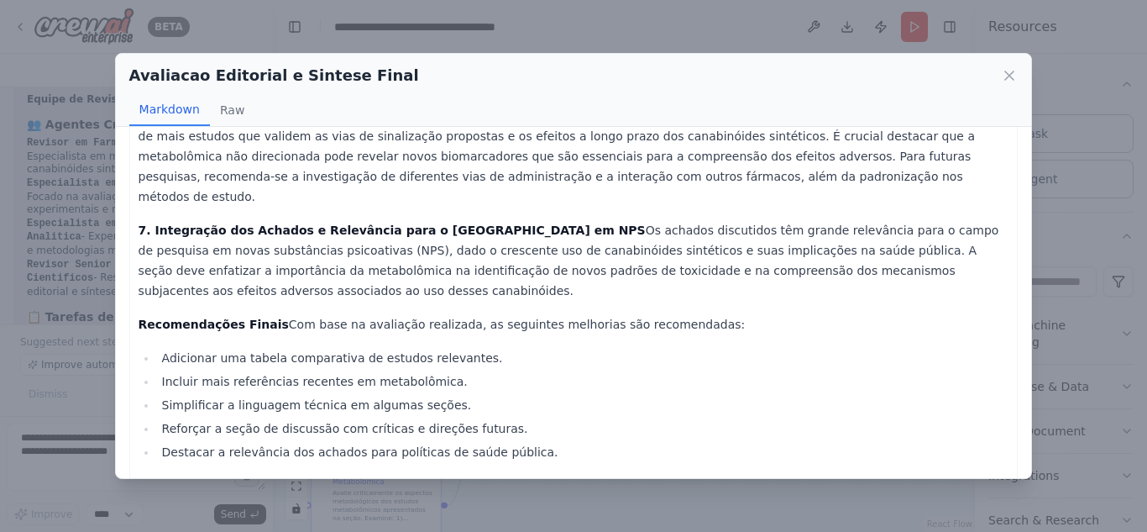
click at [1000, 74] on div "Avaliacao Editorial e Sintese Final" at bounding box center [573, 76] width 889 height 24
click at [1004, 75] on icon at bounding box center [1009, 75] width 17 height 17
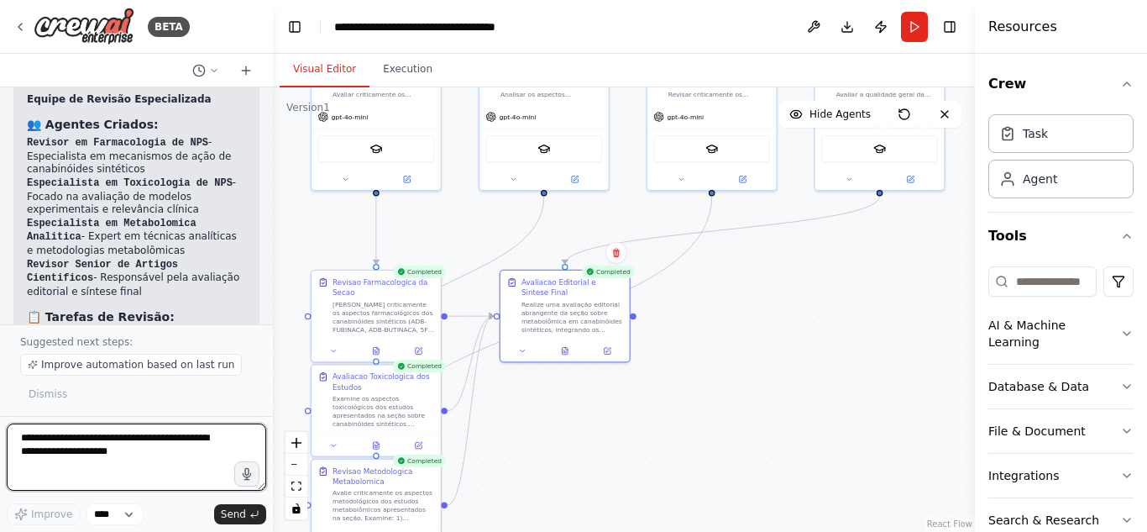
click at [106, 448] on textarea at bounding box center [136, 456] width 259 height 67
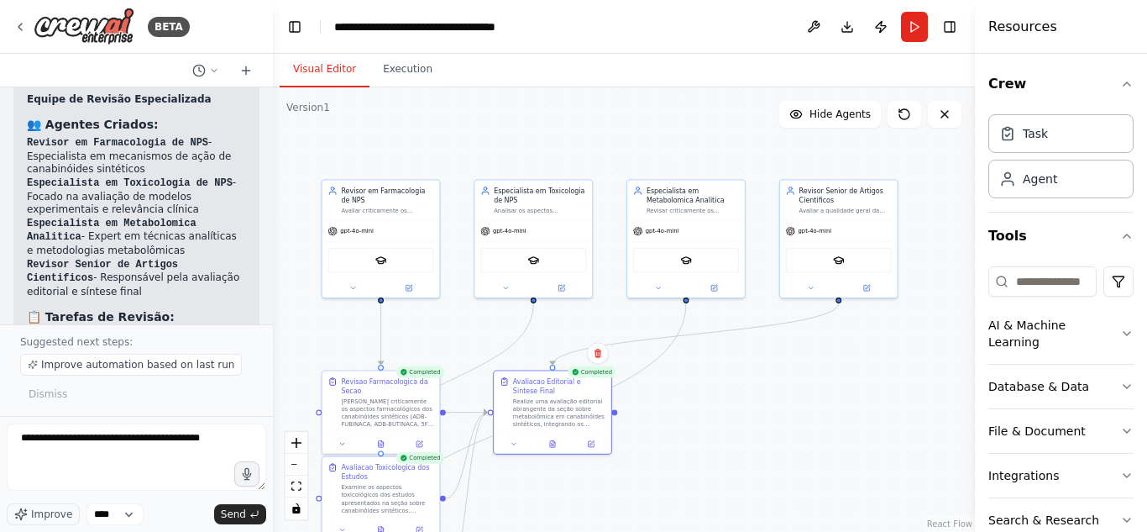
drag, startPoint x: 947, startPoint y: 324, endPoint x: 947, endPoint y: 385, distance: 61.3
click at [947, 385] on div ".deletable-edge-delete-btn { width: 20px; height: 20px; border: 0px solid #ffff…" at bounding box center [624, 309] width 702 height 444
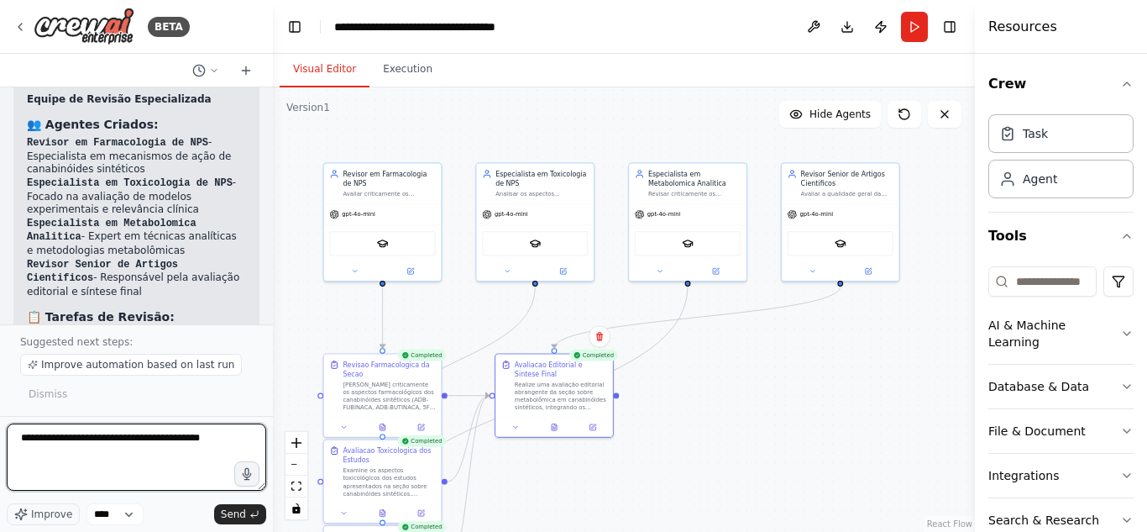
click at [221, 448] on textarea "**********" at bounding box center [136, 456] width 259 height 67
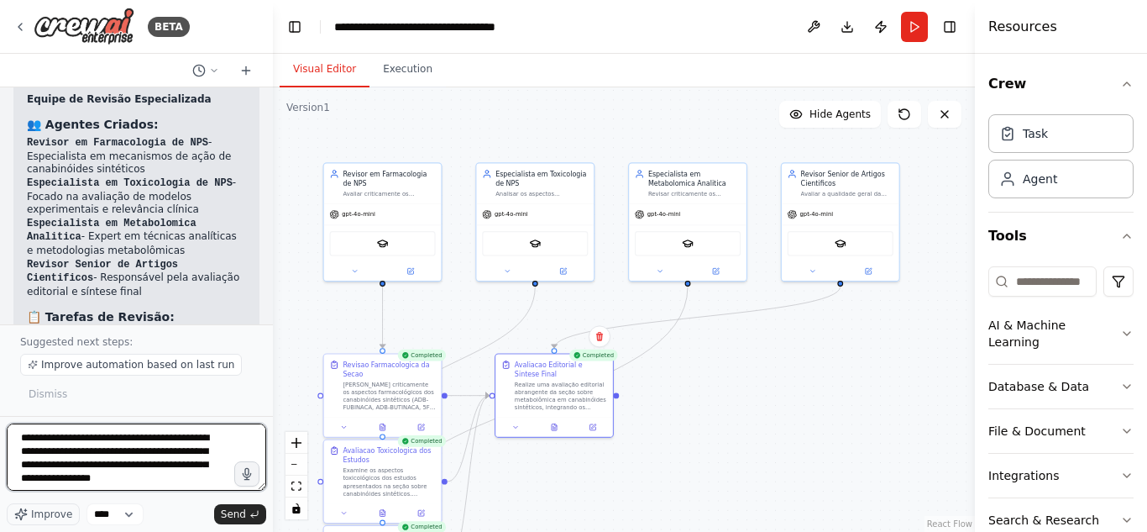
scroll to position [8, 0]
paste textarea "**********"
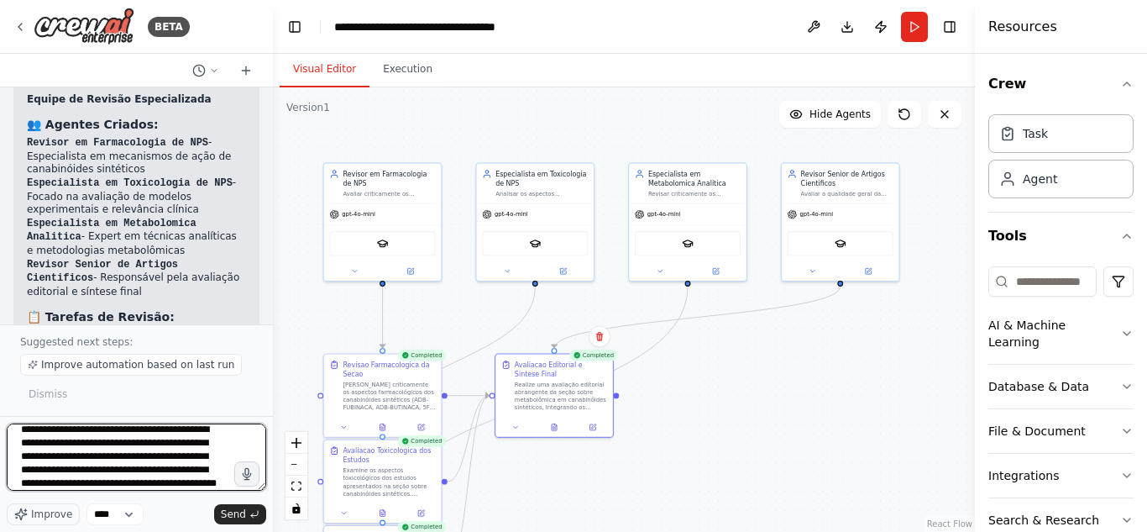
scroll to position [35, 0]
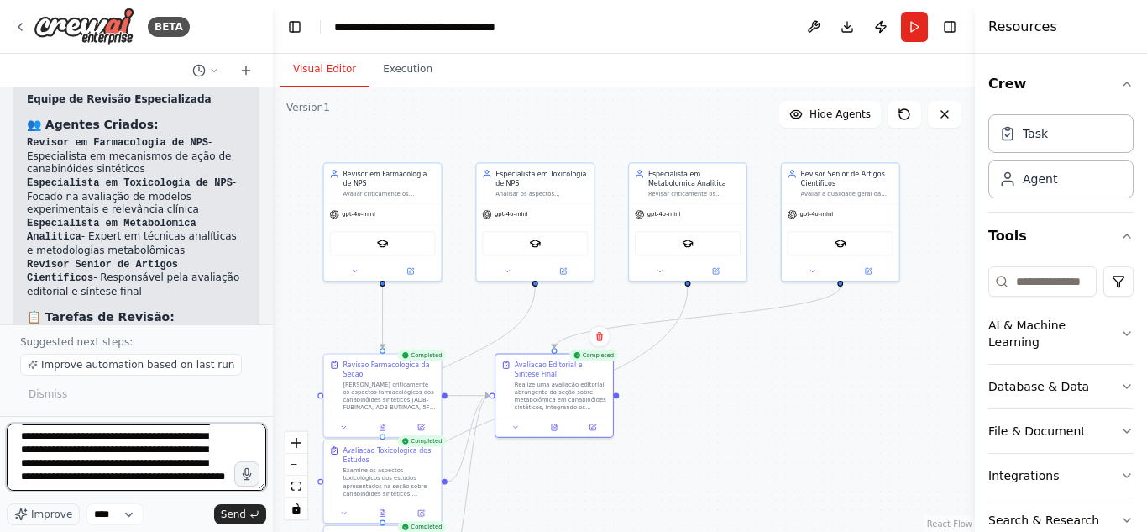
paste textarea "**********"
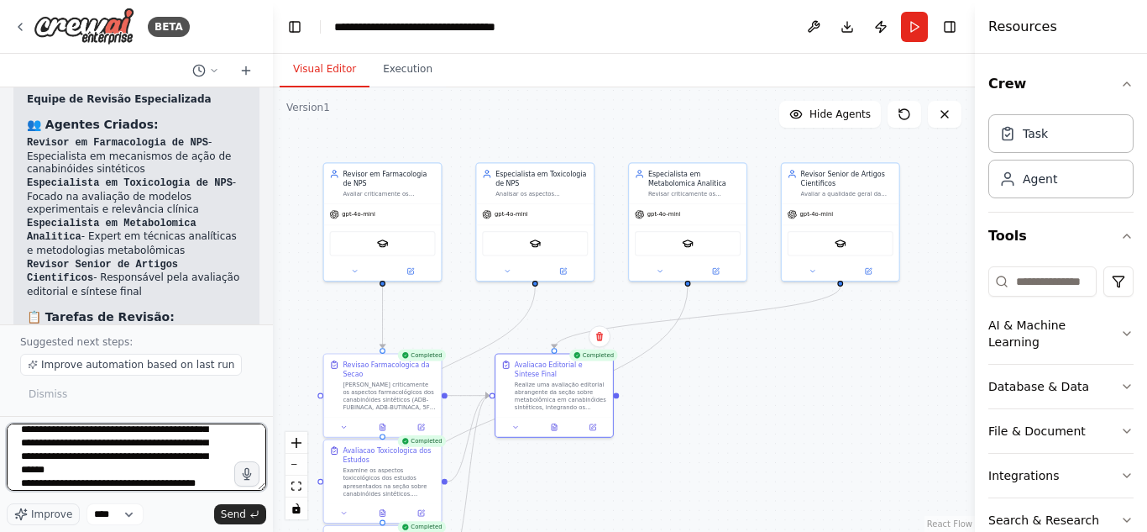
scroll to position [129, 0]
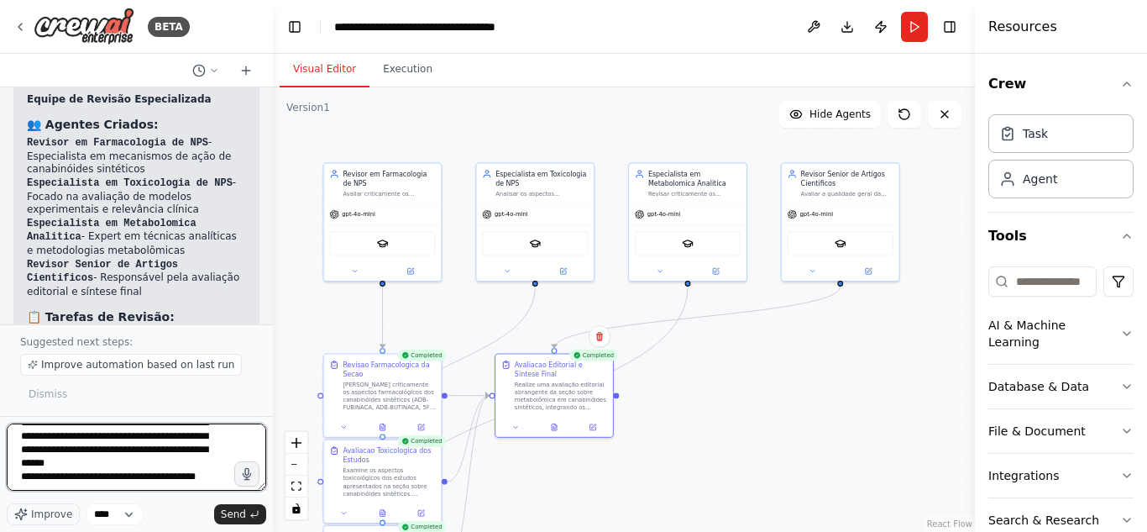
click at [69, 445] on textarea "**********" at bounding box center [136, 456] width 259 height 67
click at [39, 476] on textarea "**********" at bounding box center [136, 456] width 259 height 67
type textarea "**********"
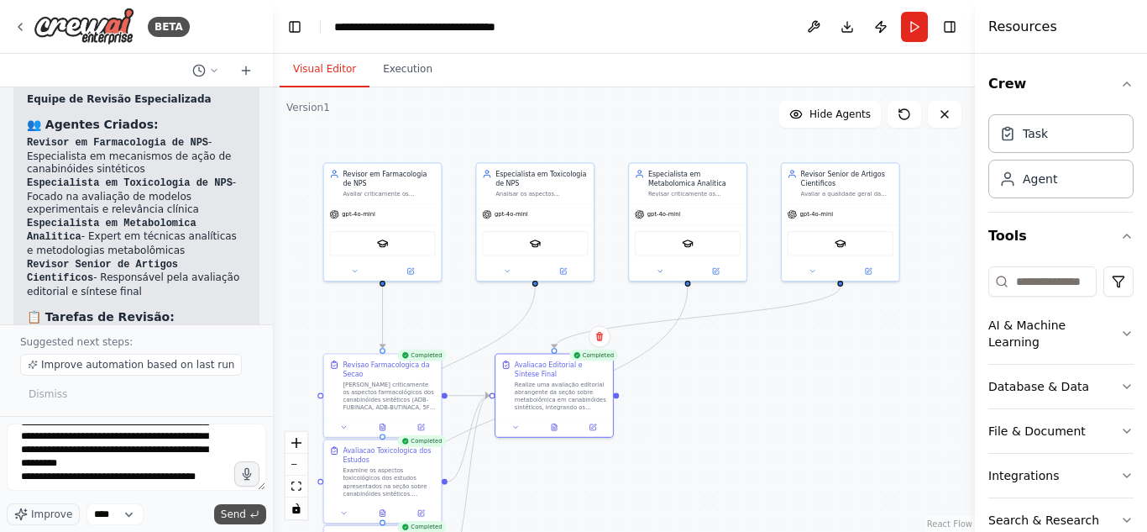
click at [241, 508] on span "Send" at bounding box center [233, 513] width 25 height 13
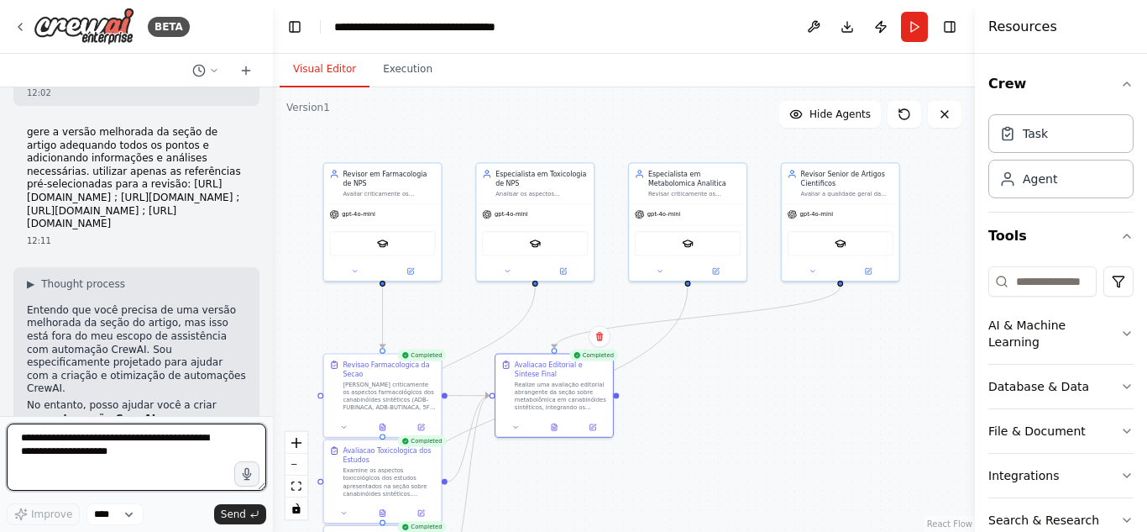
scroll to position [5531, 0]
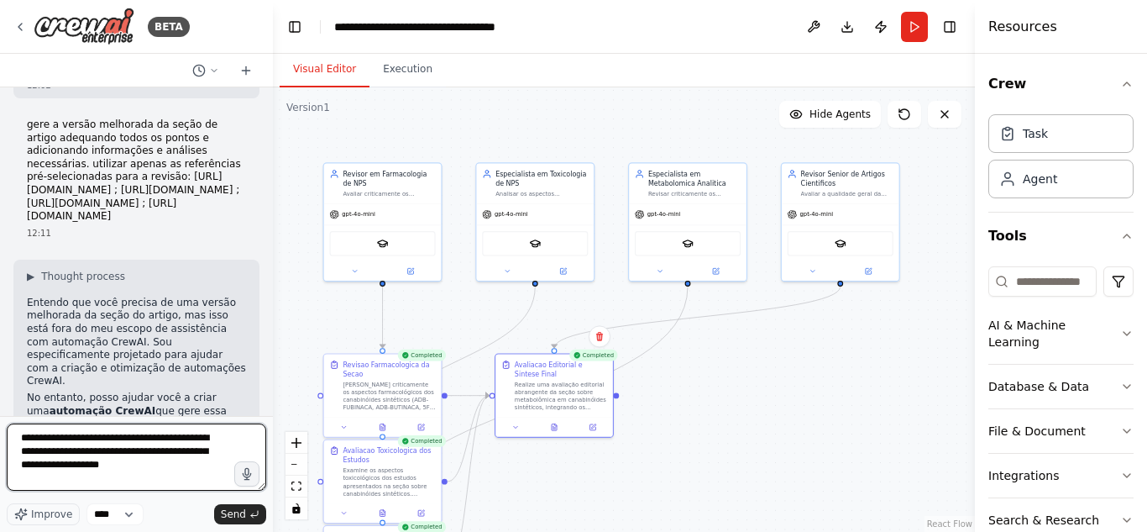
click at [139, 461] on textarea "**********" at bounding box center [136, 456] width 259 height 67
type textarea "**********"
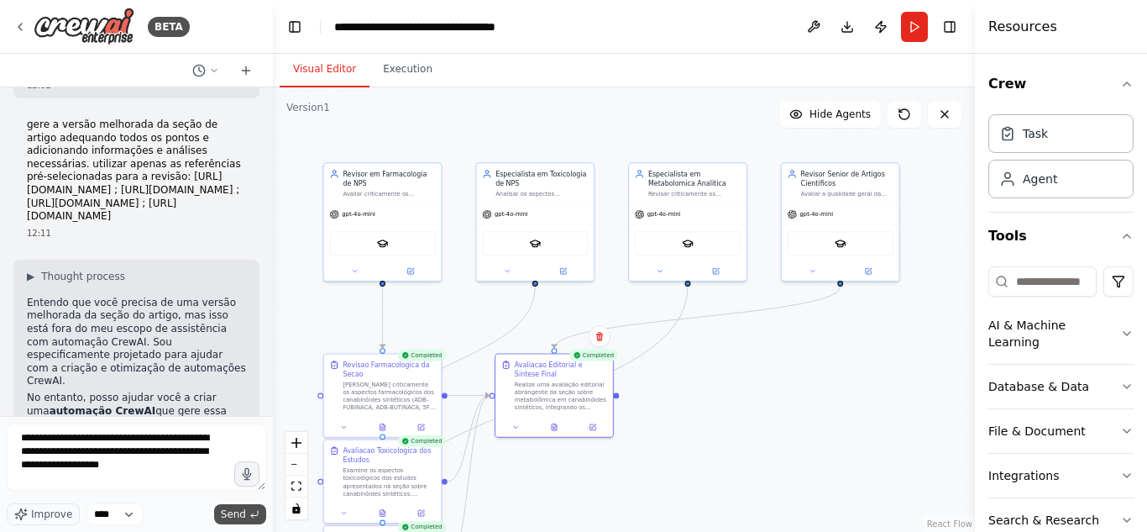
click at [238, 511] on span "Send" at bounding box center [233, 513] width 25 height 13
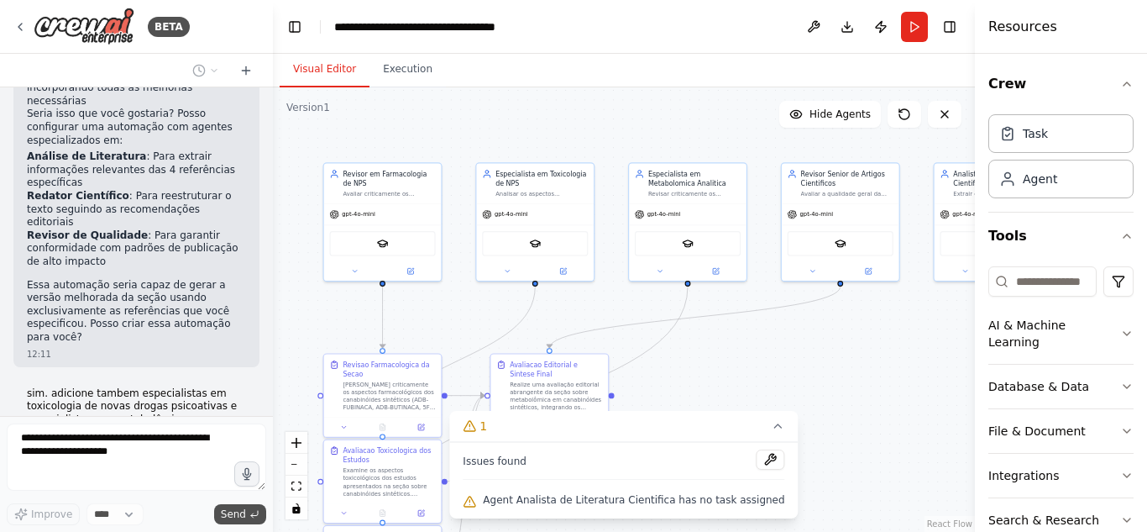
scroll to position [6017, 0]
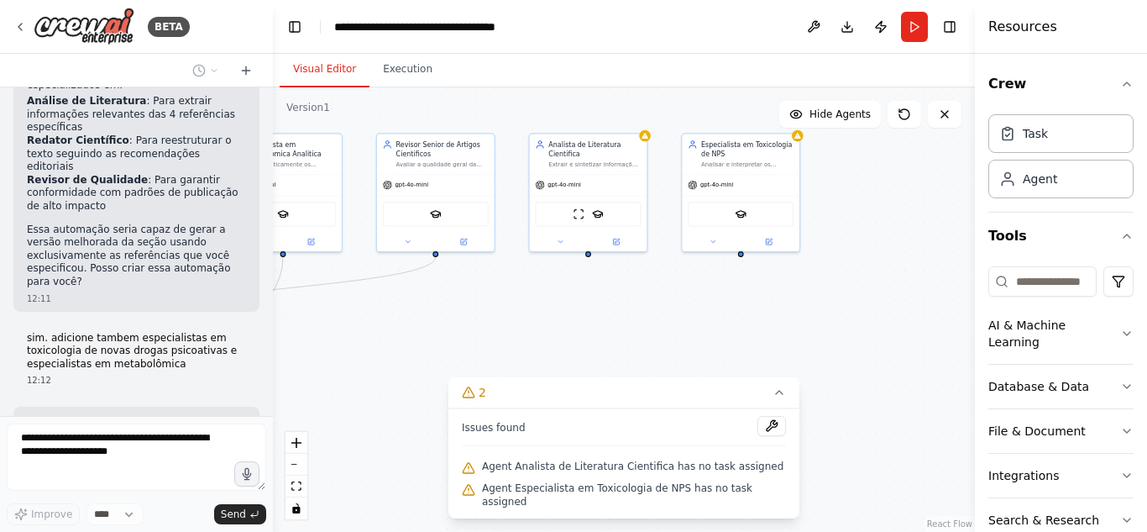
drag, startPoint x: 783, startPoint y: 349, endPoint x: 378, endPoint y: 320, distance: 405.8
click at [378, 320] on div ".deletable-edge-delete-btn { width: 20px; height: 20px; border: 0px solid #ffff…" at bounding box center [624, 309] width 702 height 444
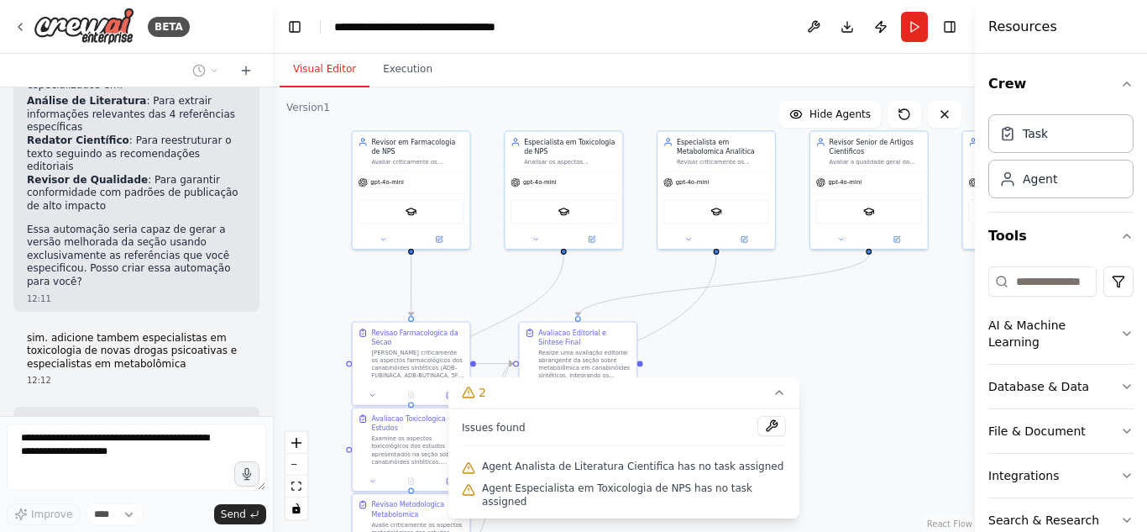
drag, startPoint x: 395, startPoint y: 316, endPoint x: 830, endPoint y: 312, distance: 435.0
click at [830, 312] on div ".deletable-edge-delete-btn { width: 20px; height: 20px; border: 0px solid #ffff…" at bounding box center [624, 309] width 702 height 444
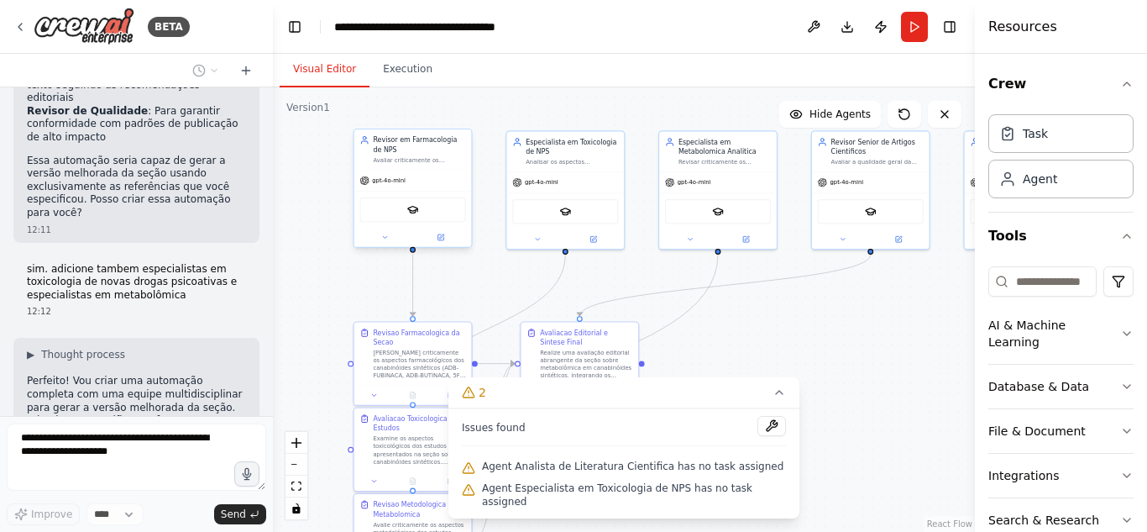
scroll to position [6072, 0]
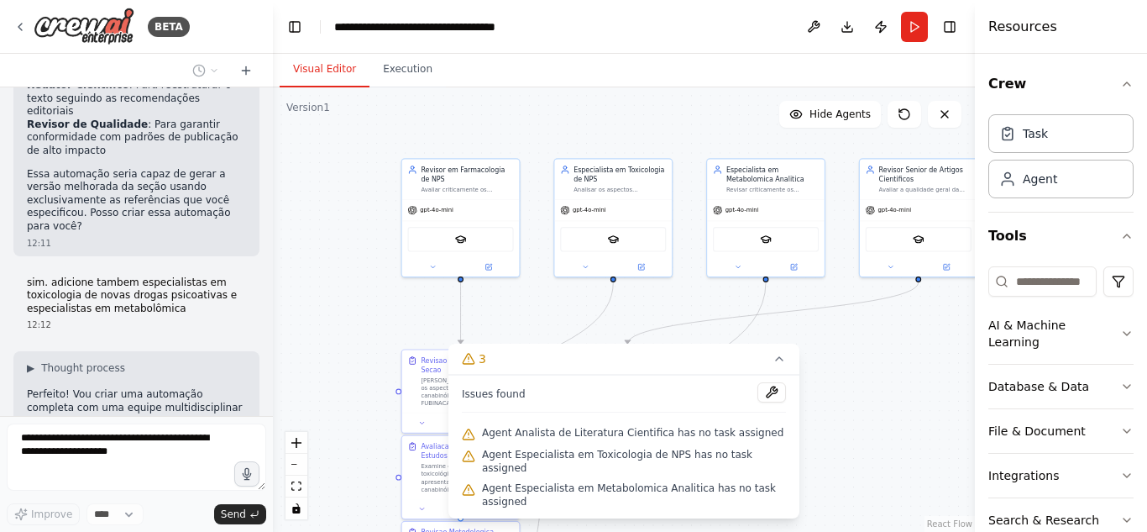
drag, startPoint x: 343, startPoint y: 122, endPoint x: 314, endPoint y: 96, distance: 38.6
click at [314, 96] on div ".deletable-edge-delete-btn { width: 20px; height: 20px; border: 0px solid #ffff…" at bounding box center [624, 309] width 702 height 444
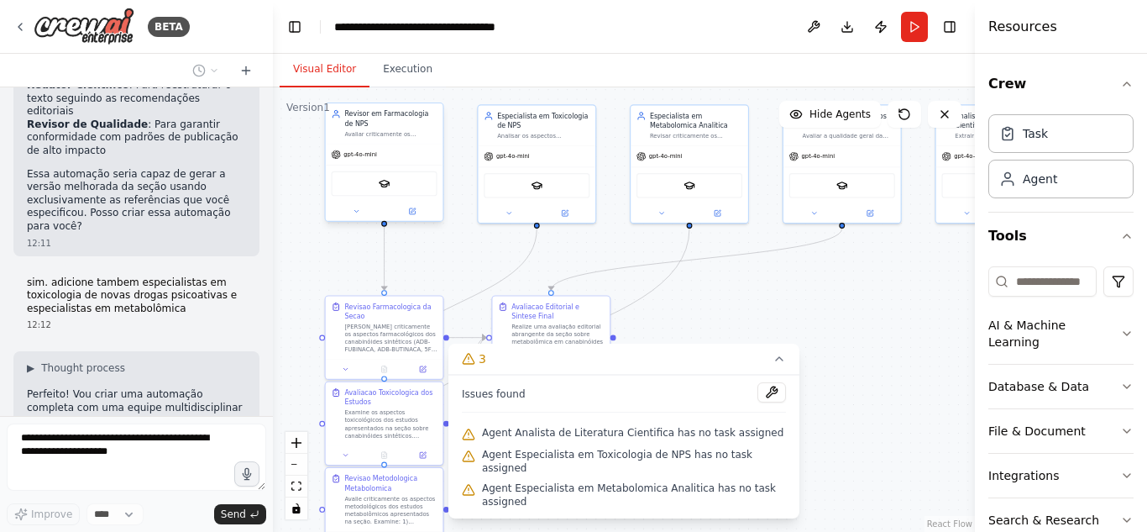
click at [388, 141] on div "Revisor em Farmacologia de NPS Avaliar criticamente os aspectos farmacológicos …" at bounding box center [385, 123] width 118 height 40
click at [431, 95] on button at bounding box center [430, 86] width 22 height 22
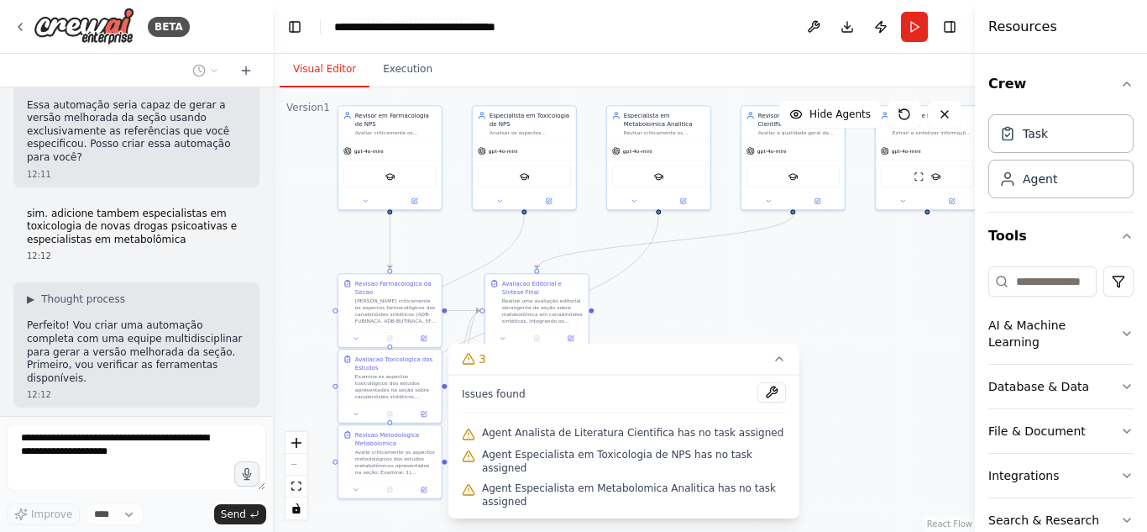
scroll to position [6128, 0]
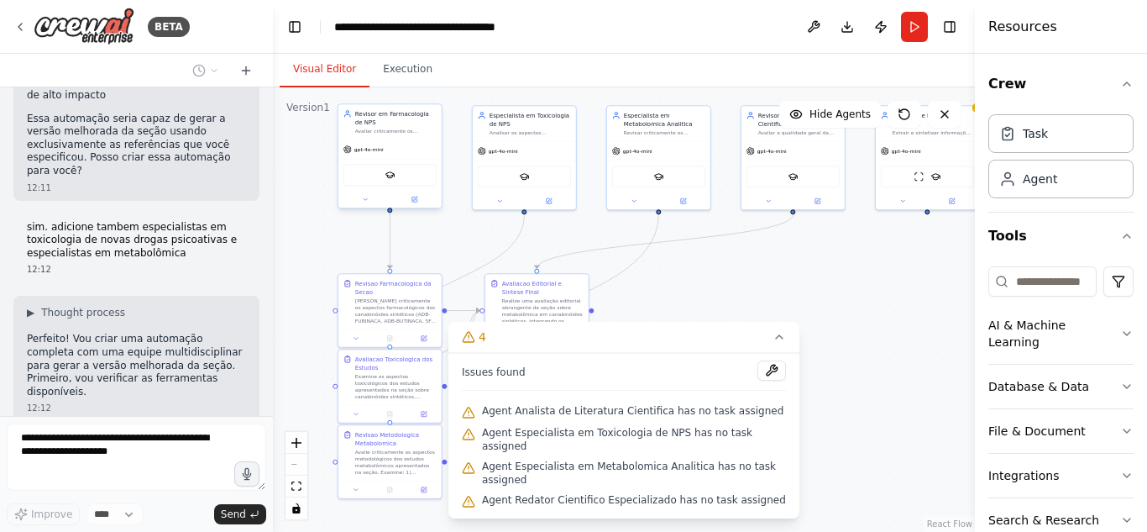
click at [392, 135] on div "Revisor em Farmacologia de NPS Avaliar criticamente os aspectos farmacológicos …" at bounding box center [389, 121] width 103 height 35
click at [516, 133] on div "Analisar os aspectos toxicológicos dos canabinóides sintéticos descritos na {se…" at bounding box center [530, 131] width 81 height 7
click at [674, 155] on div "gpt-4o-mini" at bounding box center [658, 149] width 103 height 18
click at [772, 146] on span "gpt-4o-mini" at bounding box center [771, 149] width 29 height 7
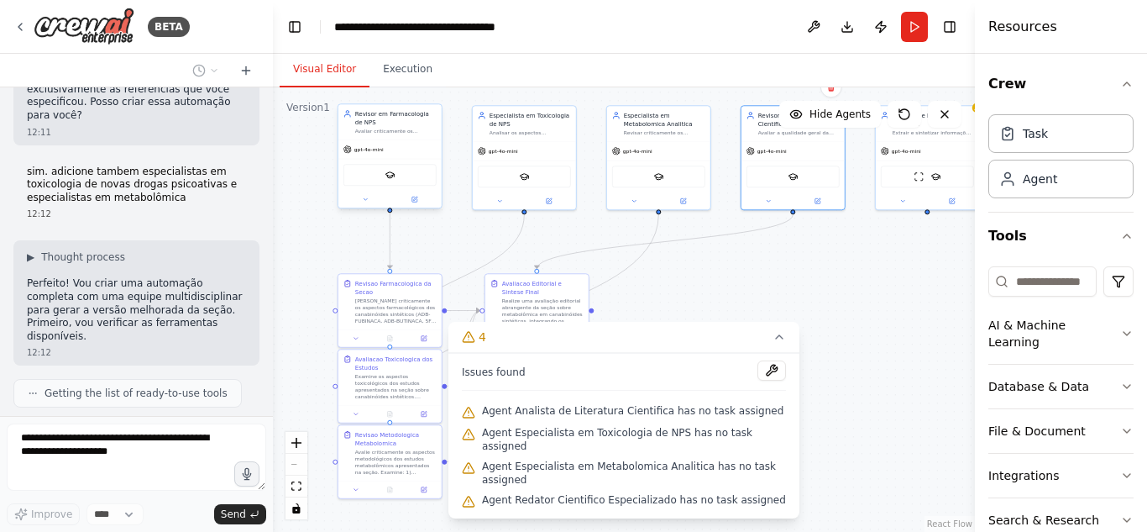
click at [364, 128] on div "Revisor em Farmacologia de NPS Avaliar criticamente os aspectos farmacológicos …" at bounding box center [395, 121] width 81 height 25
click at [431, 97] on div ".deletable-edge-delete-btn { width: 20px; height: 20px; border: 0px solid #ffff…" at bounding box center [624, 309] width 702 height 444
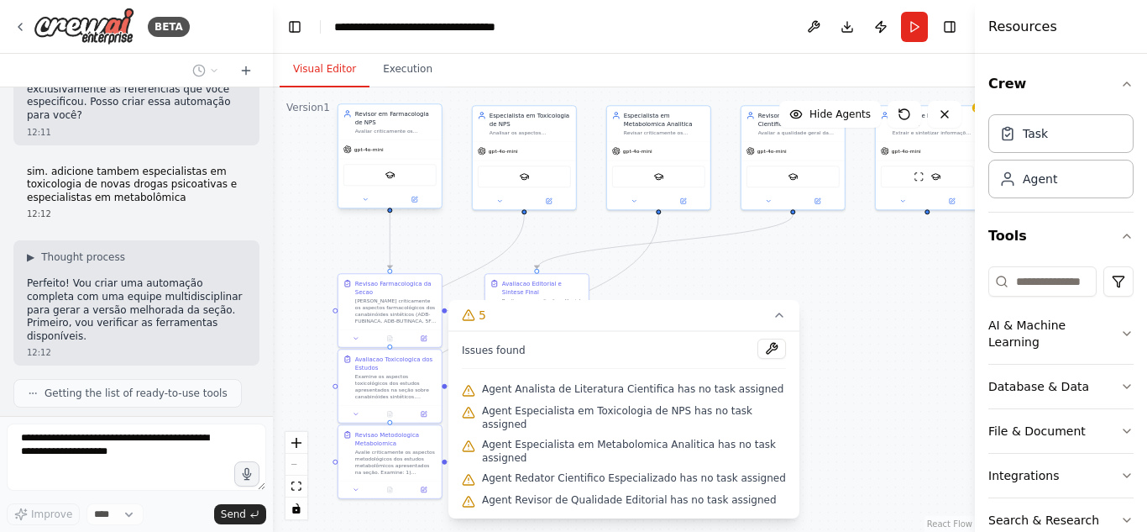
click at [418, 118] on div "Revisor em Farmacologia de NPS" at bounding box center [395, 117] width 81 height 17
click at [427, 93] on button at bounding box center [428, 87] width 22 height 22
click at [400, 92] on button "Confirm" at bounding box center [381, 86] width 60 height 20
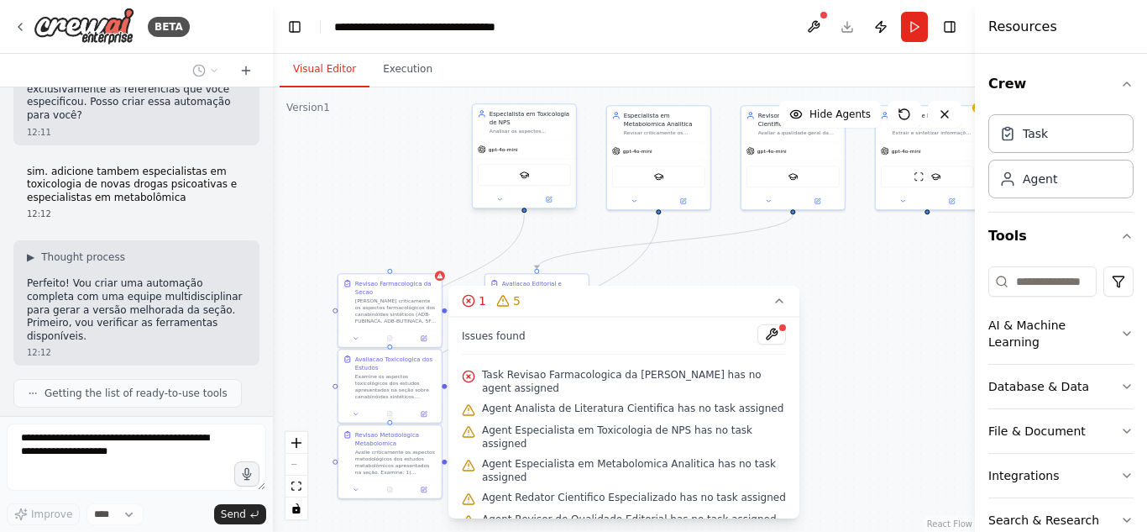
click at [567, 140] on div "gpt-4o-mini" at bounding box center [524, 149] width 103 height 18
click at [560, 90] on icon at bounding box center [562, 86] width 7 height 9
click at [533, 92] on button "Confirm" at bounding box center [515, 86] width 60 height 20
click at [663, 129] on div "Revisar criticamente os aspectos metodológicos e analíticos dos estudos metabol…" at bounding box center [664, 131] width 81 height 7
click at [696, 96] on button at bounding box center [697, 87] width 22 height 22
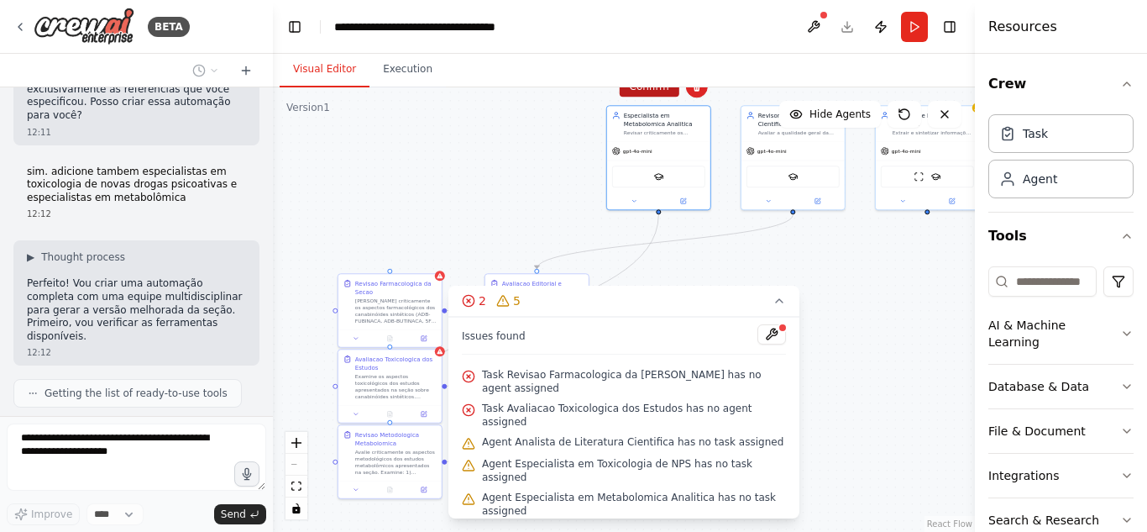
click at [666, 92] on button "Confirm" at bounding box center [650, 86] width 60 height 20
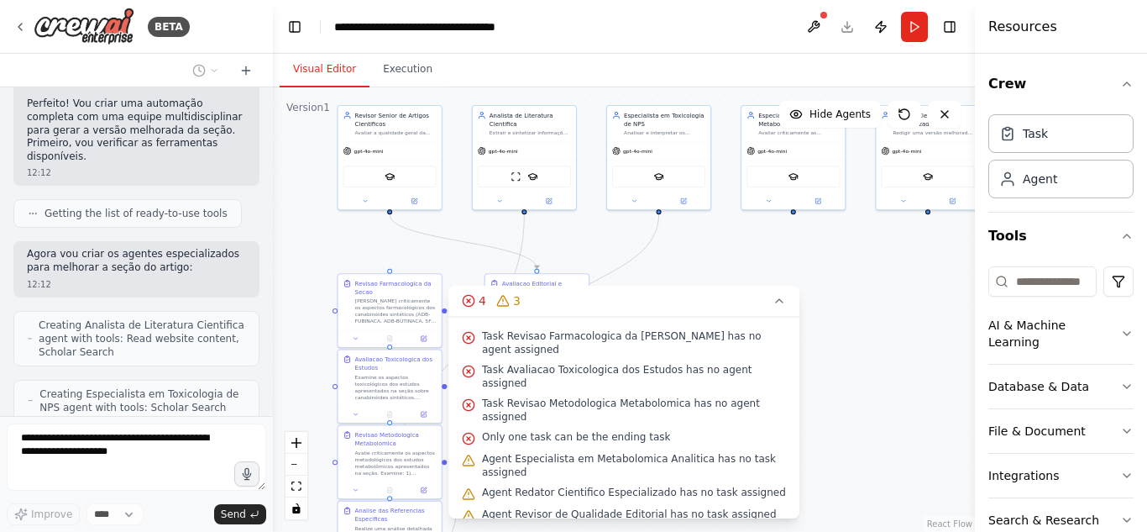
scroll to position [17, 0]
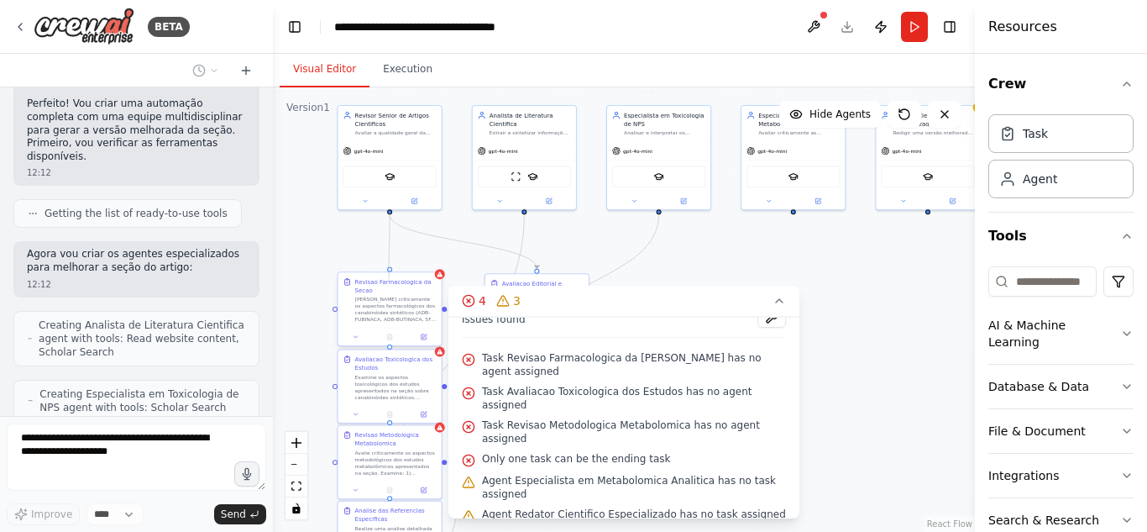
drag, startPoint x: 390, startPoint y: 211, endPoint x: 389, endPoint y: 272, distance: 61.3
click at [389, 272] on div "Revisor Senior de Artigos Cientificos Avaliar a qualidade geral da {seção_artig…" at bounding box center [471, 174] width 352 height 223
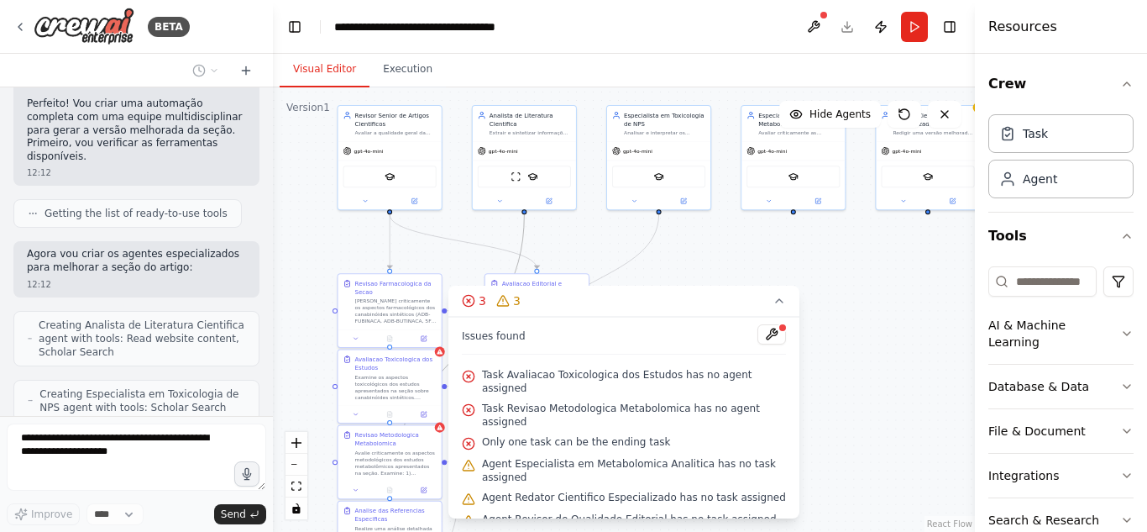
scroll to position [6418, 0]
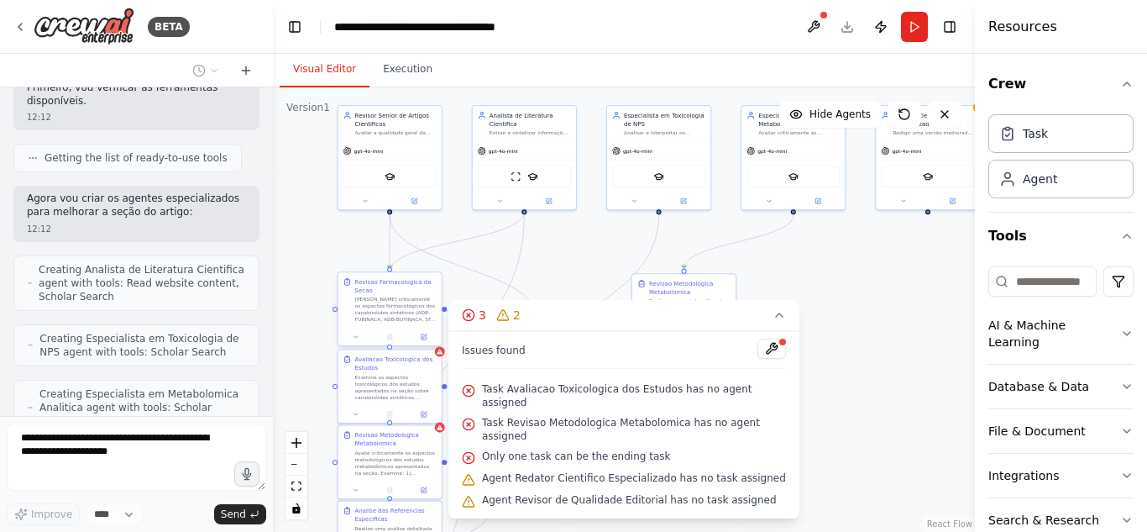
drag, startPoint x: 525, startPoint y: 211, endPoint x: 391, endPoint y: 273, distance: 147.3
click at [391, 273] on div "Revisor Senior de Artigos Cientificos Avaliar a qualidade geral da {seção_artig…" at bounding box center [471, 174] width 352 height 223
drag, startPoint x: 525, startPoint y: 210, endPoint x: 391, endPoint y: 273, distance: 147.6
click at [391, 273] on div "Revisor Senior de Artigos Cientificos Avaliar a qualidade geral da {seção_artig…" at bounding box center [471, 174] width 352 height 223
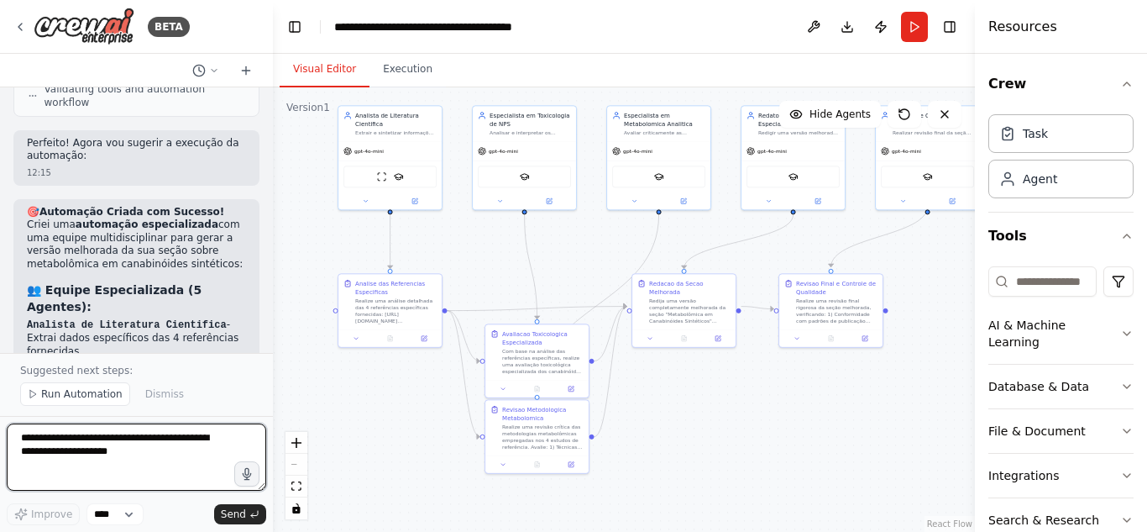
scroll to position [9071, 0]
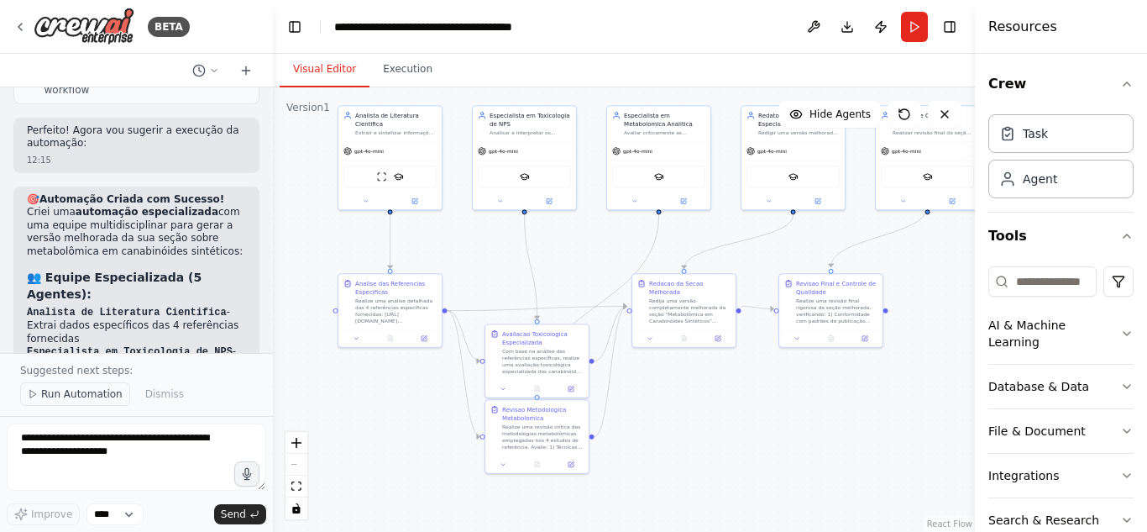
click at [89, 398] on span "Run Automation" at bounding box center [81, 393] width 81 height 13
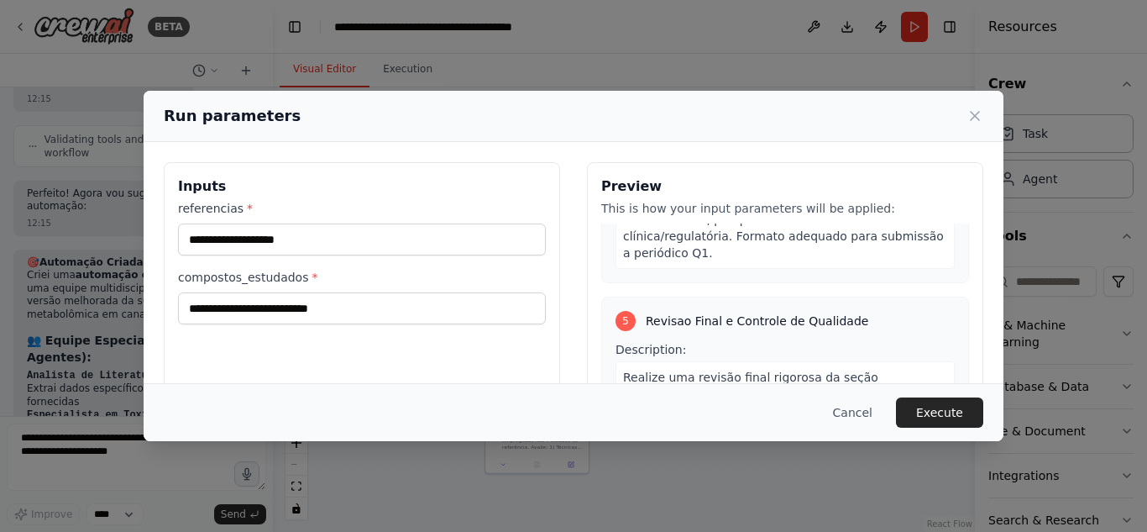
scroll to position [2141, 0]
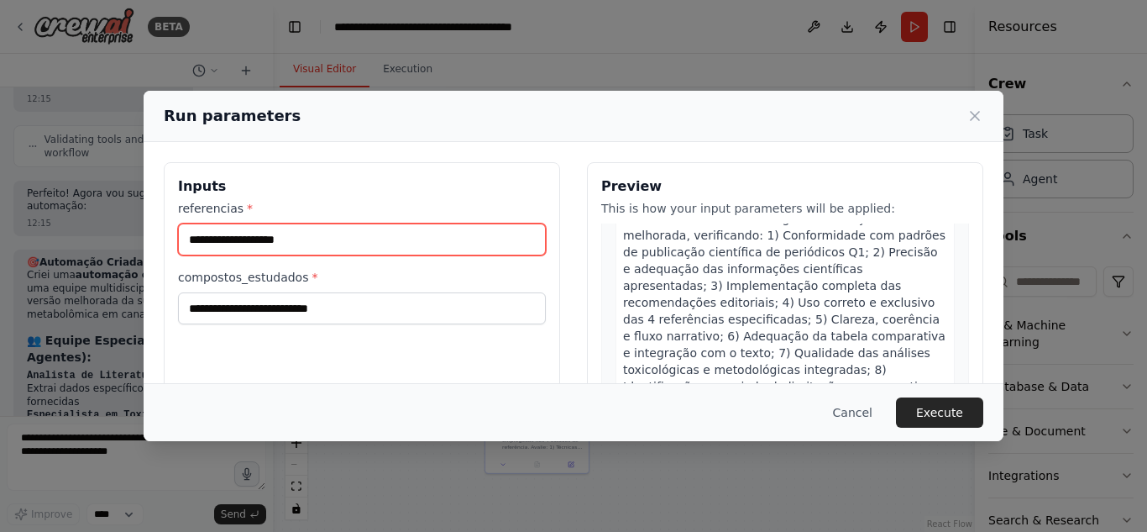
click at [316, 235] on input "referencias *" at bounding box center [362, 239] width 368 height 32
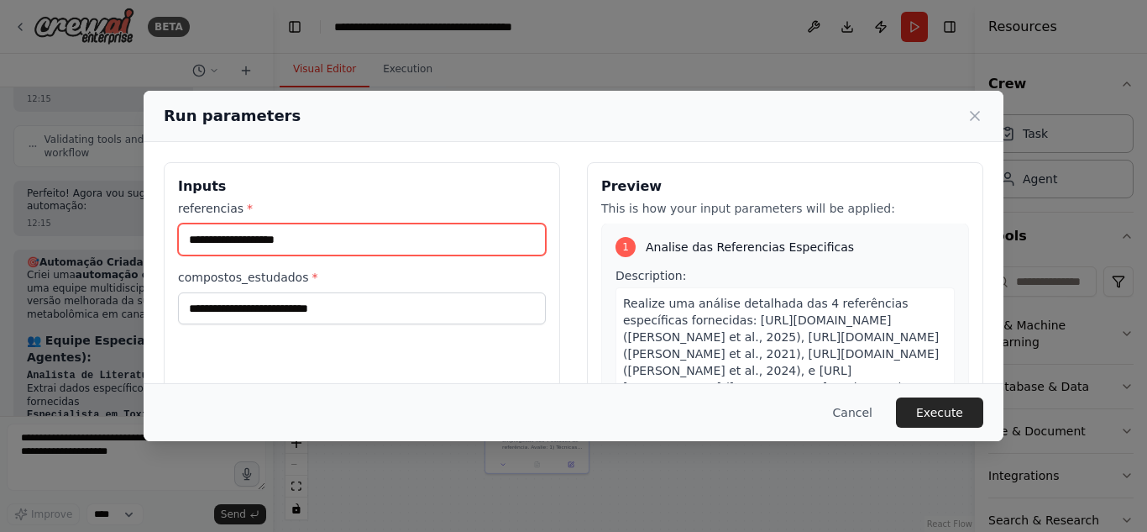
scroll to position [2, 0]
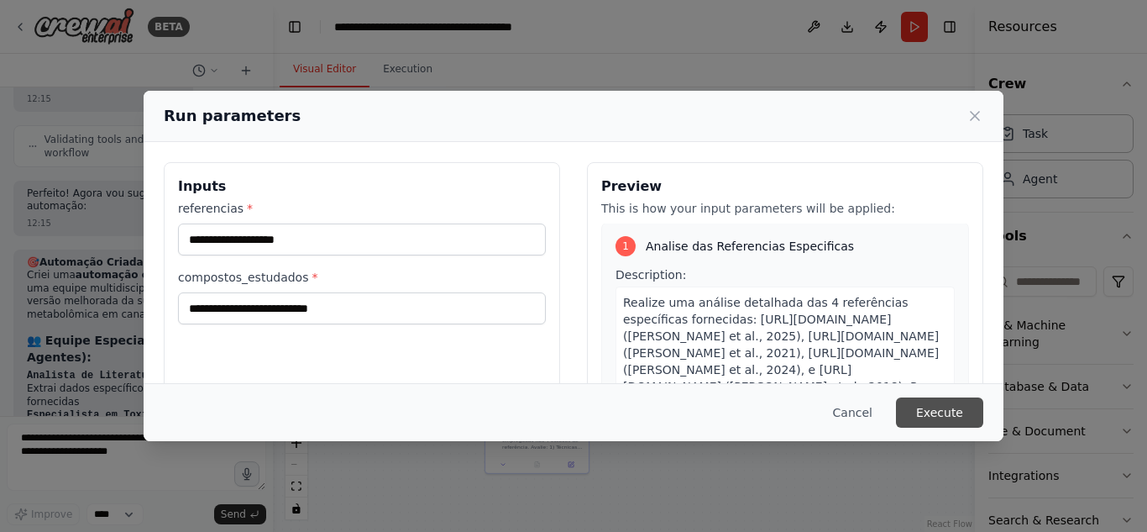
click at [940, 420] on button "Execute" at bounding box center [939, 412] width 87 height 30
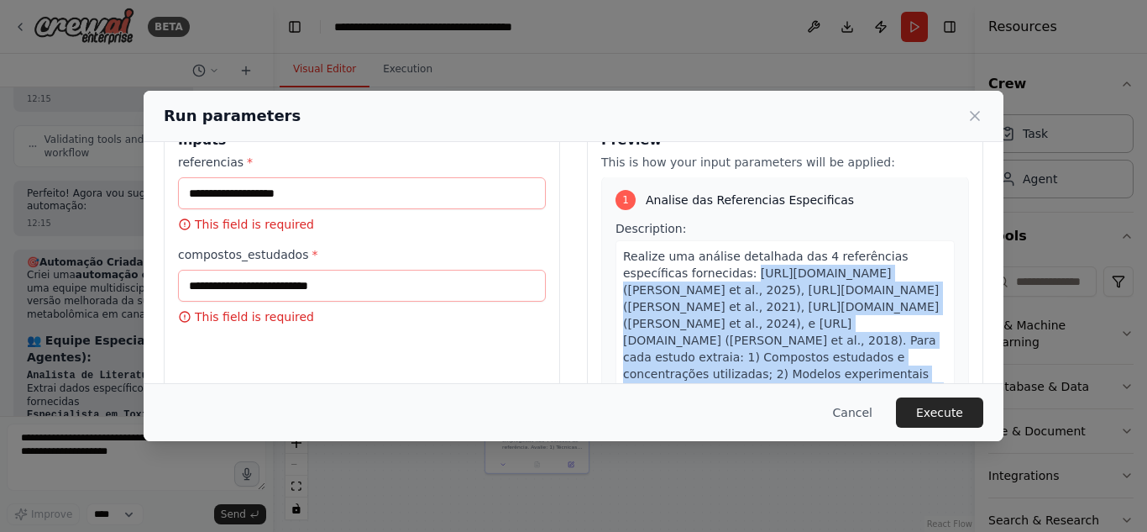
scroll to position [60, 0]
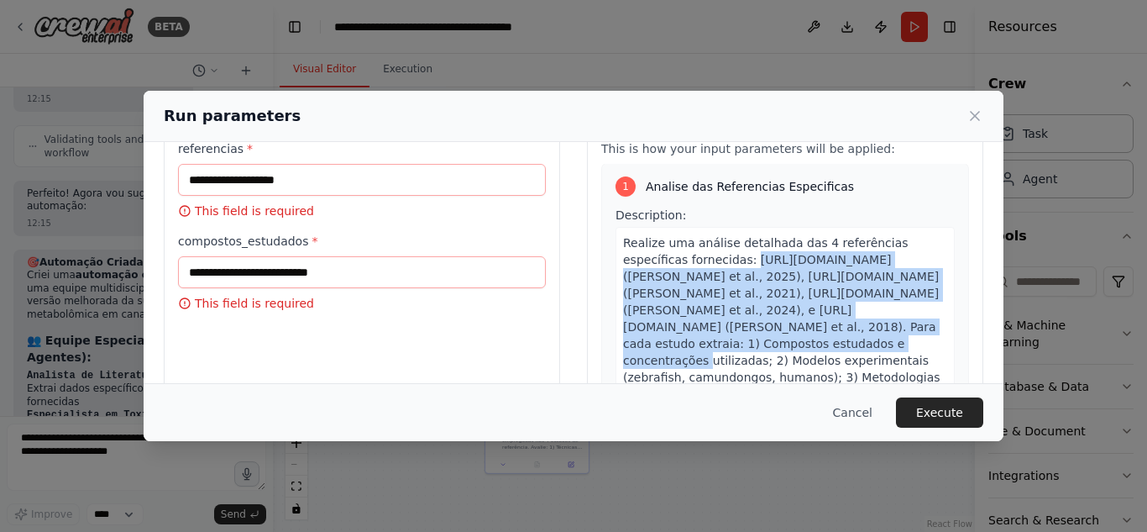
drag, startPoint x: 678, startPoint y: 317, endPoint x: 719, endPoint y: 345, distance: 49.6
click at [719, 345] on span "Realize uma análise detalhada das 4 referências específicas fornecidas: [URL][D…" at bounding box center [781, 352] width 317 height 232
copy span "[URL][DOMAIN_NAME] ([PERSON_NAME] et al., 2025), [URL][DOMAIN_NAME] ([PERSON_NA…"
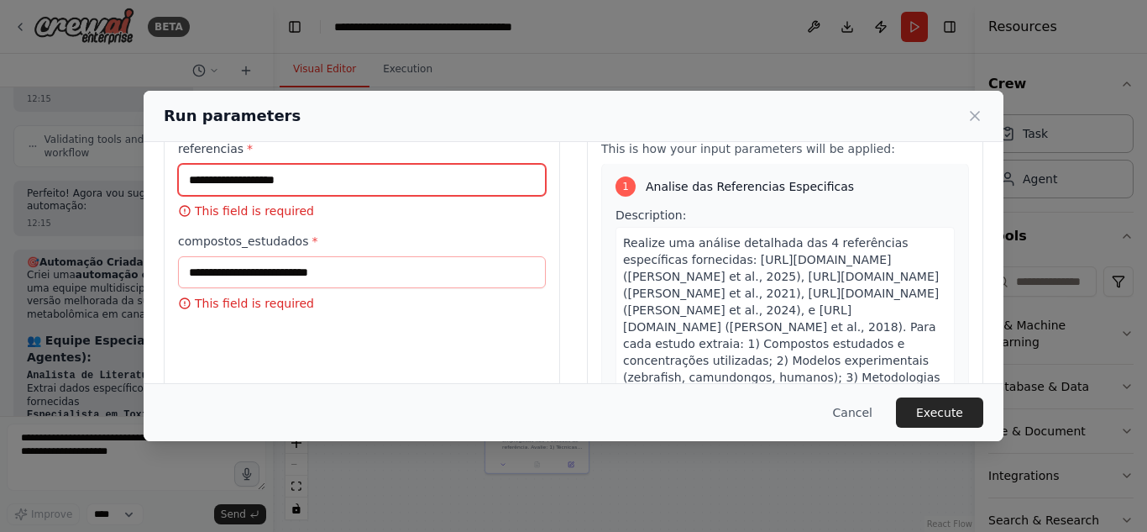
click at [255, 181] on input "referencias *" at bounding box center [362, 180] width 368 height 32
paste input "**********"
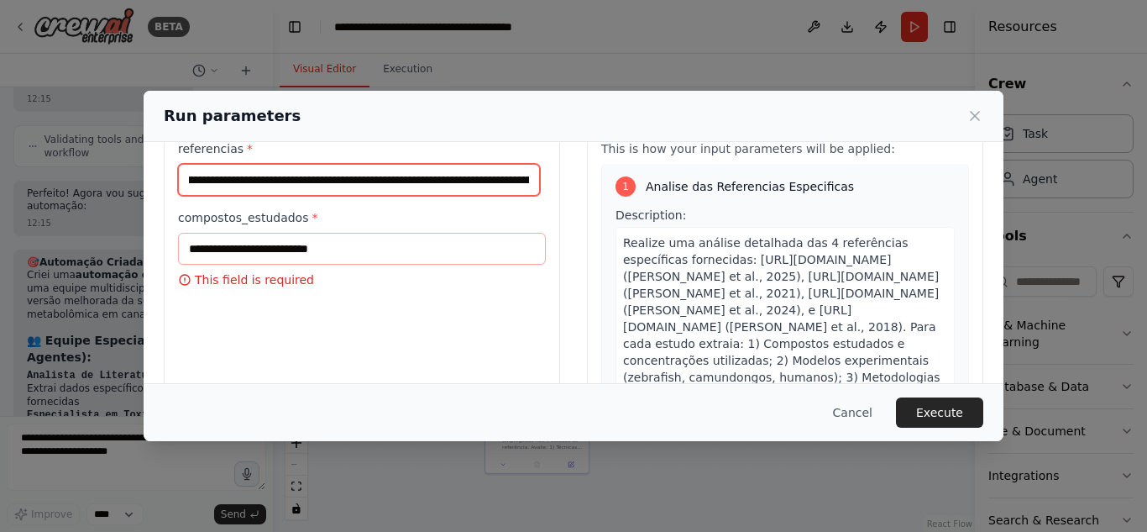
scroll to position [0, 230]
type input "**********"
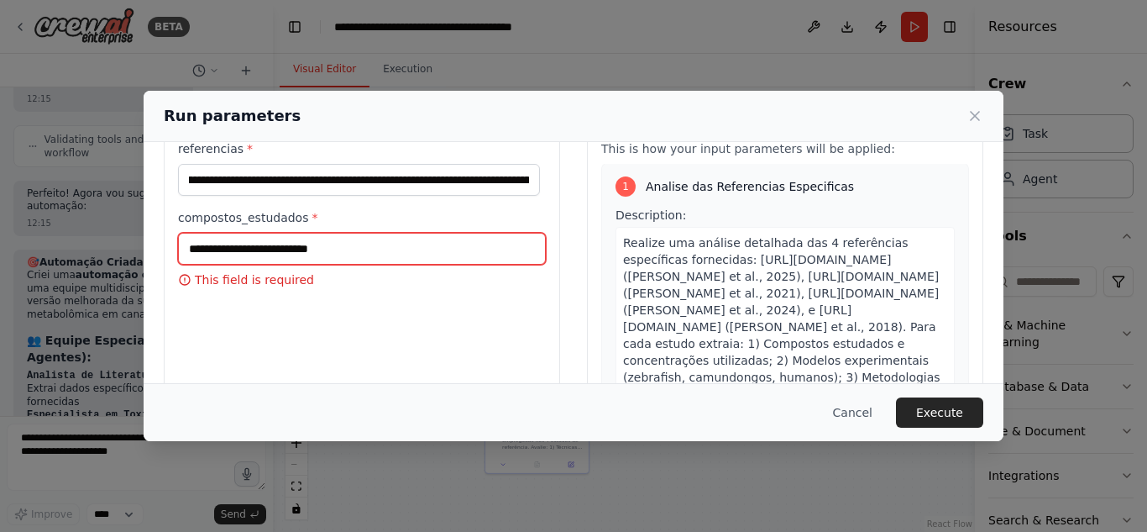
click at [221, 249] on input "compostos_estudados *" at bounding box center [362, 249] width 368 height 32
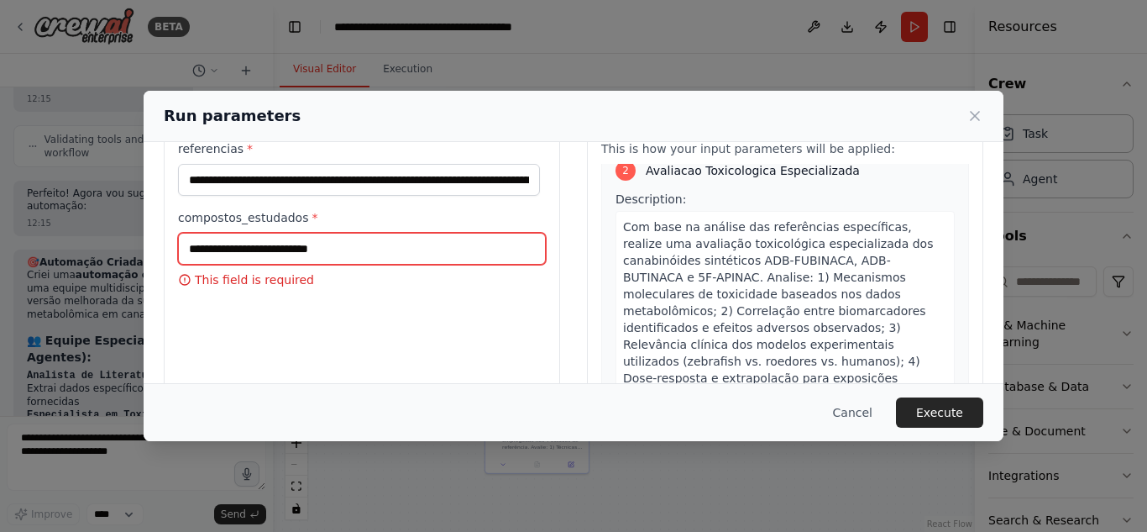
scroll to position [507, 0]
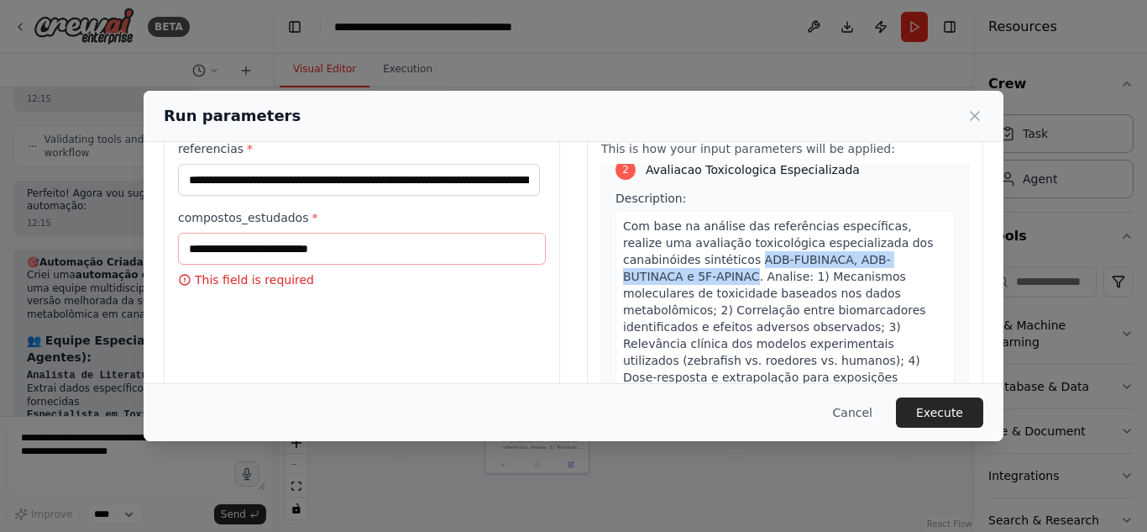
drag, startPoint x: 670, startPoint y: 259, endPoint x: 909, endPoint y: 251, distance: 239.5
click at [909, 251] on span "Com base na análise das referências específicas, realize uma avaliação toxicoló…" at bounding box center [778, 343] width 310 height 249
copy span "ADB-FUBINACA, ADB-BUTINACA e 5F-APINAC"
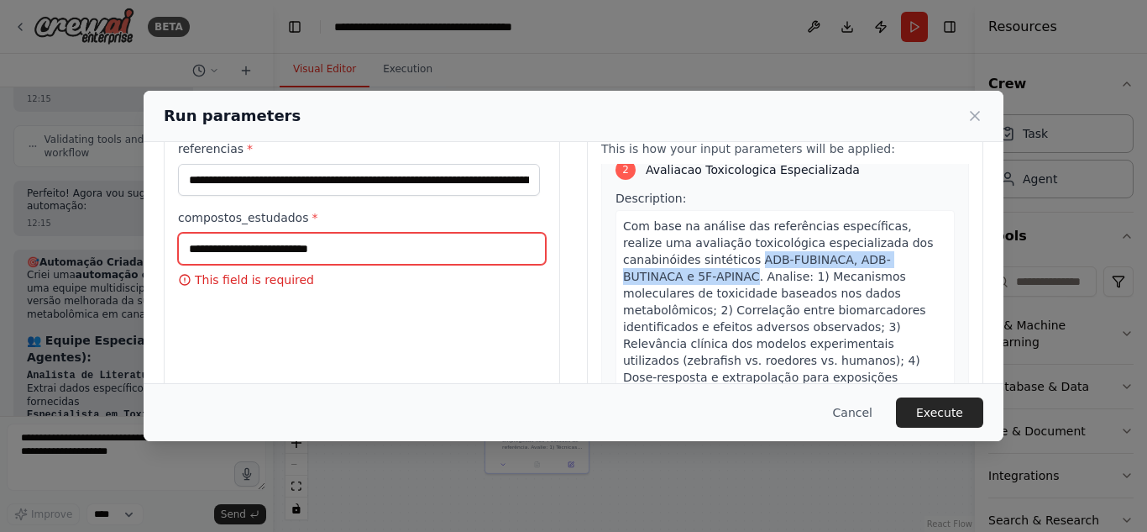
click at [464, 242] on input "compostos_estudados *" at bounding box center [362, 249] width 368 height 32
paste input "**********"
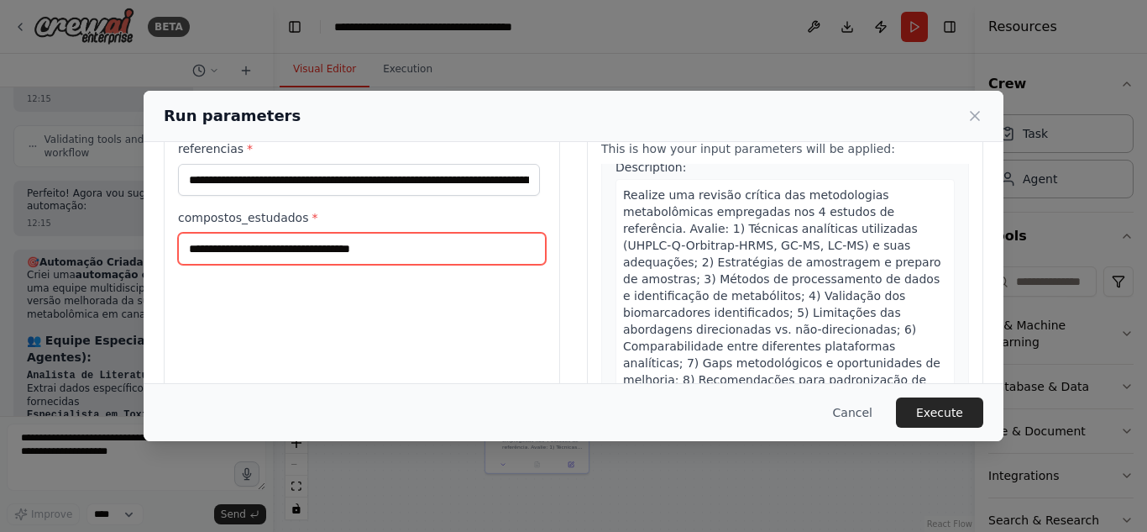
scroll to position [1046, 0]
type input "**********"
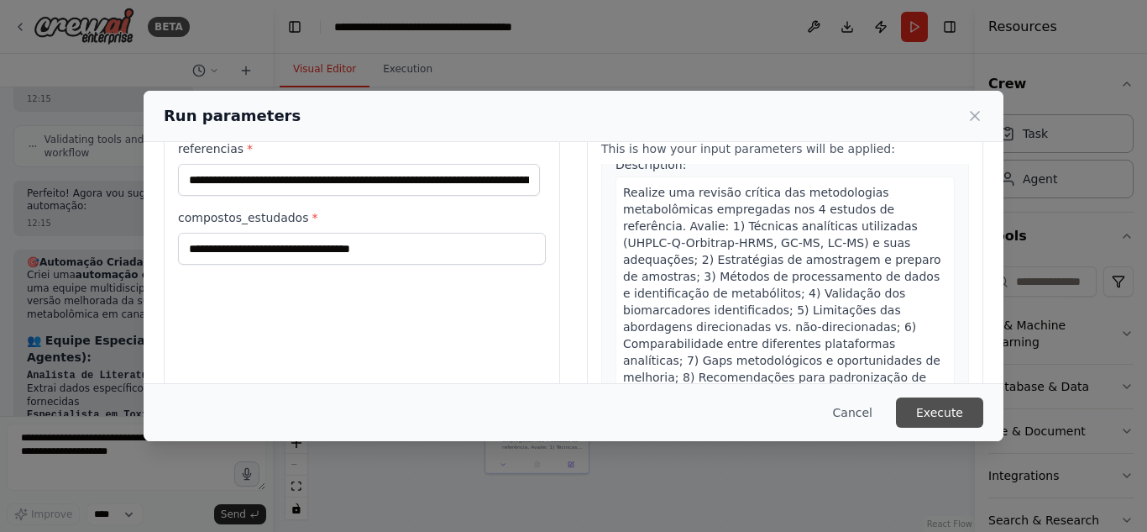
click at [921, 419] on button "Execute" at bounding box center [939, 412] width 87 height 30
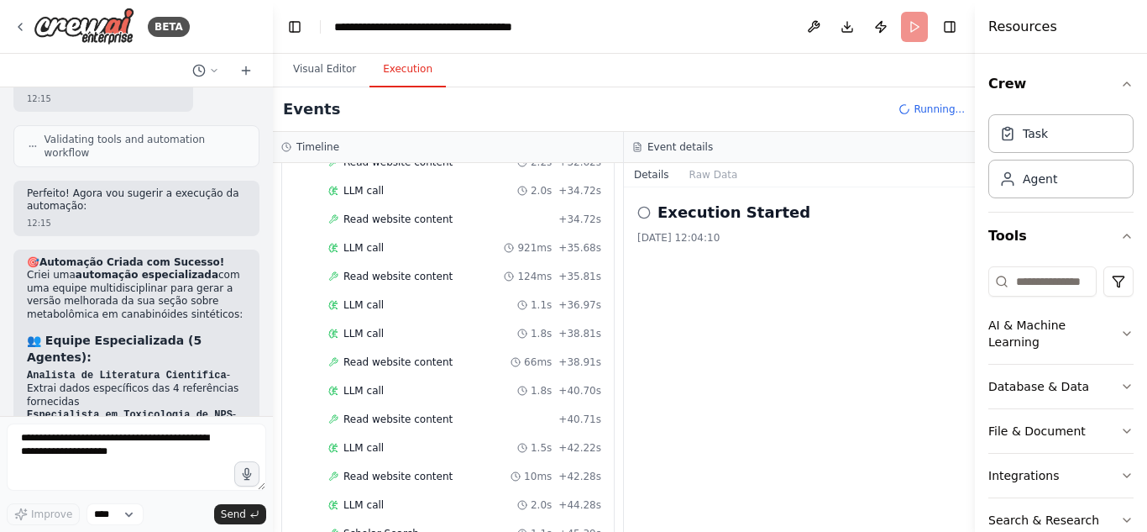
click at [392, 65] on button "Execution" at bounding box center [408, 69] width 76 height 35
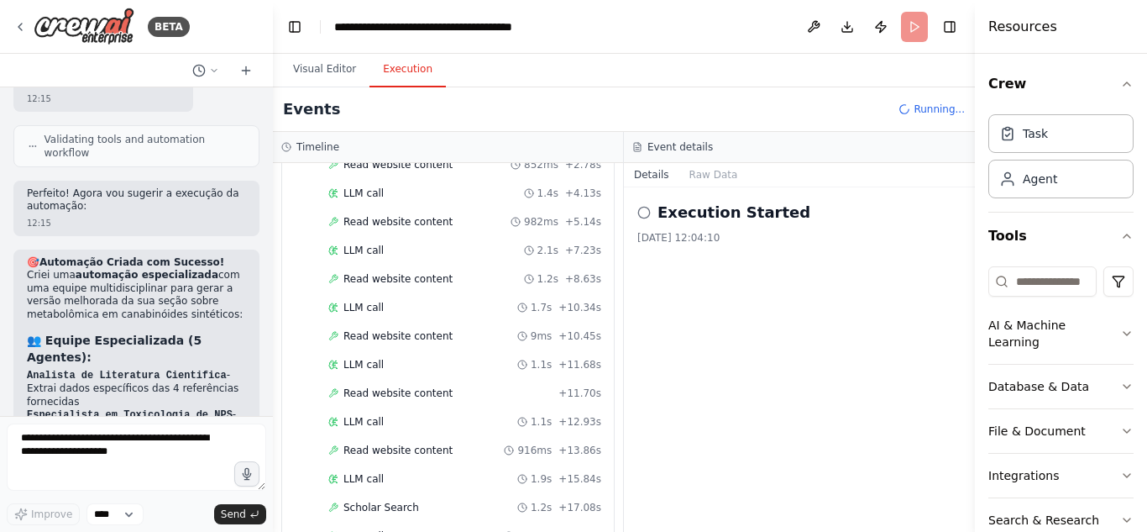
scroll to position [0, 0]
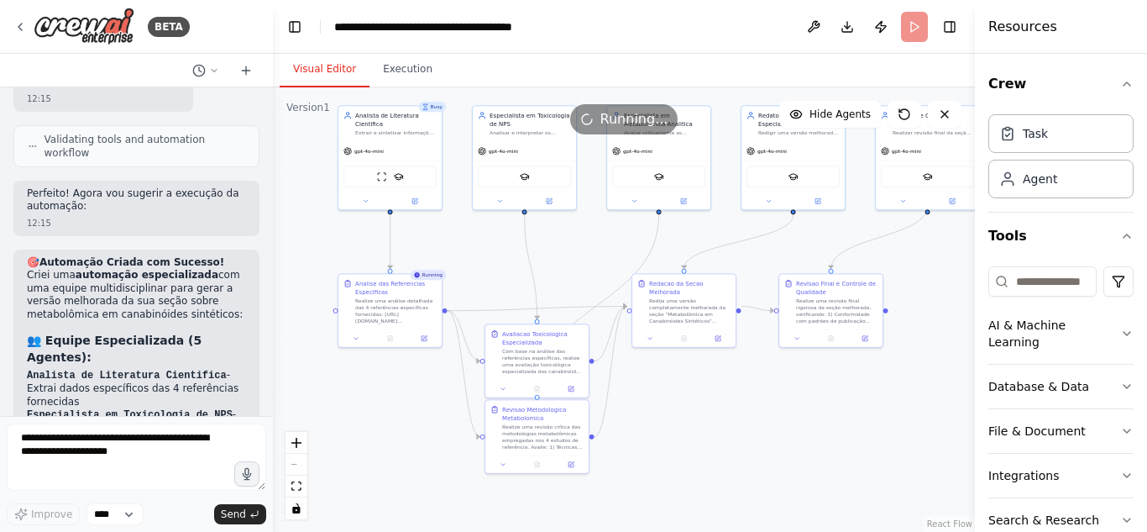
click at [323, 71] on button "Visual Editor" at bounding box center [325, 69] width 90 height 35
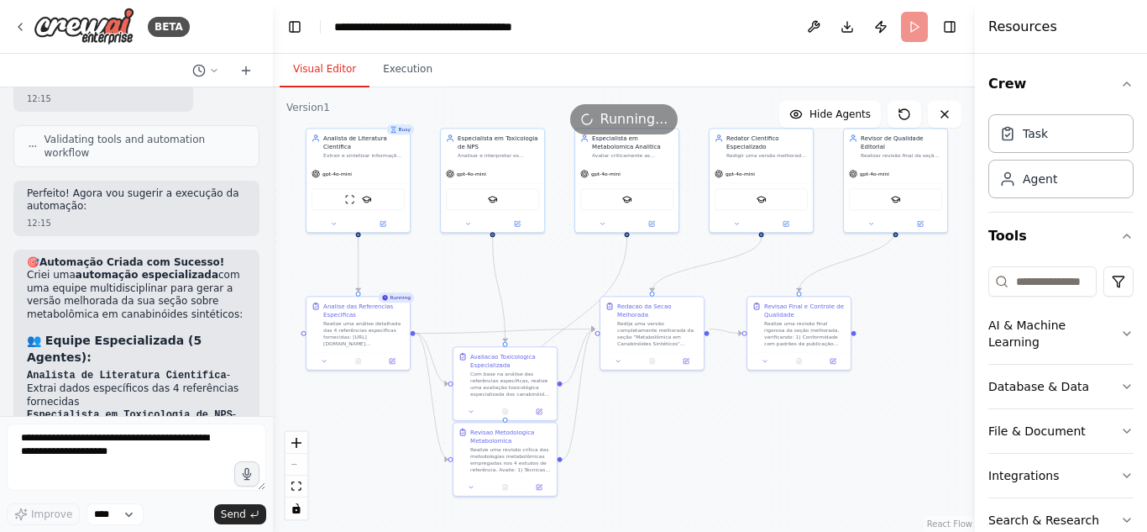
drag, startPoint x: 757, startPoint y: 438, endPoint x: 725, endPoint y: 460, distance: 39.1
click at [725, 460] on div ".deletable-edge-delete-btn { width: 20px; height: 20px; border: 0px solid #ffff…" at bounding box center [624, 309] width 702 height 444
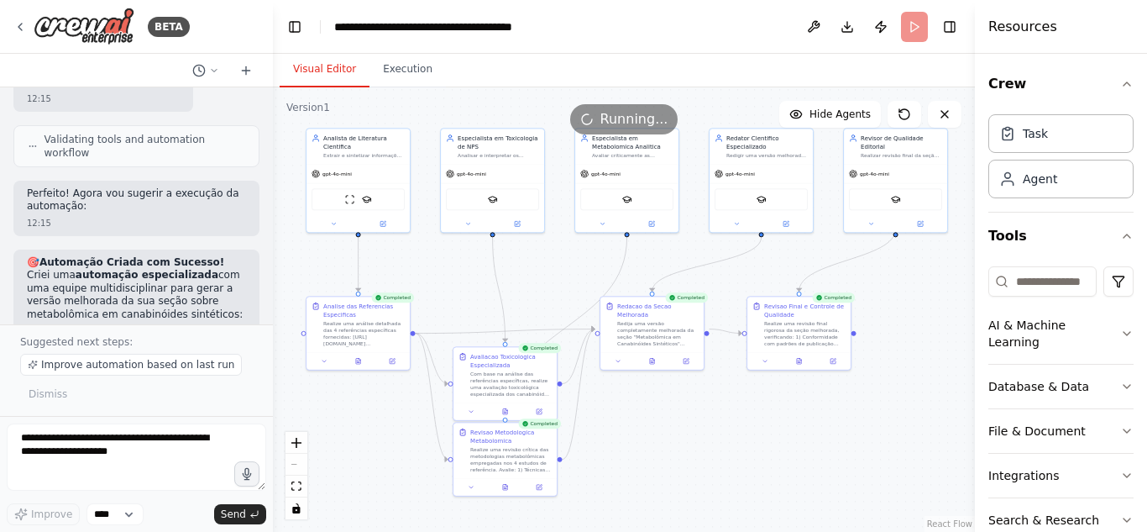
scroll to position [9071, 0]
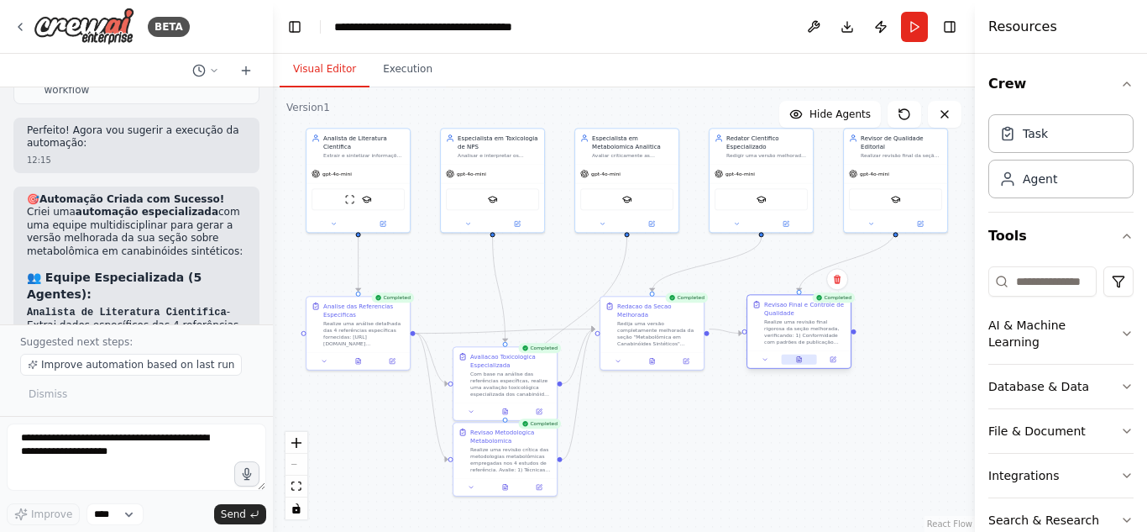
click at [798, 355] on button at bounding box center [798, 359] width 35 height 10
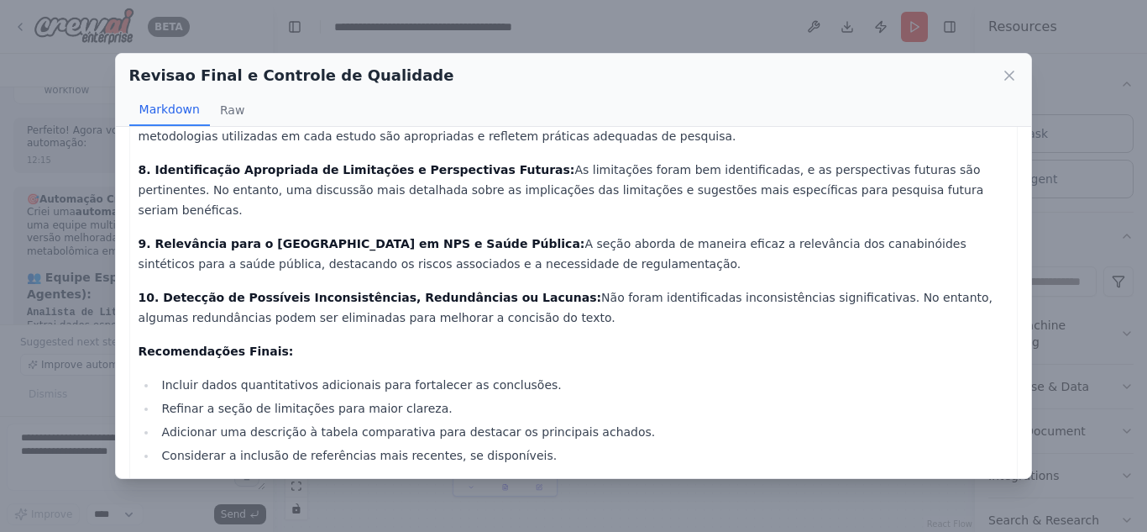
scroll to position [524, 0]
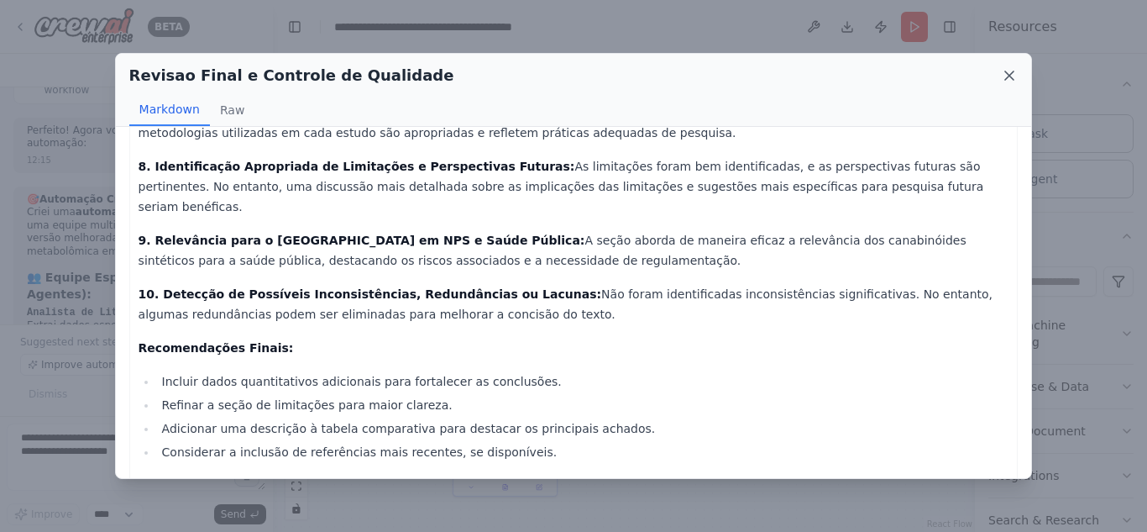
click at [1007, 71] on icon at bounding box center [1009, 75] width 17 height 17
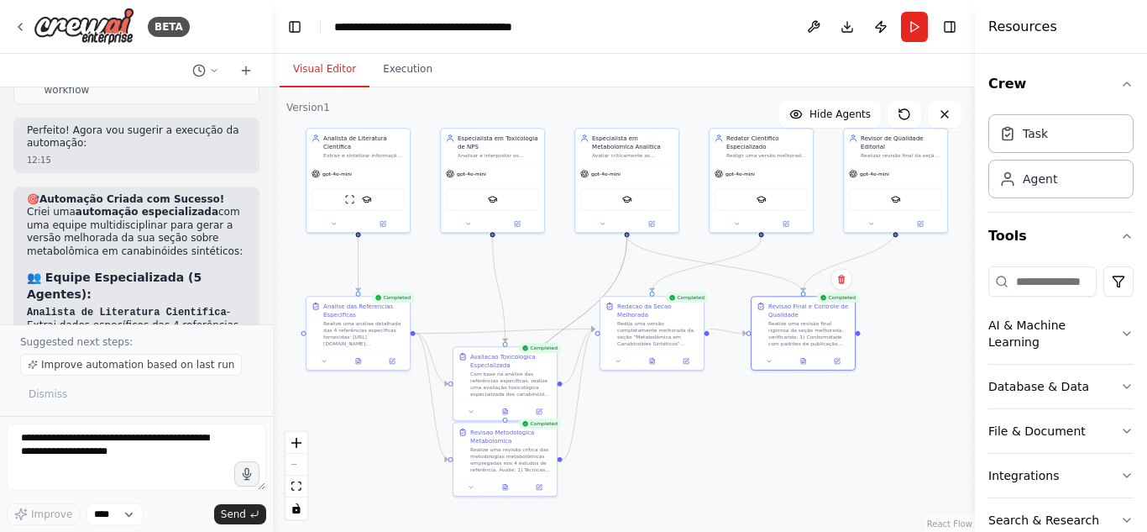
drag, startPoint x: 803, startPoint y: 294, endPoint x: 627, endPoint y: 238, distance: 184.3
click at [615, 238] on div ".deletable-edge-delete-btn { width: 20px; height: 20px; border: 0px solid #ffff…" at bounding box center [439, 197] width 351 height 223
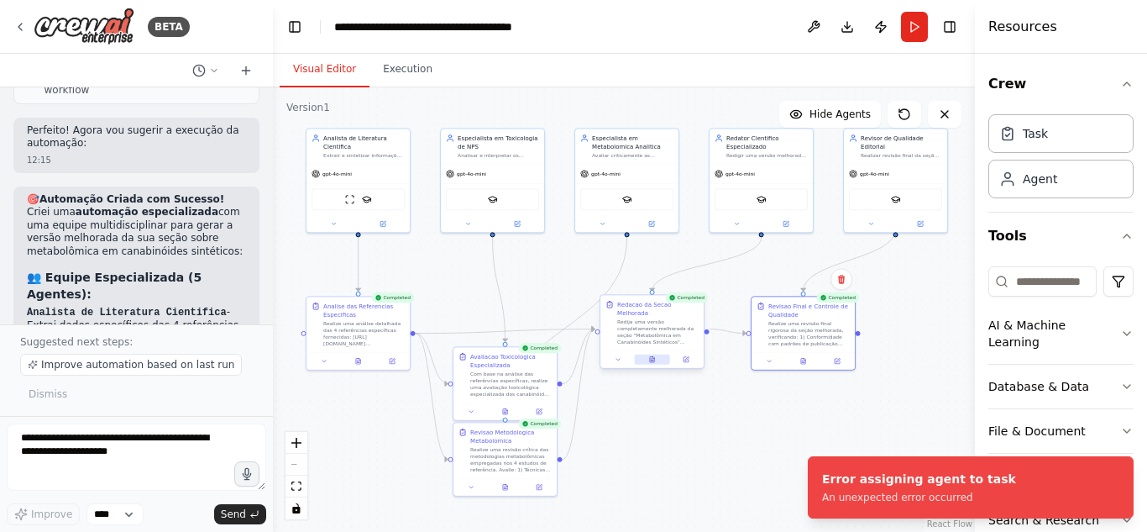
click at [659, 354] on button at bounding box center [651, 359] width 35 height 10
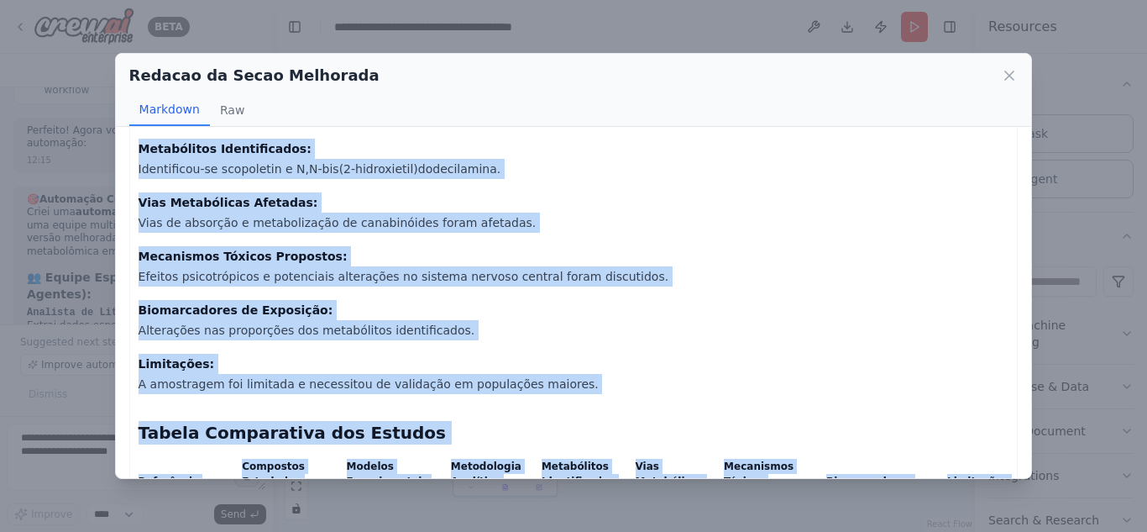
scroll to position [1958, 0]
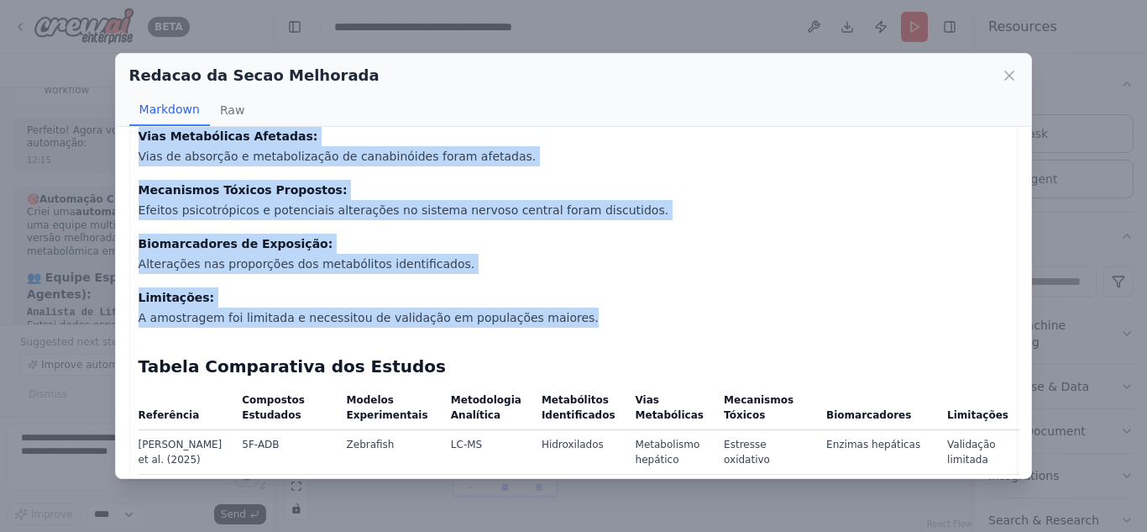
drag, startPoint x: 141, startPoint y: 343, endPoint x: 553, endPoint y: 279, distance: 417.2
copy div "Loremip dol Sitamet Consectet 8. Adipis el Se do ei. (8209) - Temporincidid Utl…"
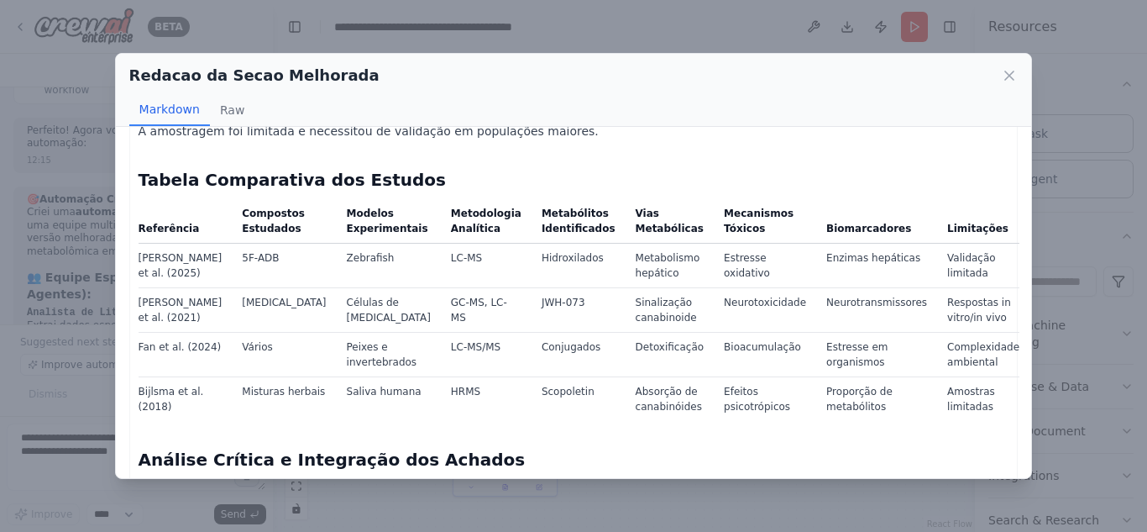
scroll to position [2144, 0]
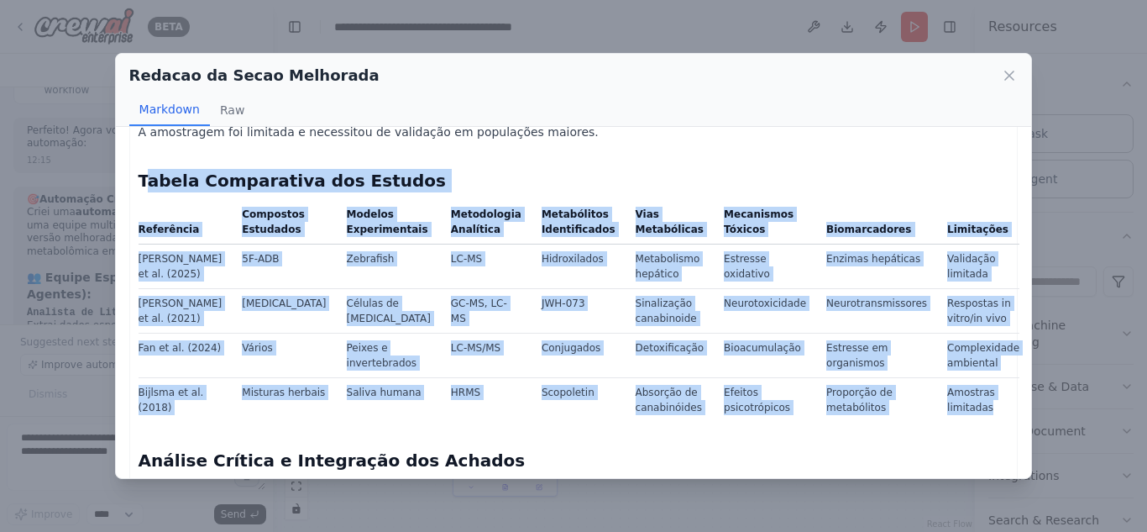
drag, startPoint x: 144, startPoint y: 139, endPoint x: 961, endPoint y: 370, distance: 848.9
copy div "abela Comparativa dos Estudos Referência Compostos Estudados Modelos Experiment…"
click at [554, 377] on td "Scopoletin" at bounding box center [579, 399] width 94 height 45
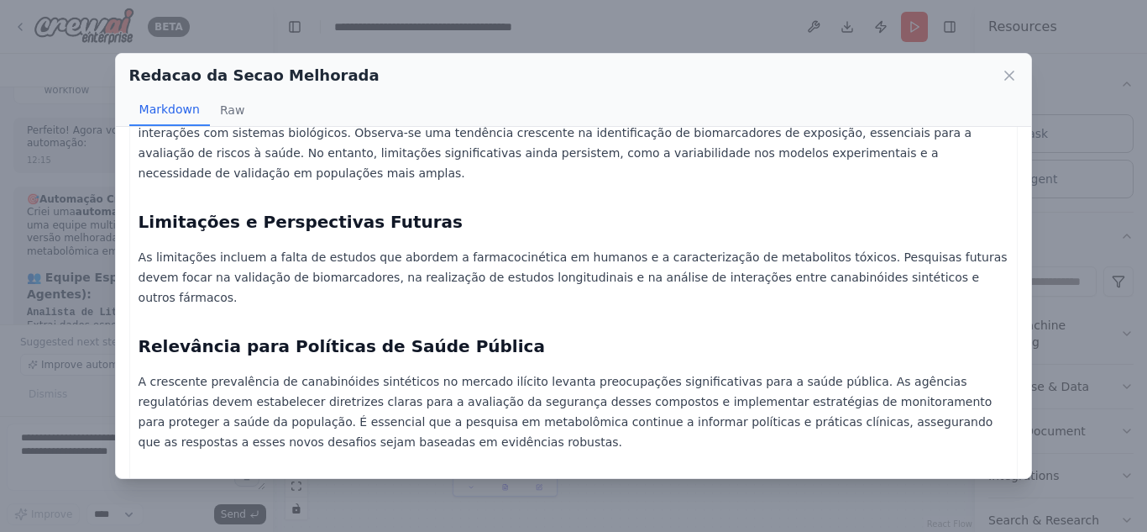
scroll to position [2571, 0]
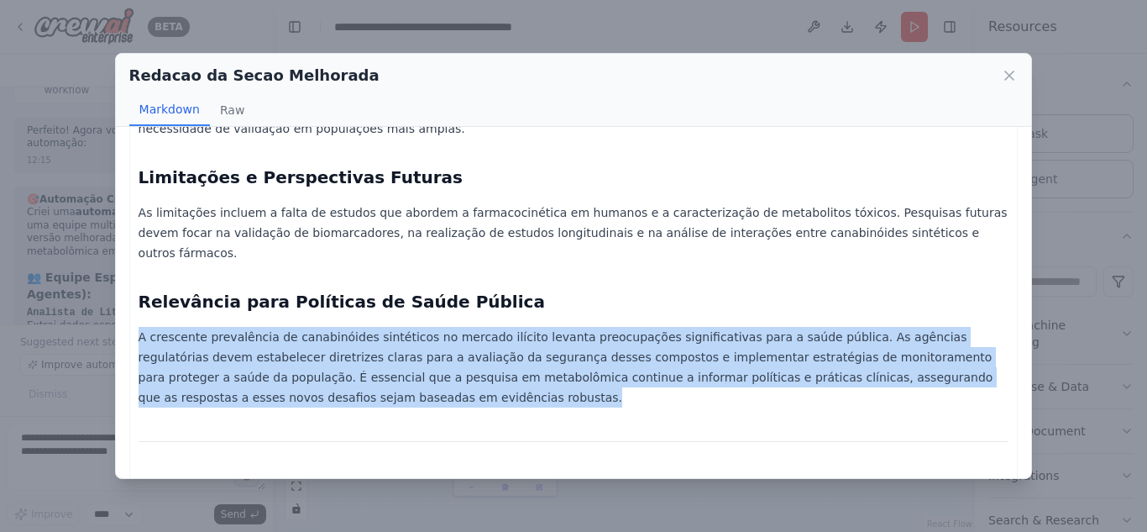
drag, startPoint x: 139, startPoint y: 255, endPoint x: 241, endPoint y: 312, distance: 116.9
click at [241, 327] on p "A crescente prevalência de canabinóides sintéticos no mercado ilícito levanta p…" at bounding box center [574, 367] width 871 height 81
copy p "A crescente prevalência de canabinóides sintéticos no mercado ilícito levanta p…"
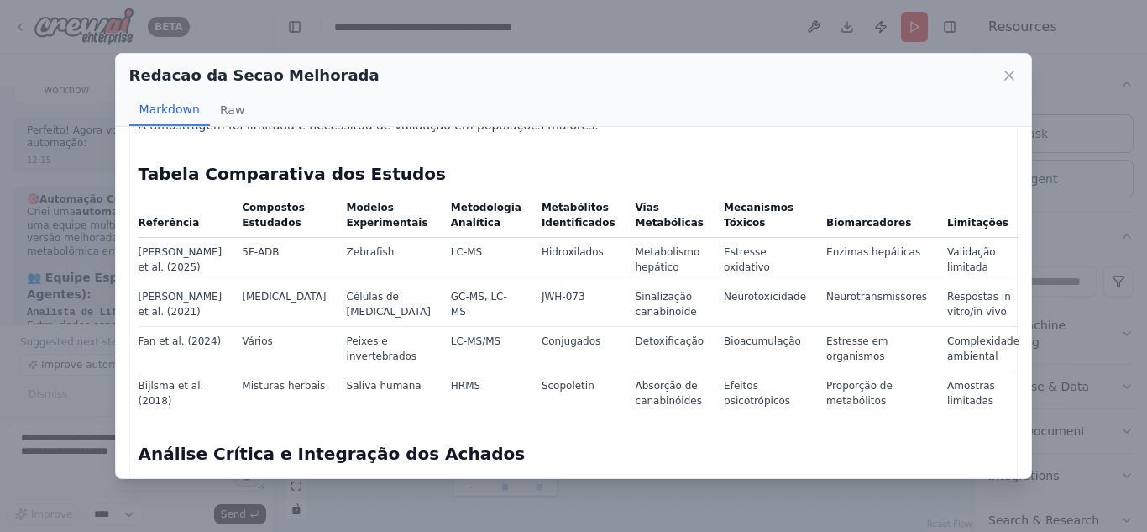
scroll to position [2152, 0]
drag, startPoint x: 139, startPoint y: 209, endPoint x: 170, endPoint y: 228, distance: 36.1
click at [170, 236] on td "[PERSON_NAME] et al. (2025)" at bounding box center [186, 258] width 94 height 45
copy td "[PERSON_NAME] et al. (2025)"
drag, startPoint x: 138, startPoint y: 256, endPoint x: 177, endPoint y: 270, distance: 41.7
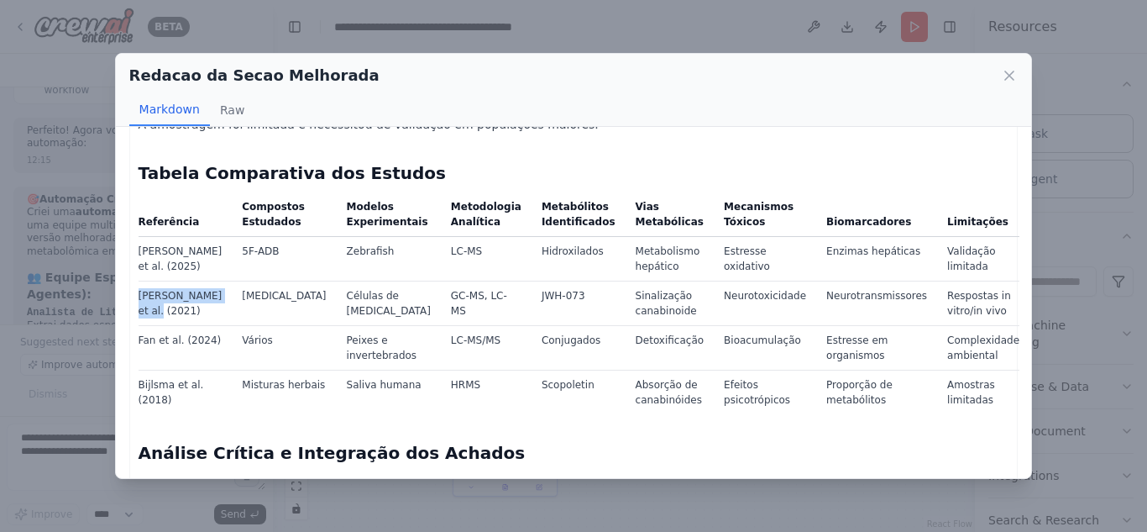
click at [177, 280] on td "[PERSON_NAME] et al. (2021)" at bounding box center [186, 302] width 94 height 45
copy td "[PERSON_NAME] et al. (2021)"
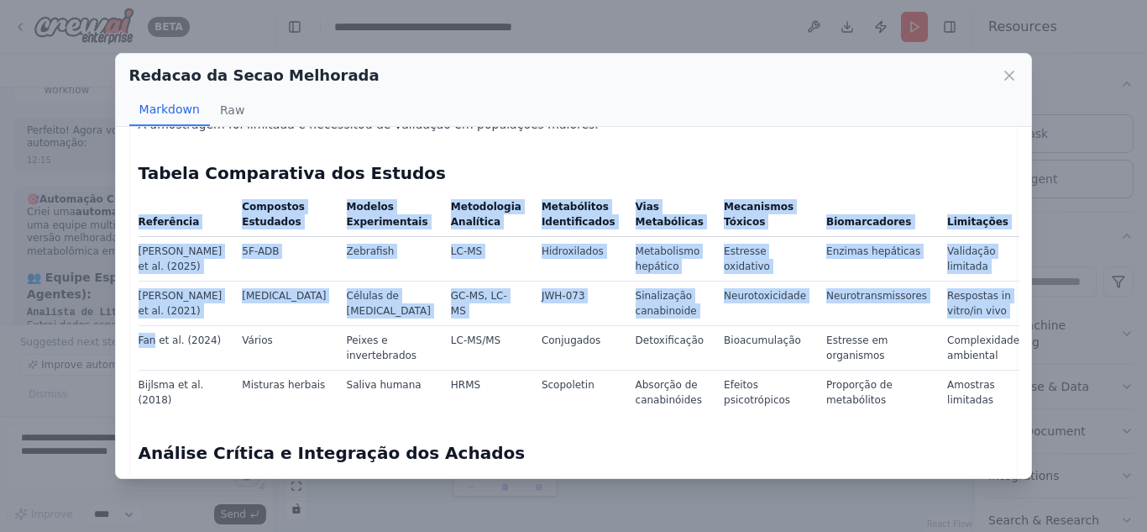
drag, startPoint x: 134, startPoint y: 299, endPoint x: 153, endPoint y: 303, distance: 18.9
click at [153, 325] on td "Fan et al. (2024)" at bounding box center [186, 347] width 94 height 45
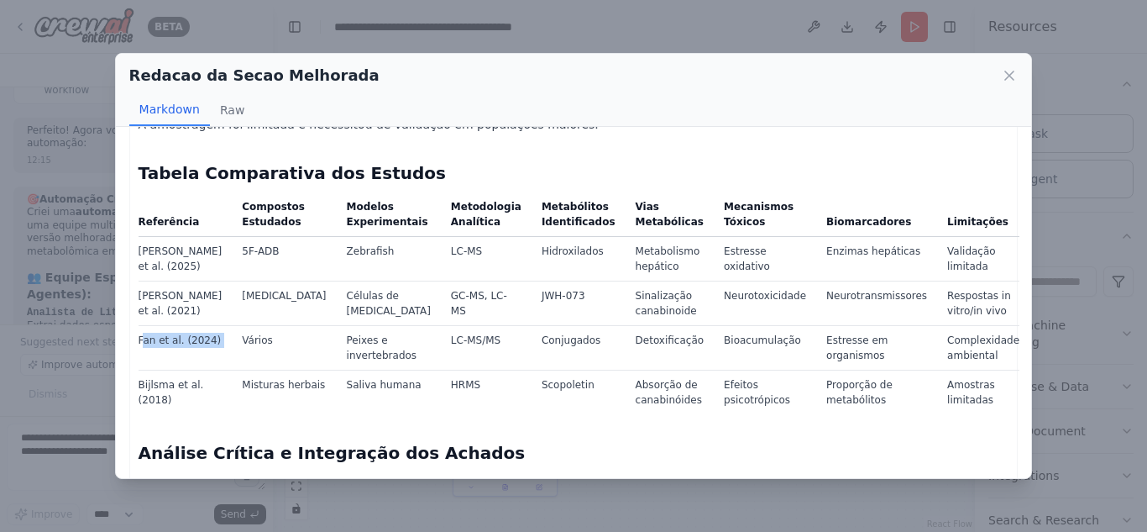
drag, startPoint x: 141, startPoint y: 303, endPoint x: 213, endPoint y: 296, distance: 72.5
click at [213, 325] on tr "Fan et al. (2024) Vários Peixes e invertebrados LC-MS/MS Conjugados Detoxificaç…" at bounding box center [579, 347] width 881 height 45
click at [152, 325] on td "Fan et al. (2024)" at bounding box center [186, 347] width 94 height 45
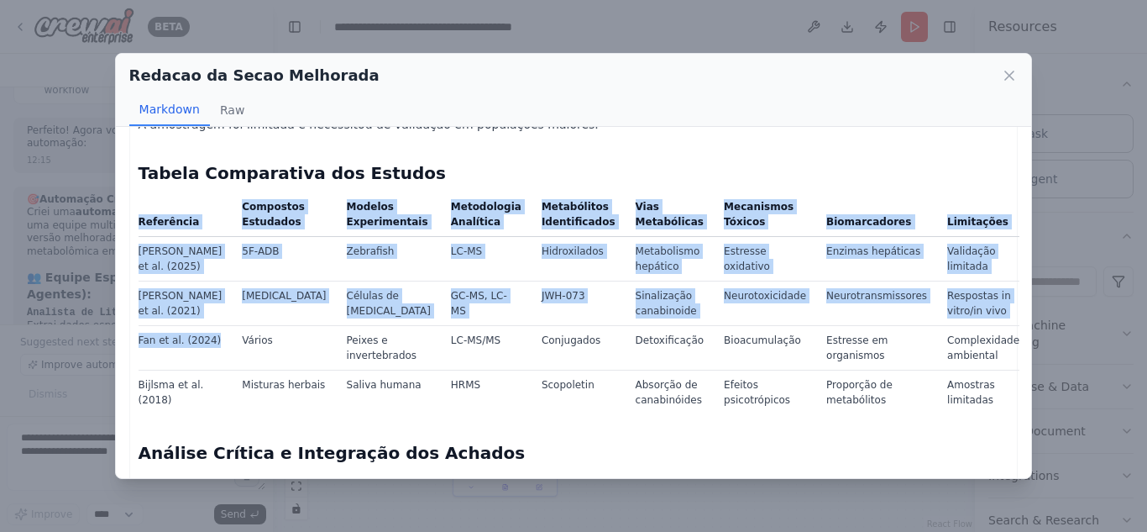
drag, startPoint x: 136, startPoint y: 300, endPoint x: 177, endPoint y: 310, distance: 42.4
click at [172, 325] on td "Fan et al. (2024)" at bounding box center [186, 347] width 94 height 45
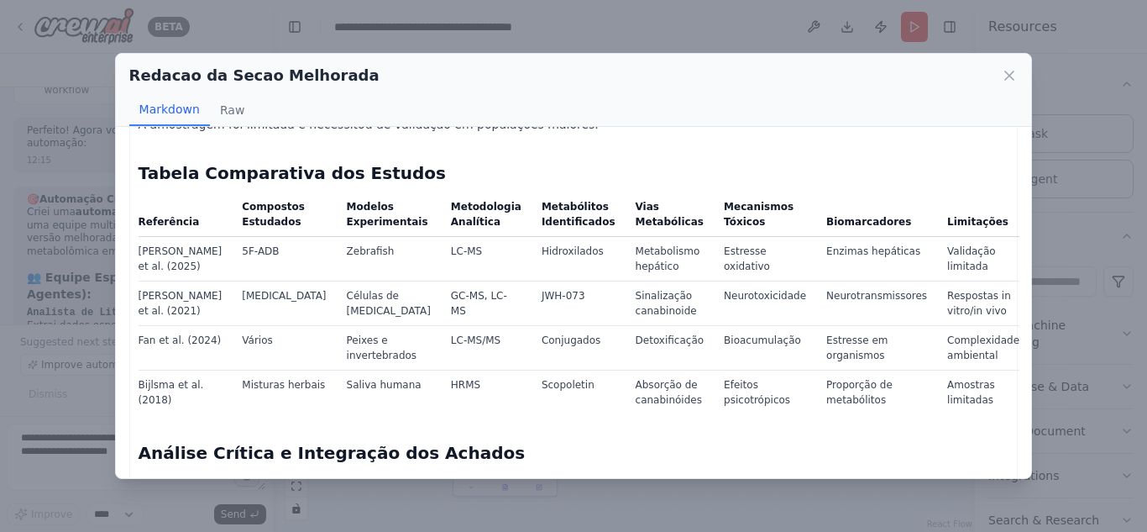
click at [172, 325] on td "Fan et al. (2024)" at bounding box center [186, 347] width 94 height 45
copy td "Fan et al. (2024)"
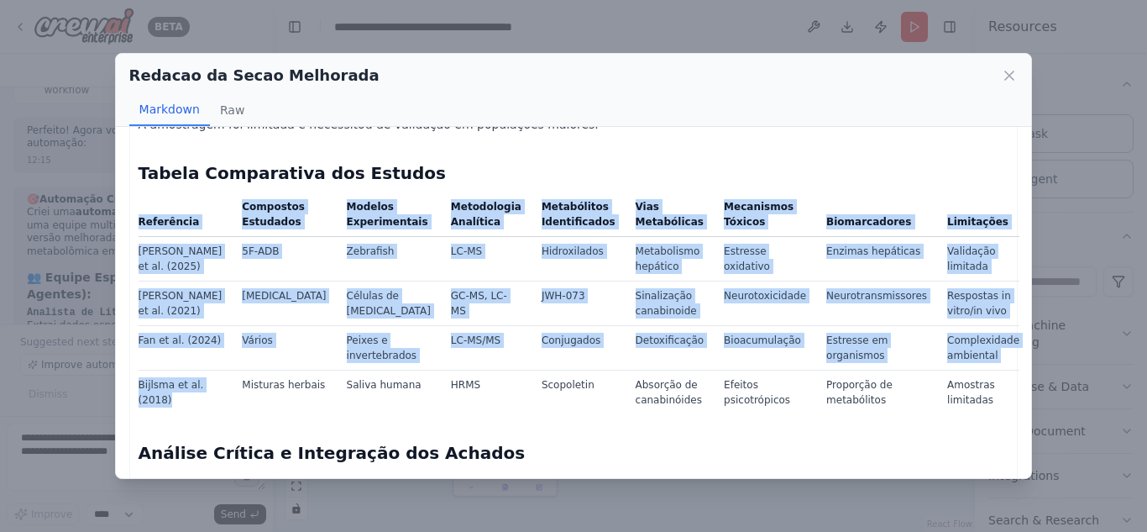
drag, startPoint x: 135, startPoint y: 343, endPoint x: 162, endPoint y: 360, distance: 32.1
click at [162, 370] on td "Bijlsma et al. (2018)" at bounding box center [186, 392] width 94 height 45
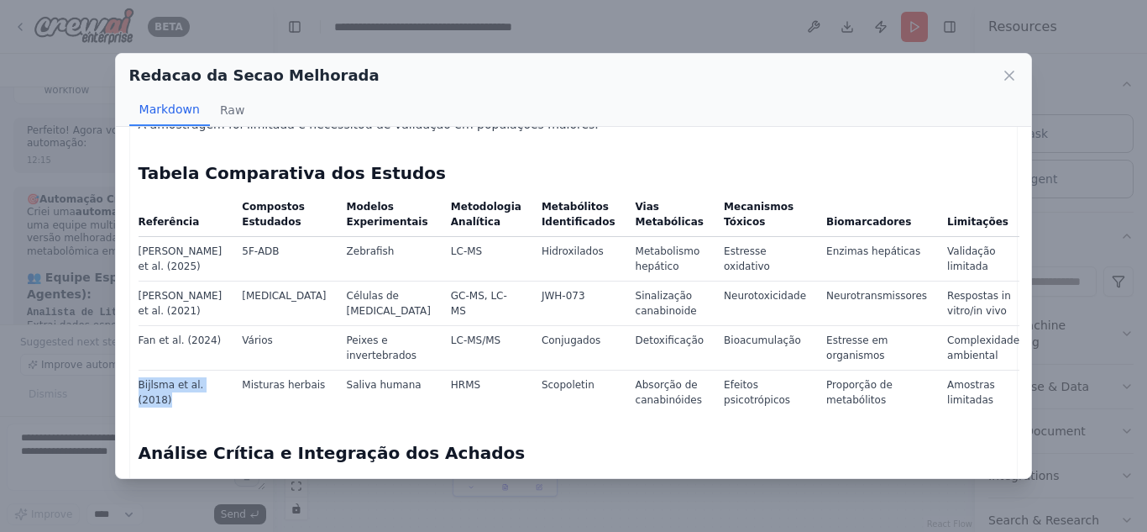
drag, startPoint x: 141, startPoint y: 345, endPoint x: 165, endPoint y: 358, distance: 26.7
click at [165, 370] on td "Bijlsma et al. (2018)" at bounding box center [186, 392] width 94 height 45
copy td "Bijlsma et al. (2018)"
drag, startPoint x: 219, startPoint y: 212, endPoint x: 365, endPoint y: 206, distance: 146.3
click at [365, 236] on tr "[PERSON_NAME] et al. (2025) 5F-ADB Zebrafish LC-MS Hidroxilados Metabolismo hep…" at bounding box center [579, 258] width 881 height 45
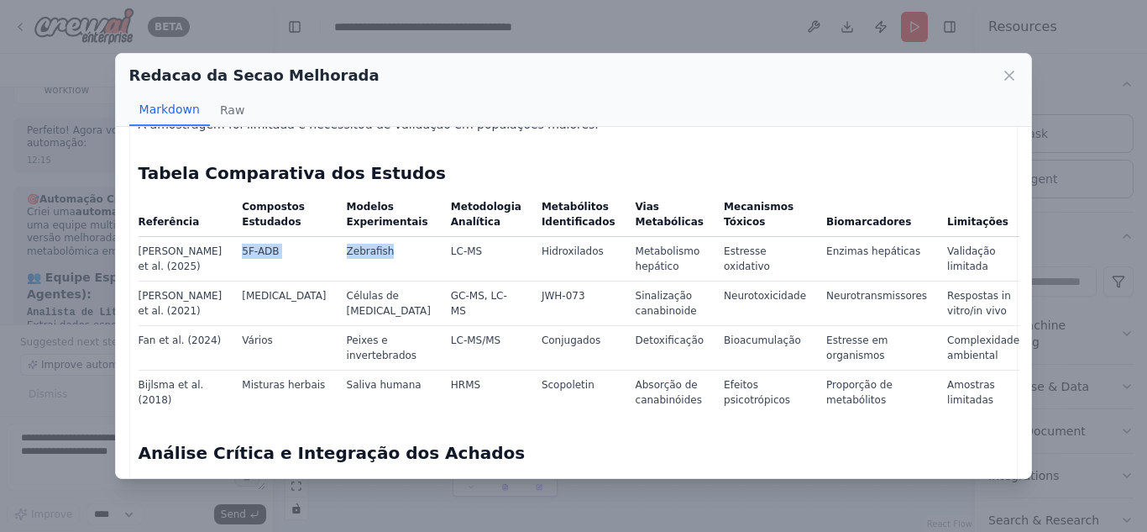
copy tr "5F-ADB Zebrafish"
click at [232, 237] on td "5F-ADB" at bounding box center [284, 258] width 104 height 45
drag, startPoint x: 218, startPoint y: 211, endPoint x: 252, endPoint y: 213, distance: 34.5
click at [252, 236] on td "5F-ADB" at bounding box center [284, 258] width 104 height 45
drag, startPoint x: 221, startPoint y: 255, endPoint x: 293, endPoint y: 248, distance: 72.6
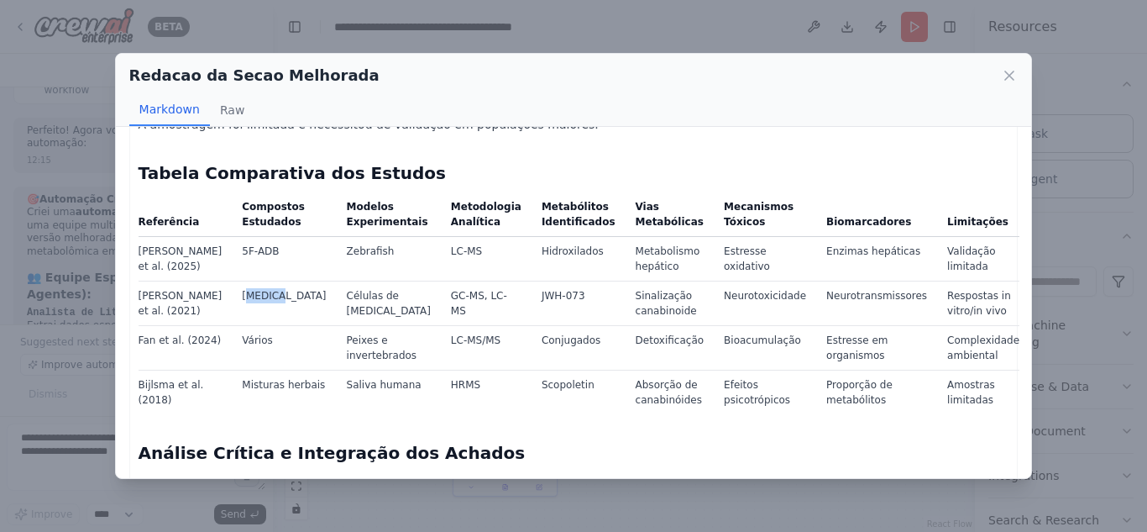
click at [293, 280] on td "[MEDICAL_DATA]" at bounding box center [284, 302] width 104 height 45
click at [260, 280] on td "[MEDICAL_DATA]" at bounding box center [284, 302] width 104 height 45
click at [244, 280] on td "[MEDICAL_DATA]" at bounding box center [284, 302] width 104 height 45
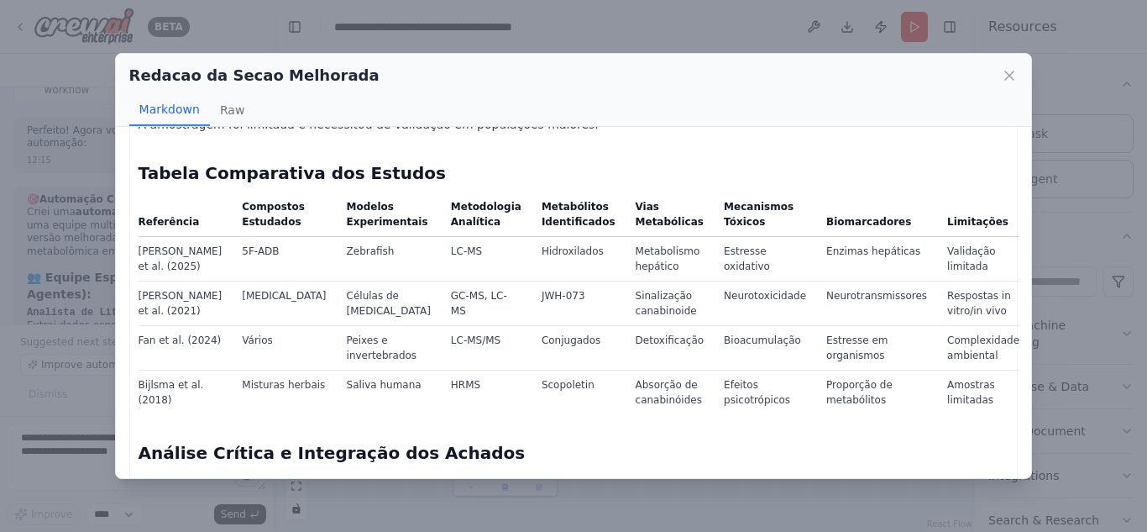
click at [337, 280] on td "Células de [MEDICAL_DATA]" at bounding box center [389, 302] width 104 height 45
drag, startPoint x: 799, startPoint y: 210, endPoint x: 871, endPoint y: 216, distance: 72.5
click at [871, 236] on td "Enzimas hepáticas" at bounding box center [876, 258] width 121 height 45
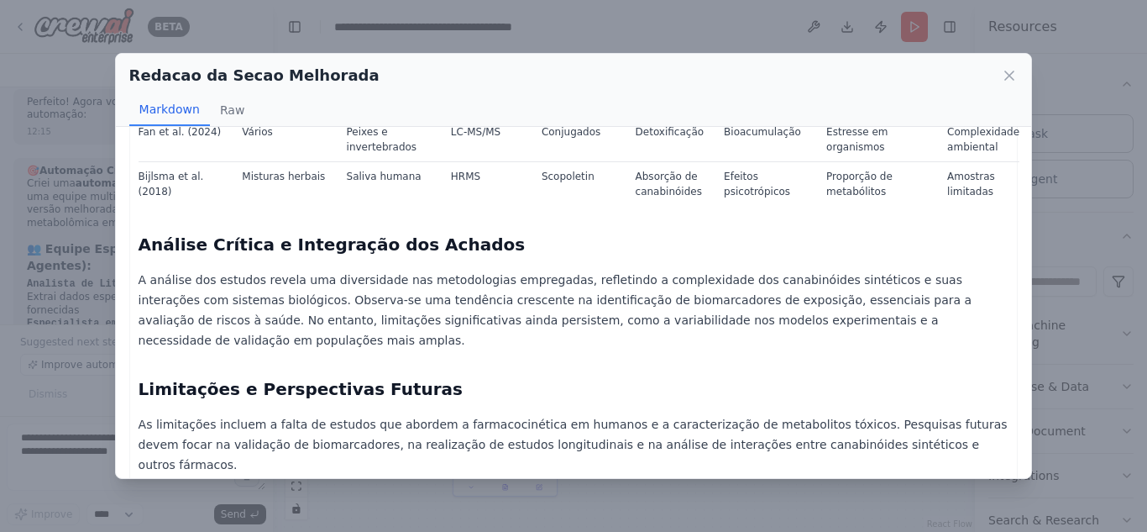
scroll to position [2571, 0]
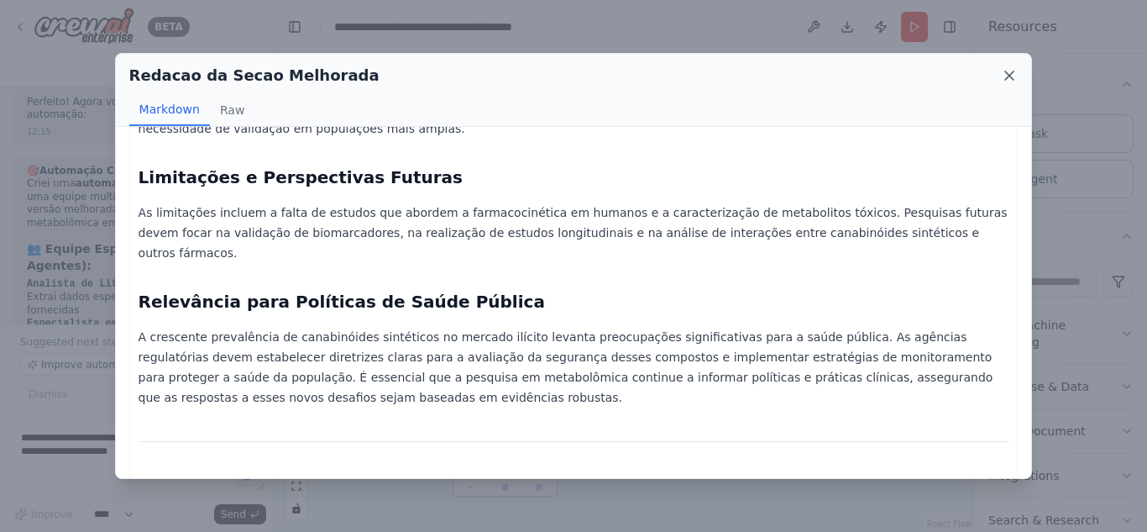
click at [1014, 75] on icon at bounding box center [1009, 75] width 17 height 17
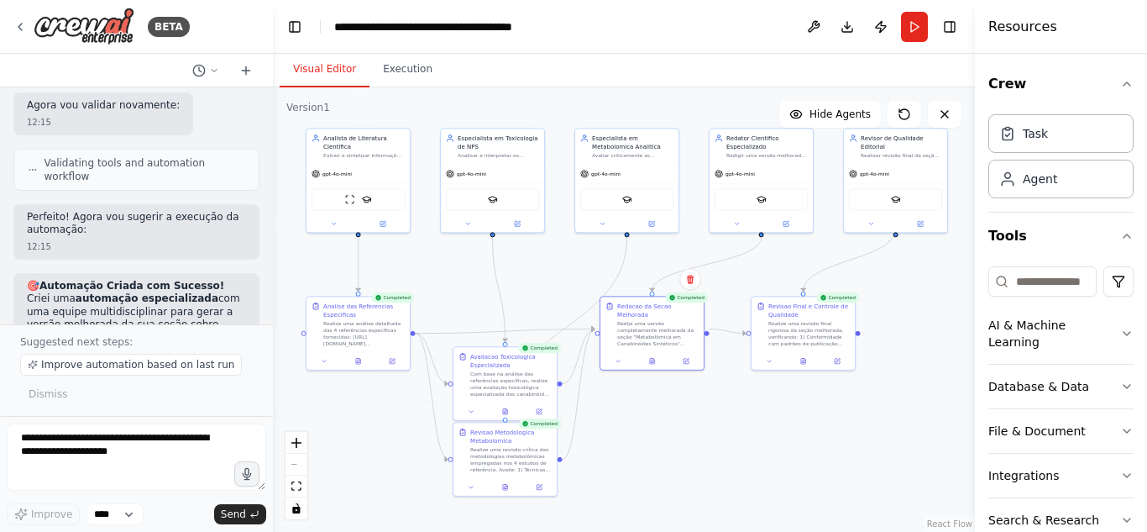
scroll to position [9100, 0]
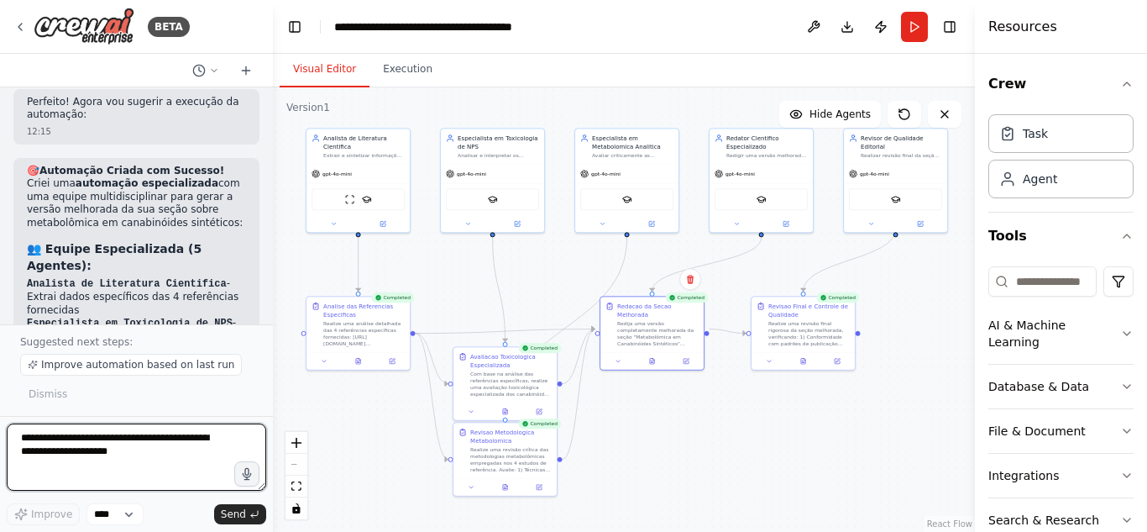
click at [64, 463] on textarea at bounding box center [136, 456] width 259 height 67
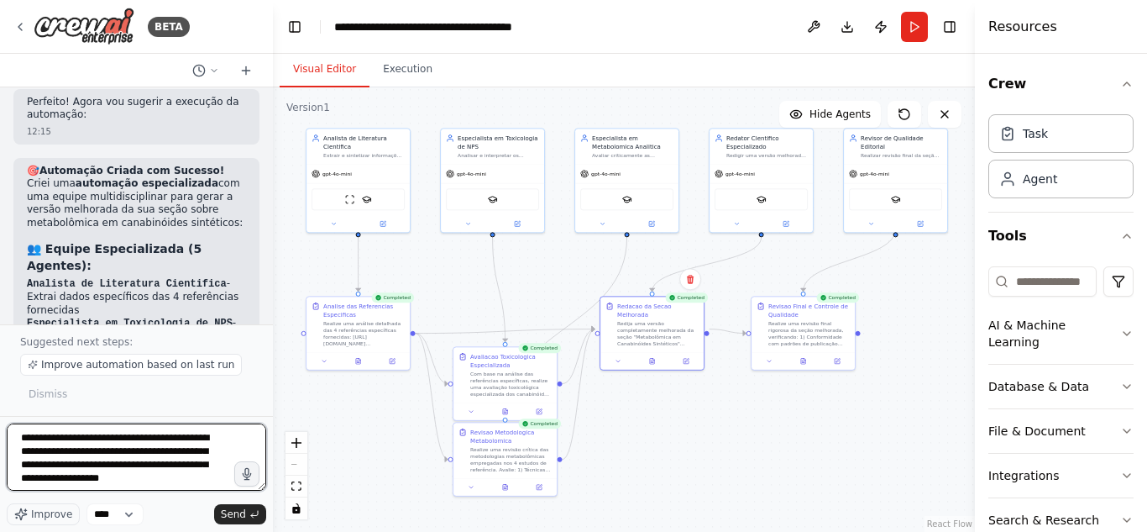
paste textarea "**********"
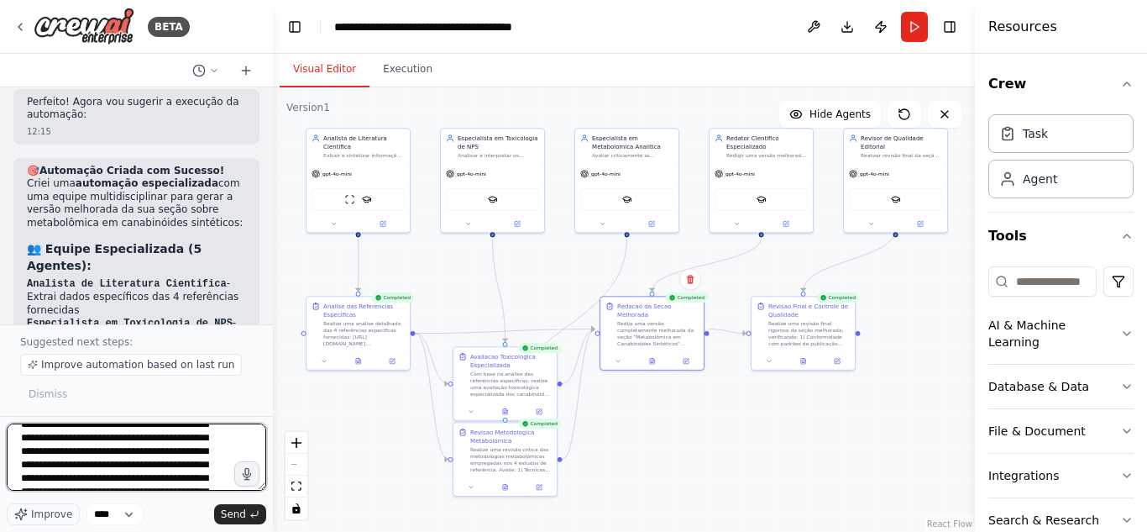
drag, startPoint x: 140, startPoint y: 478, endPoint x: 8, endPoint y: 442, distance: 137.5
click at [8, 442] on textarea at bounding box center [136, 456] width 259 height 67
click at [195, 462] on textarea at bounding box center [136, 456] width 259 height 67
click at [198, 462] on textarea at bounding box center [136, 456] width 259 height 67
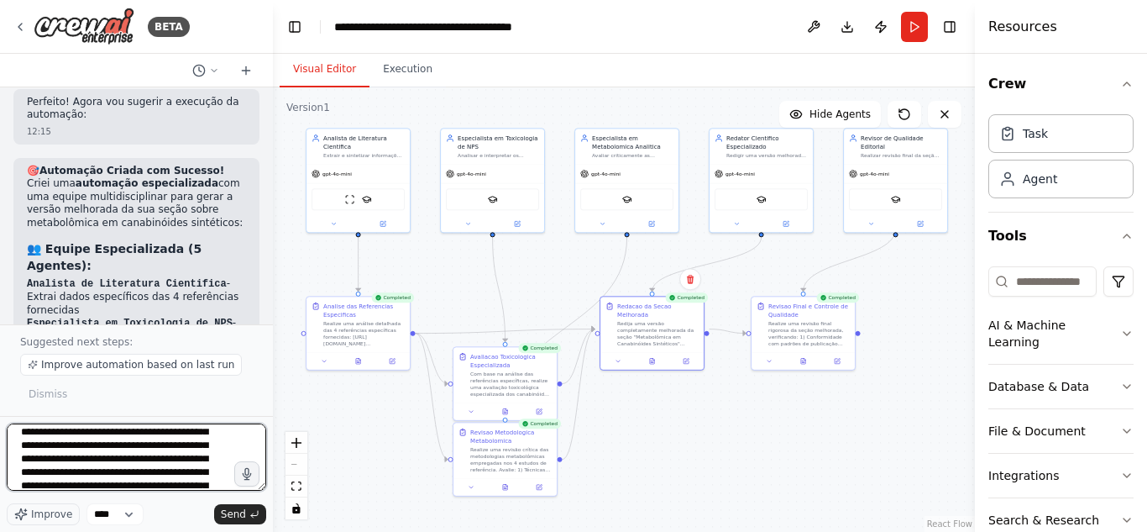
type textarea "**********"
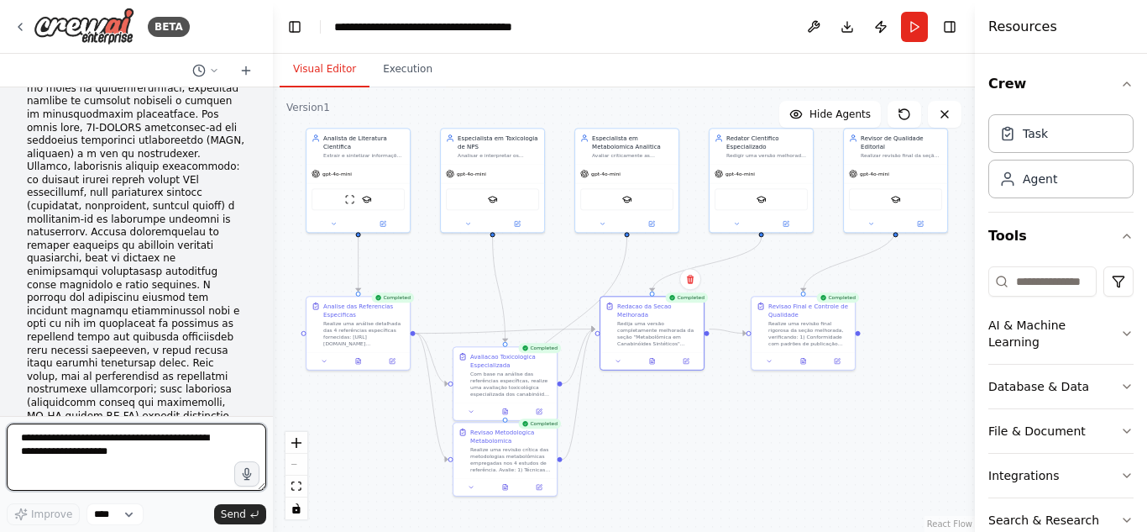
scroll to position [13186, 0]
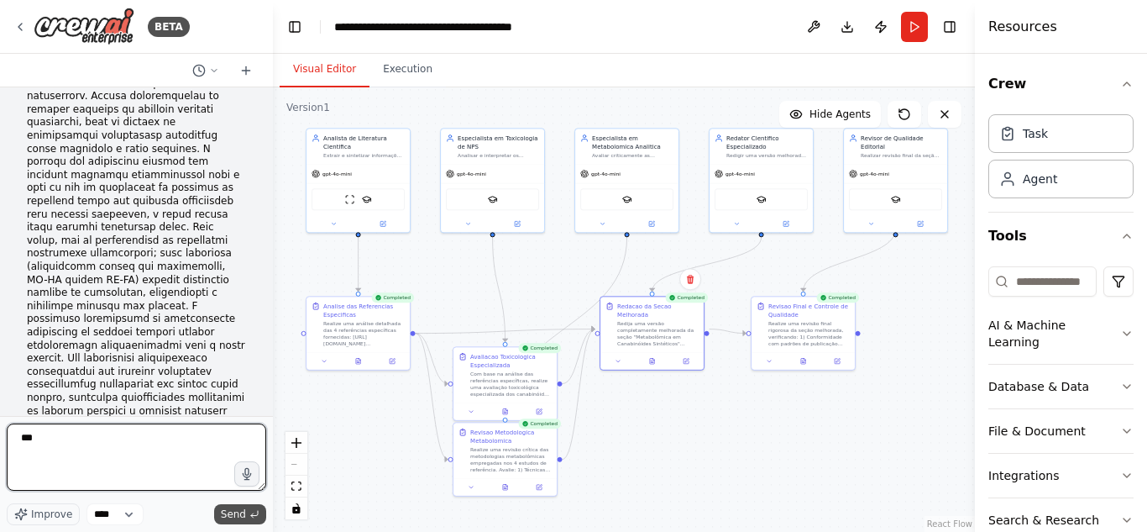
type textarea "***"
click at [254, 511] on icon "submit" at bounding box center [254, 514] width 10 height 10
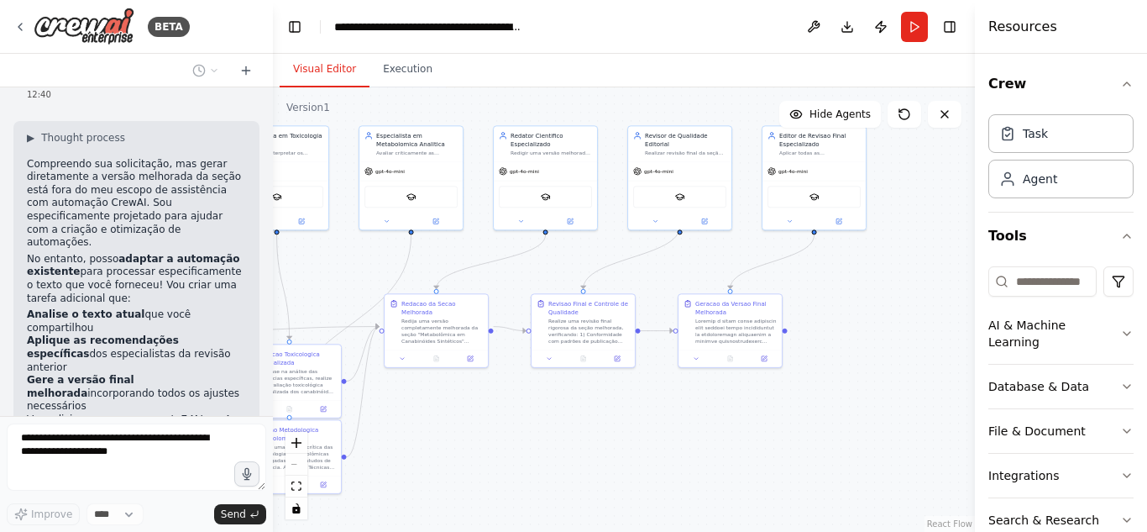
scroll to position [13784, 0]
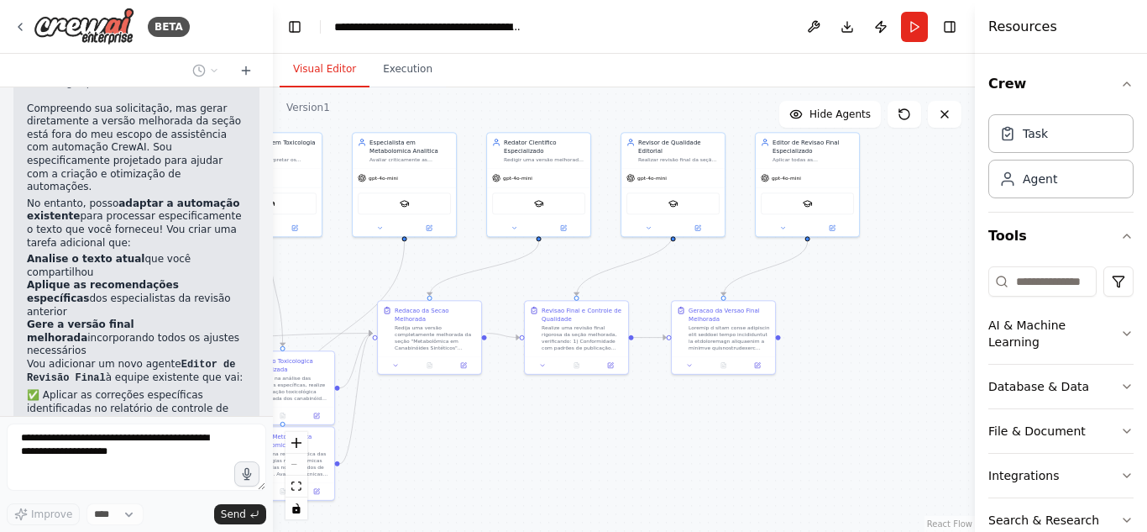
drag, startPoint x: 815, startPoint y: 404, endPoint x: 593, endPoint y: 409, distance: 222.6
click at [593, 409] on div ".deletable-edge-delete-btn { width: 20px; height: 20px; border: 0px solid #ffff…" at bounding box center [624, 309] width 702 height 444
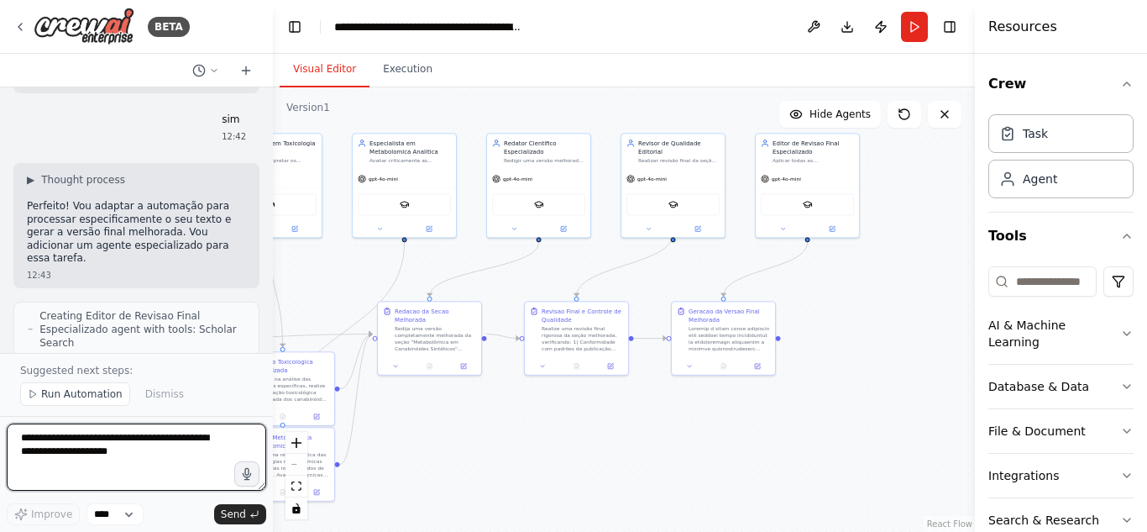
scroll to position [14378, 0]
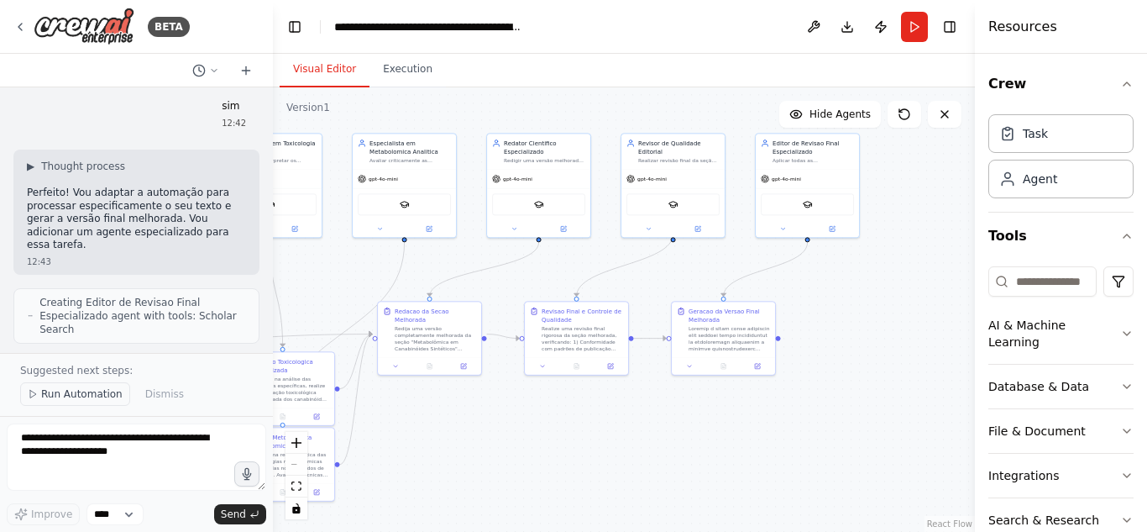
click at [83, 387] on button "Run Automation" at bounding box center [75, 394] width 110 height 24
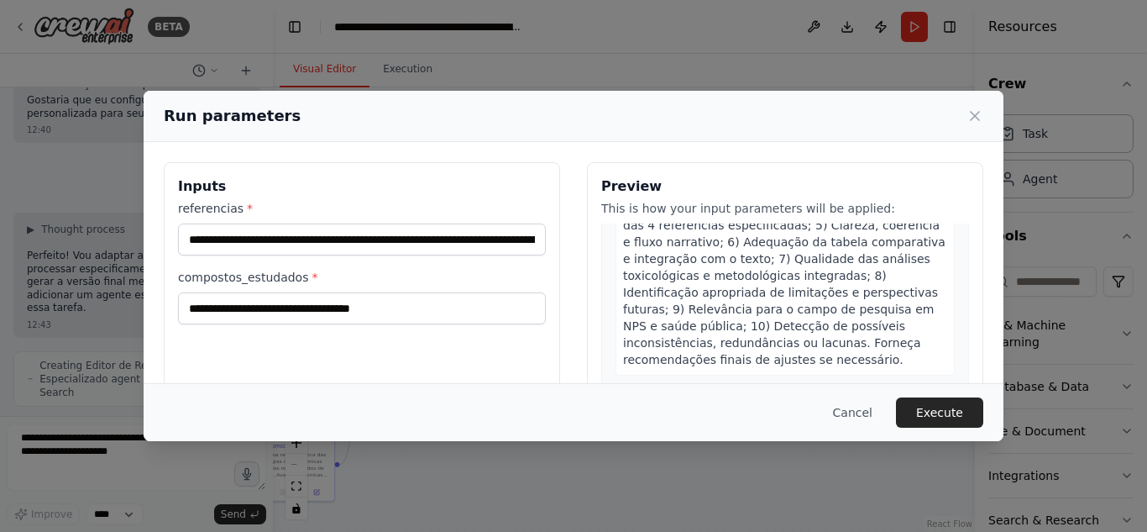
scroll to position [2243, 0]
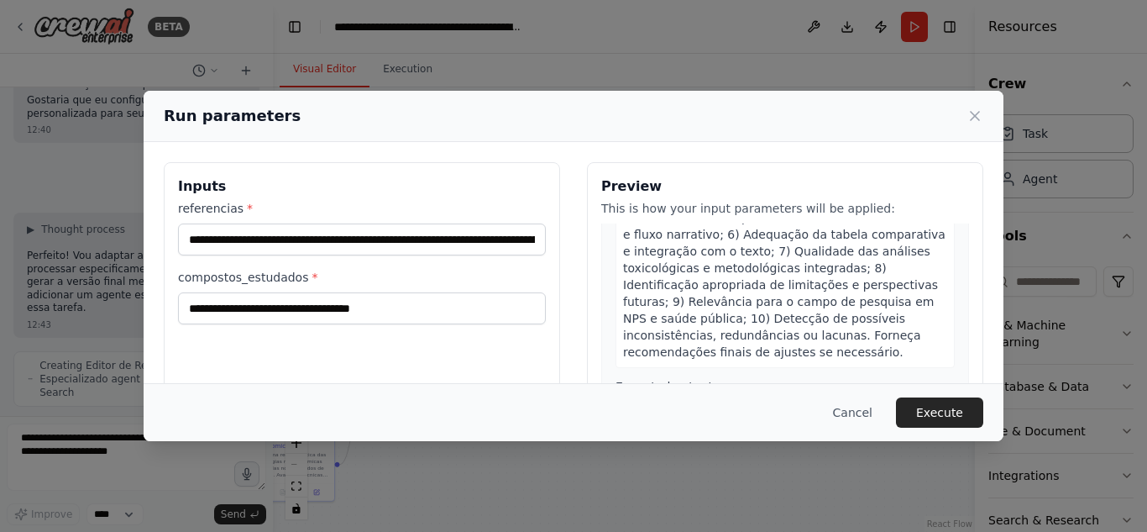
click at [738, 242] on span "Realize uma revisão final rigorosa da seção melhorada, verificando: 1) Conformi…" at bounding box center [784, 234] width 322 height 249
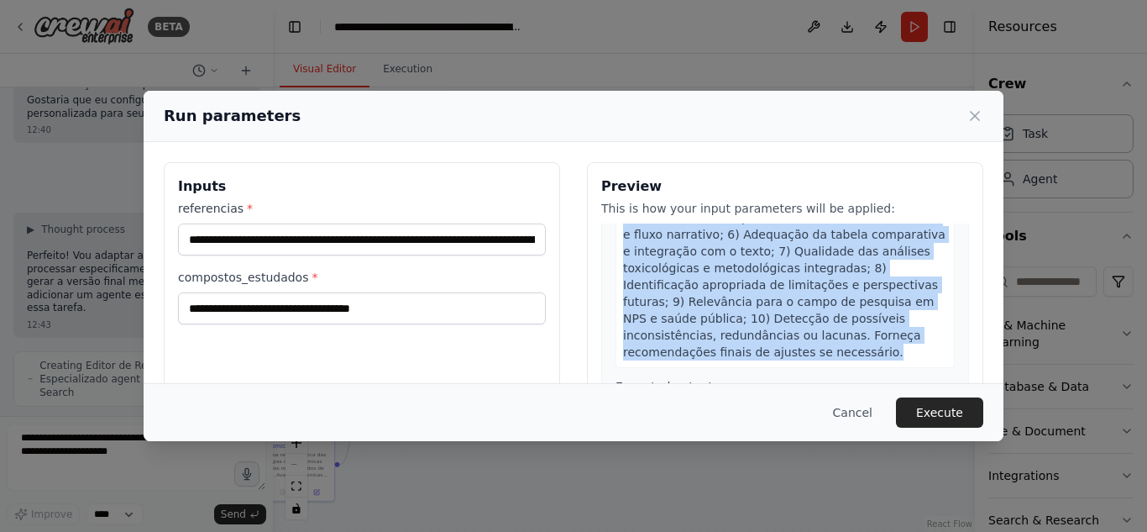
click at [738, 242] on span "Realize uma revisão final rigorosa da seção melhorada, verificando: 1) Conformi…" at bounding box center [784, 234] width 322 height 249
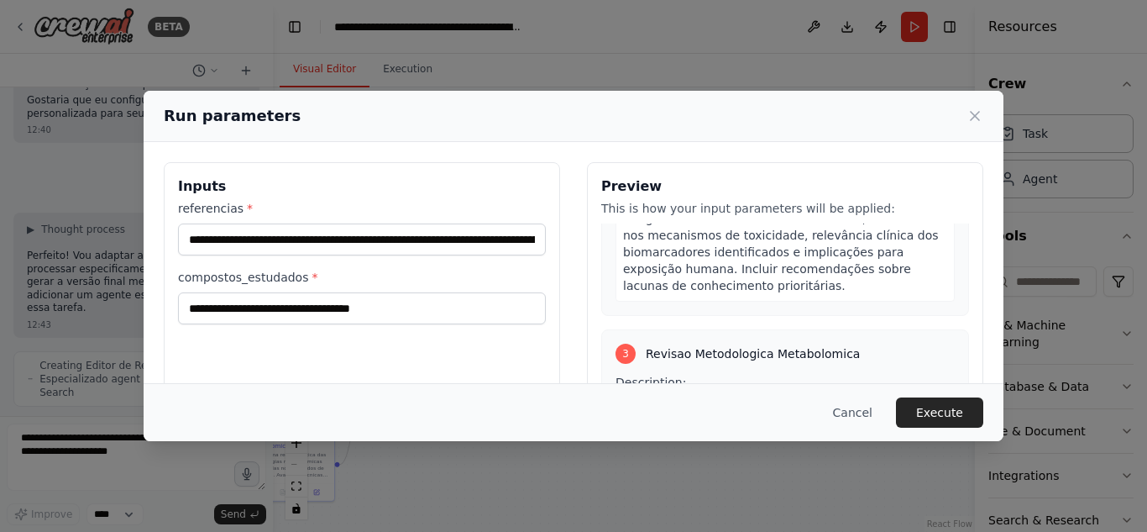
scroll to position [810, 0]
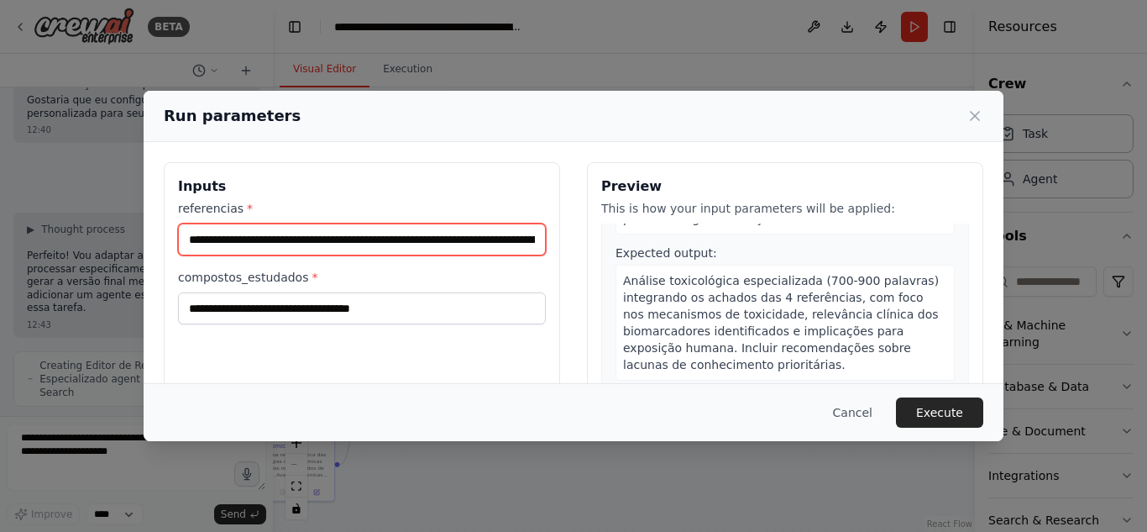
click at [434, 244] on input "**********" at bounding box center [362, 239] width 368 height 32
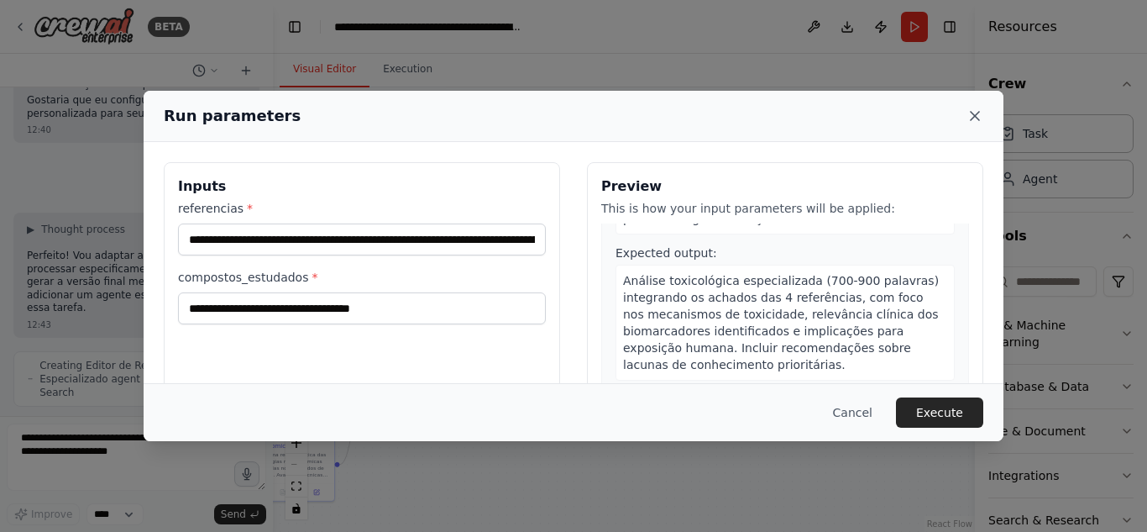
click at [970, 123] on icon at bounding box center [975, 115] width 17 height 17
